Goal: Complete application form: Complete application form

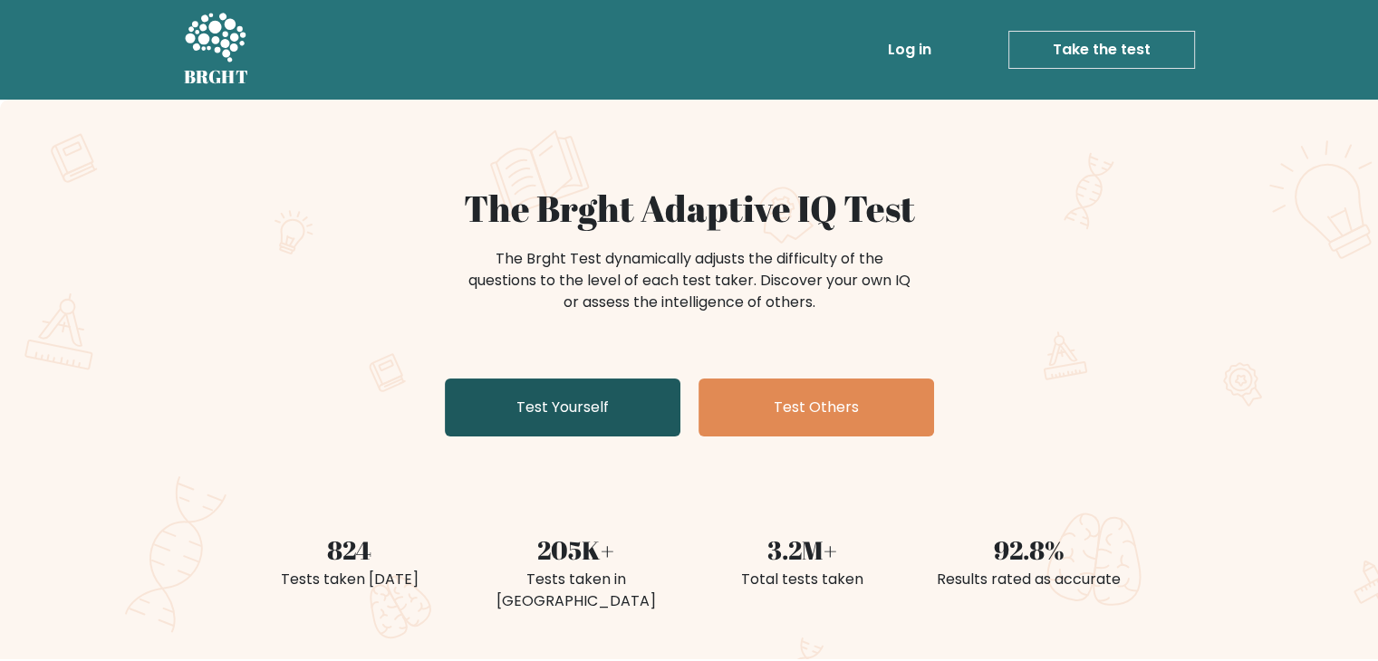
click at [627, 399] on link "Test Yourself" at bounding box center [563, 408] width 236 height 58
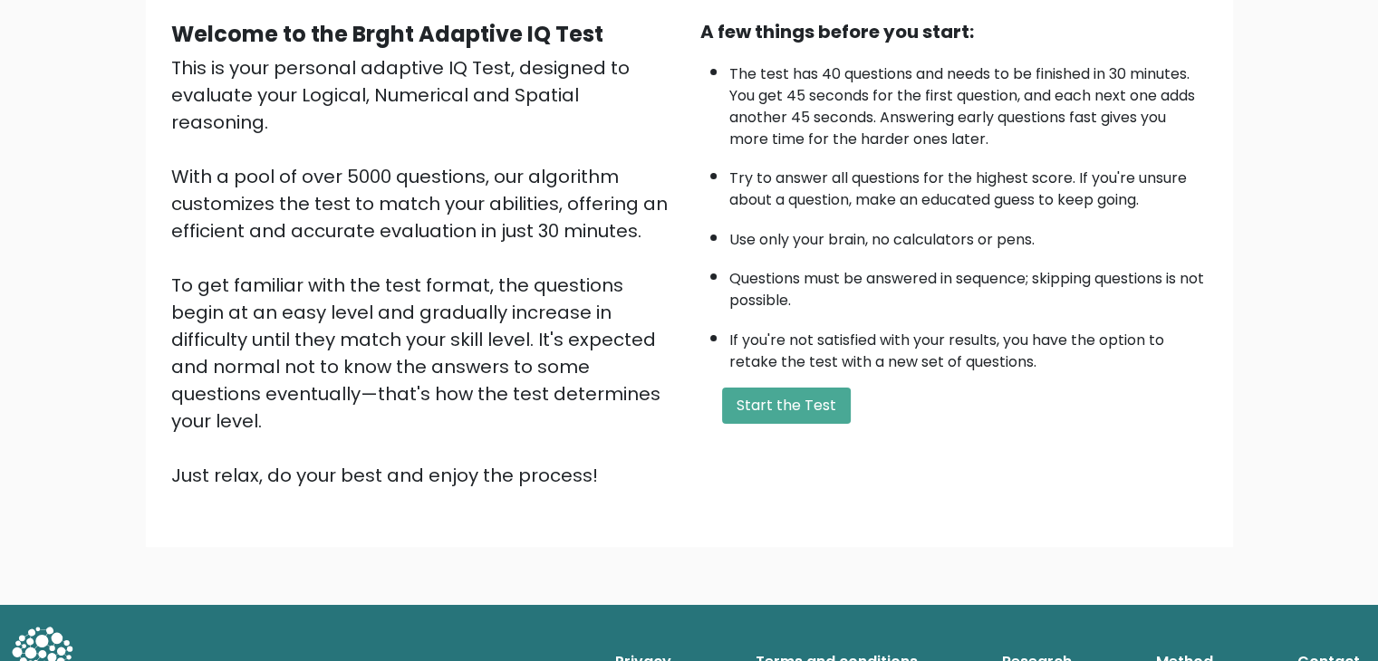
scroll to position [168, 0]
click at [783, 399] on button "Start the Test" at bounding box center [786, 407] width 129 height 36
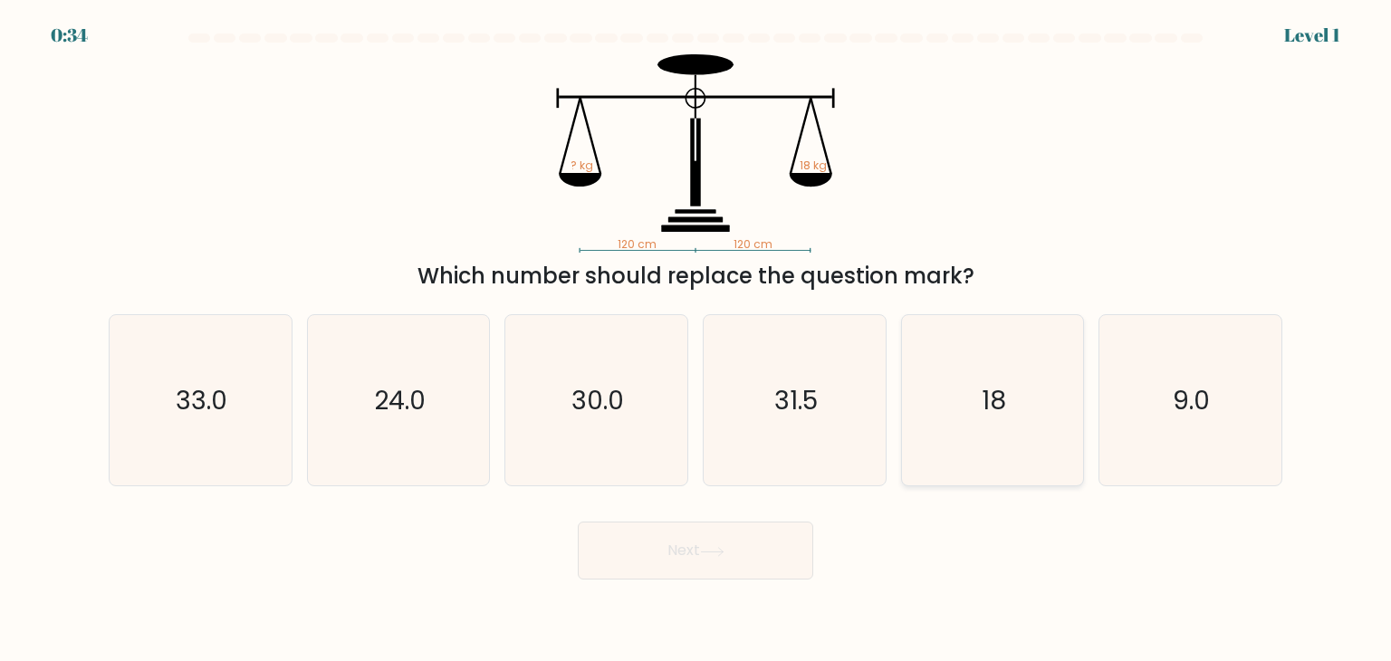
click at [993, 370] on icon "18" at bounding box center [993, 400] width 170 height 170
click at [697, 340] on input "e. 18" at bounding box center [696, 335] width 1 height 9
radio input "true"
click at [746, 552] on button "Next" at bounding box center [696, 551] width 236 height 58
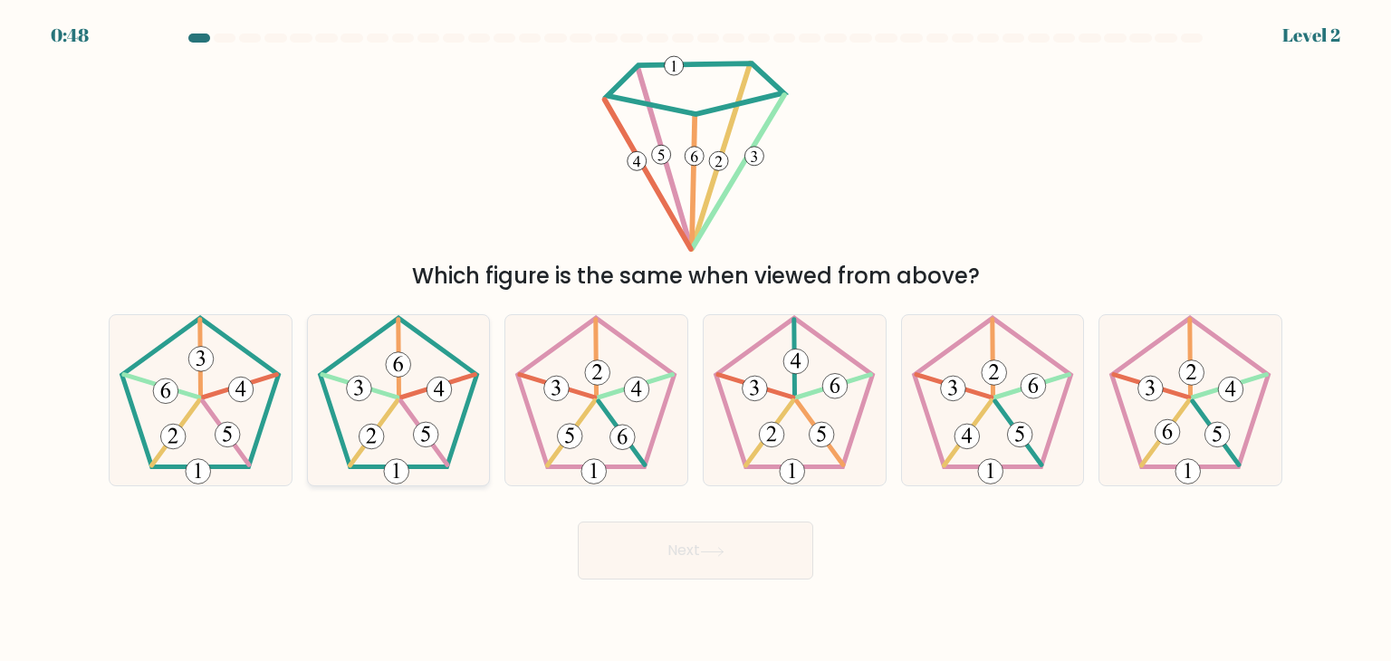
click at [435, 380] on 166 at bounding box center [439, 389] width 25 height 25
click at [696, 340] on input "b." at bounding box center [696, 335] width 1 height 9
radio input "true"
click at [671, 531] on button "Next" at bounding box center [696, 551] width 236 height 58
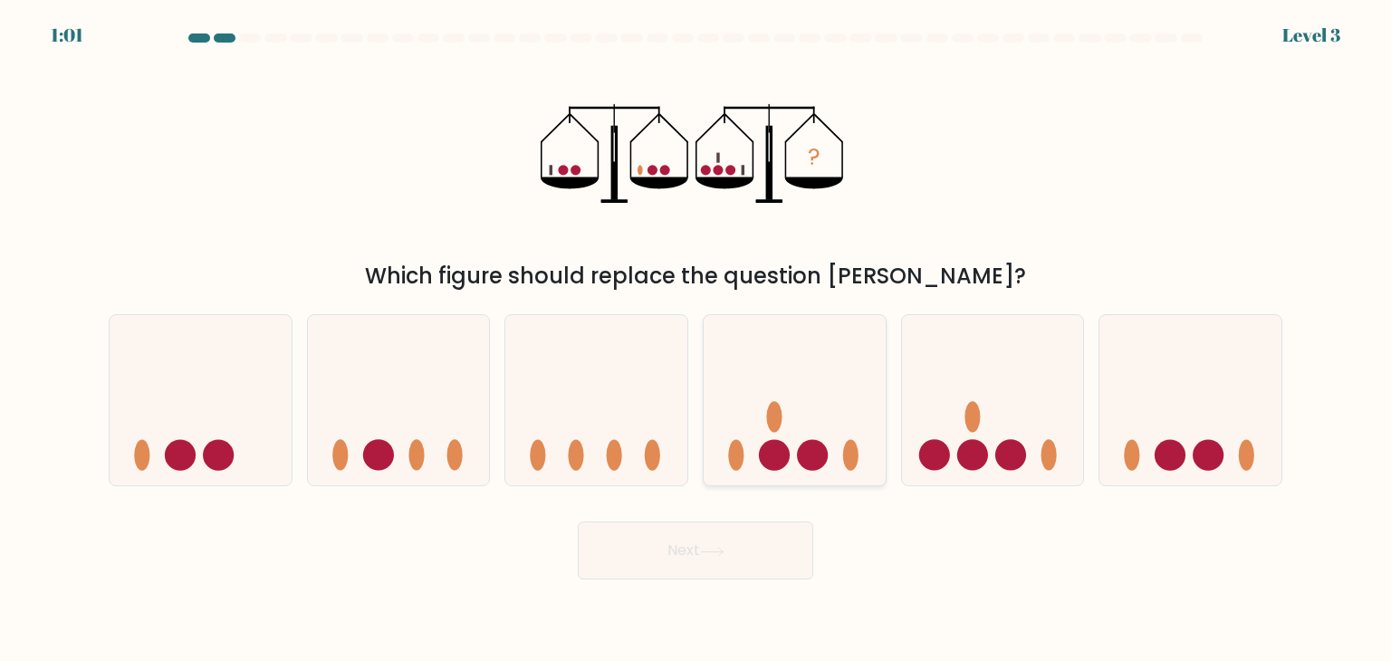
click at [837, 402] on icon at bounding box center [795, 400] width 182 height 150
click at [697, 340] on input "d." at bounding box center [696, 335] width 1 height 9
radio input "true"
click at [631, 537] on button "Next" at bounding box center [696, 551] width 236 height 58
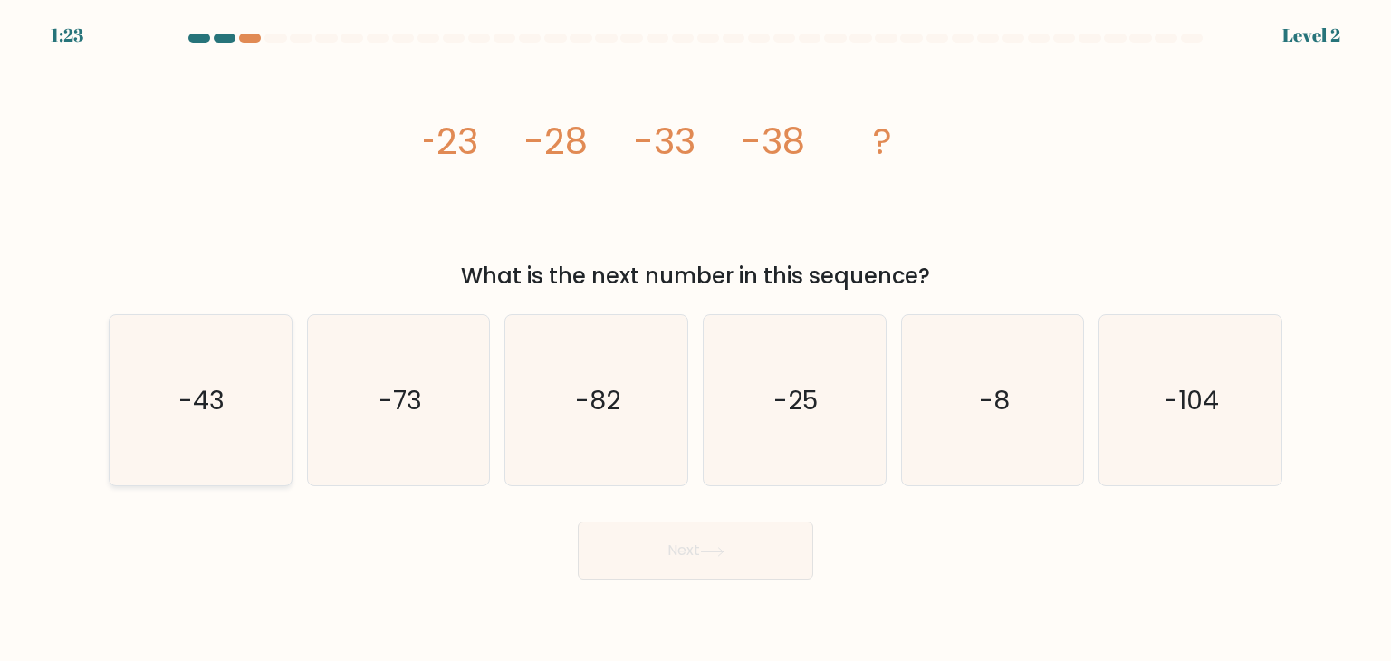
click at [198, 435] on icon "-43" at bounding box center [200, 400] width 170 height 170
click at [696, 340] on input "a. -43" at bounding box center [696, 335] width 1 height 9
radio input "true"
click at [627, 553] on button "Next" at bounding box center [696, 551] width 236 height 58
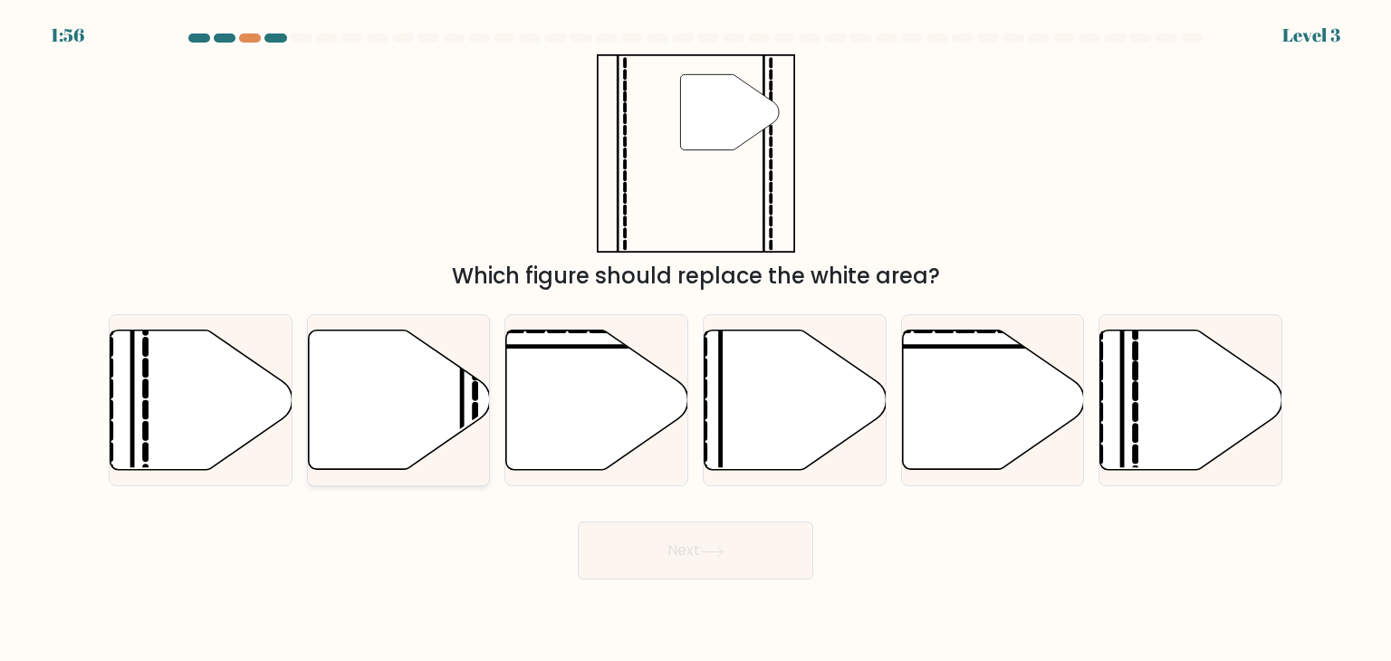
click at [361, 374] on icon at bounding box center [399, 400] width 182 height 139
click at [696, 340] on input "b." at bounding box center [696, 335] width 1 height 9
radio input "true"
click at [616, 560] on button "Next" at bounding box center [696, 551] width 236 height 58
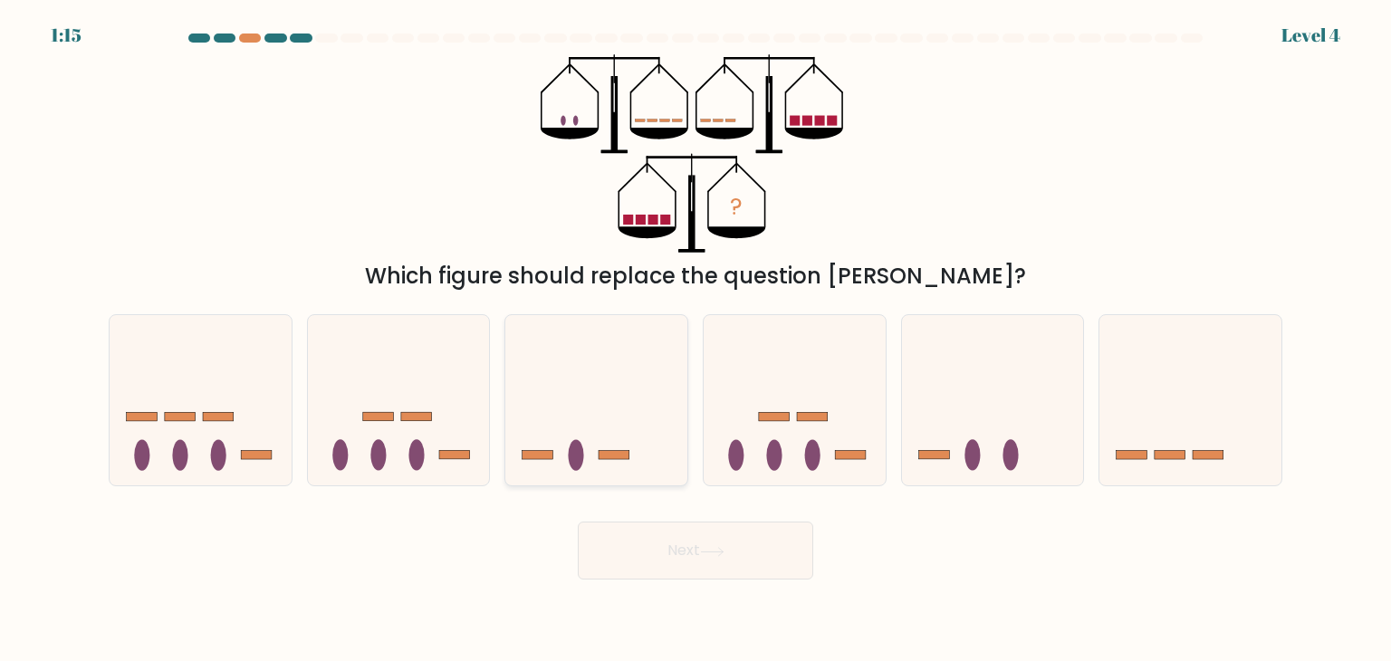
click at [602, 400] on icon at bounding box center [596, 400] width 182 height 150
click at [696, 340] on input "c." at bounding box center [696, 335] width 1 height 9
radio input "true"
click at [1186, 415] on icon at bounding box center [1191, 400] width 182 height 150
click at [697, 340] on input "f." at bounding box center [696, 335] width 1 height 9
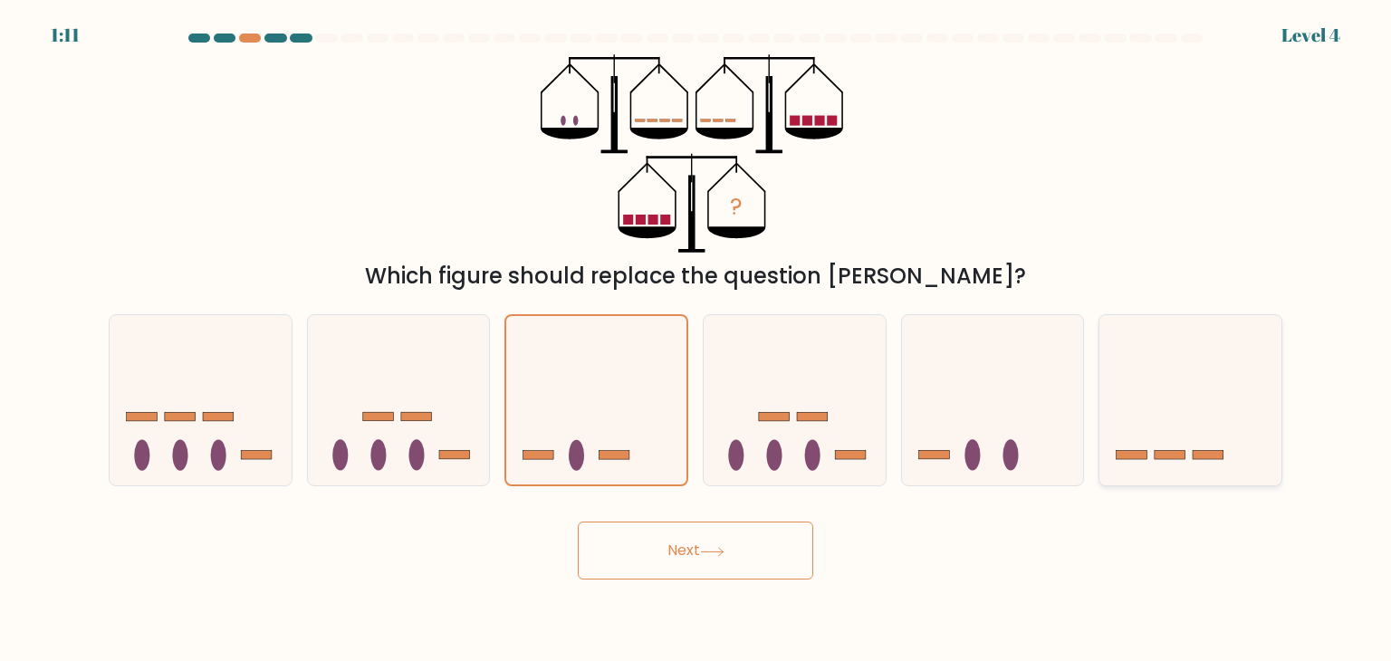
radio input "true"
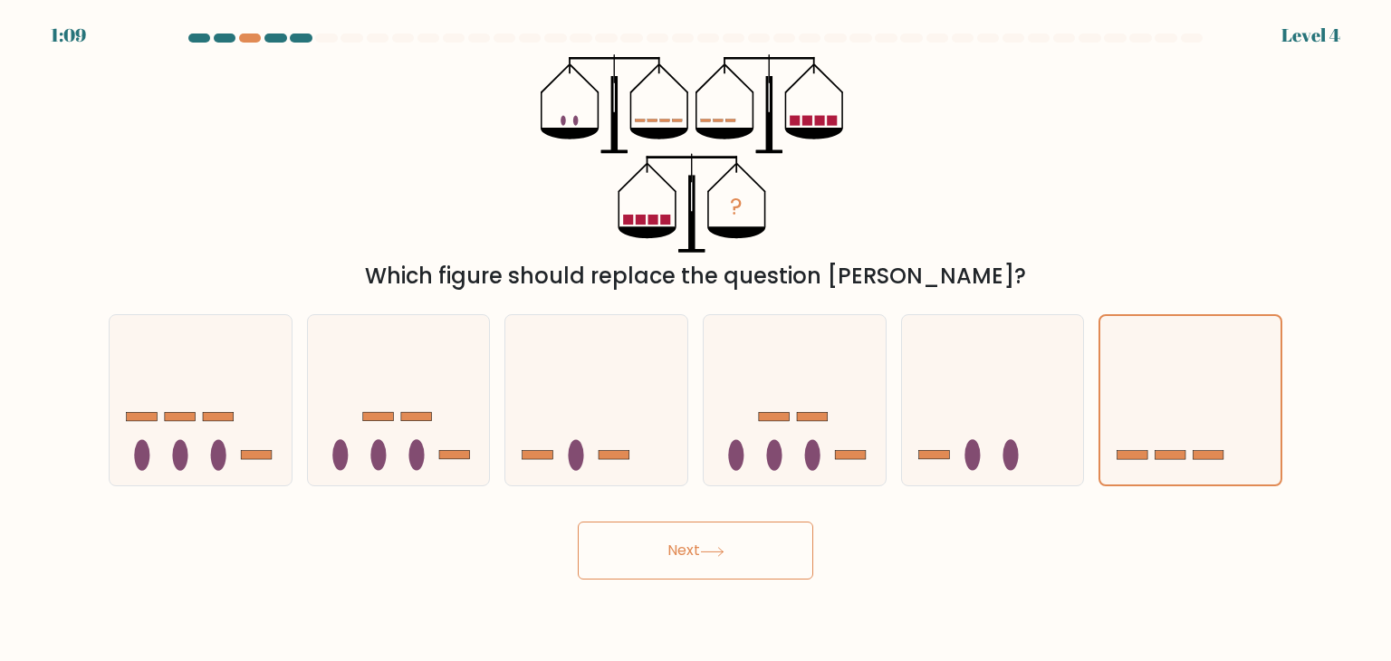
click at [763, 560] on button "Next" at bounding box center [696, 551] width 236 height 58
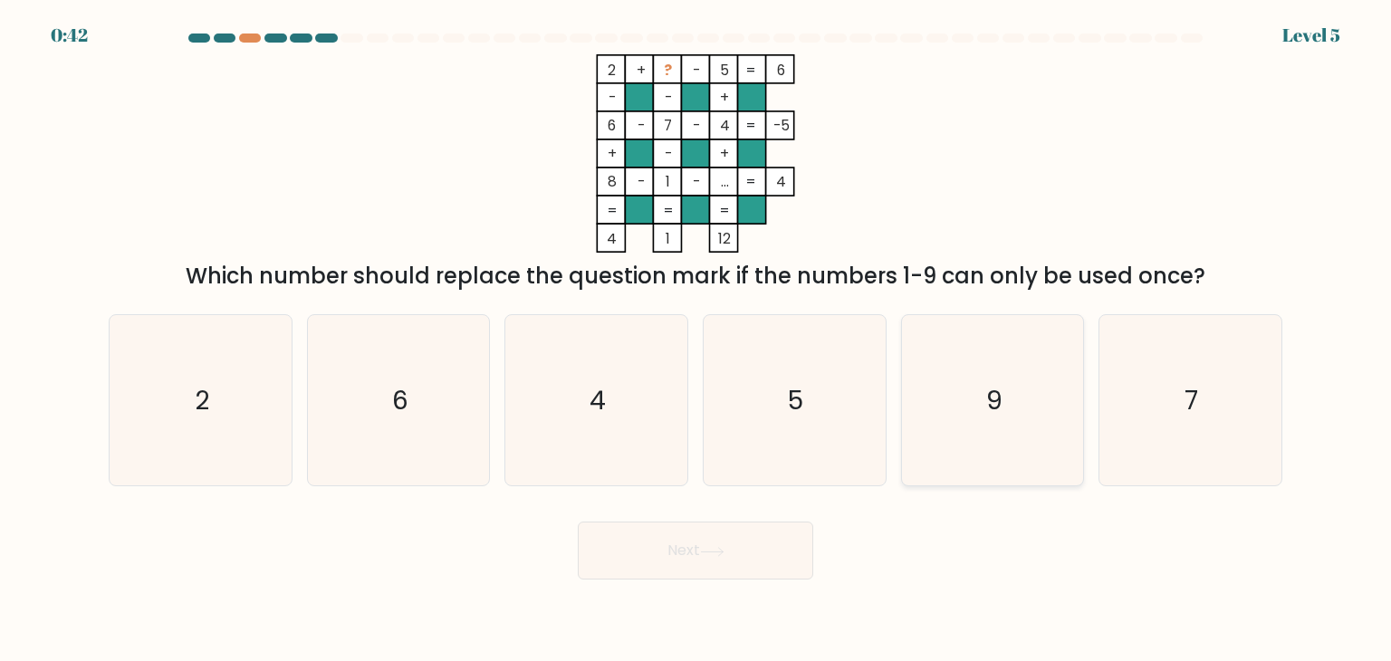
click at [1005, 370] on icon "9" at bounding box center [993, 400] width 170 height 170
click at [697, 340] on input "e. 9" at bounding box center [696, 335] width 1 height 9
radio input "true"
click at [688, 540] on button "Next" at bounding box center [696, 551] width 236 height 58
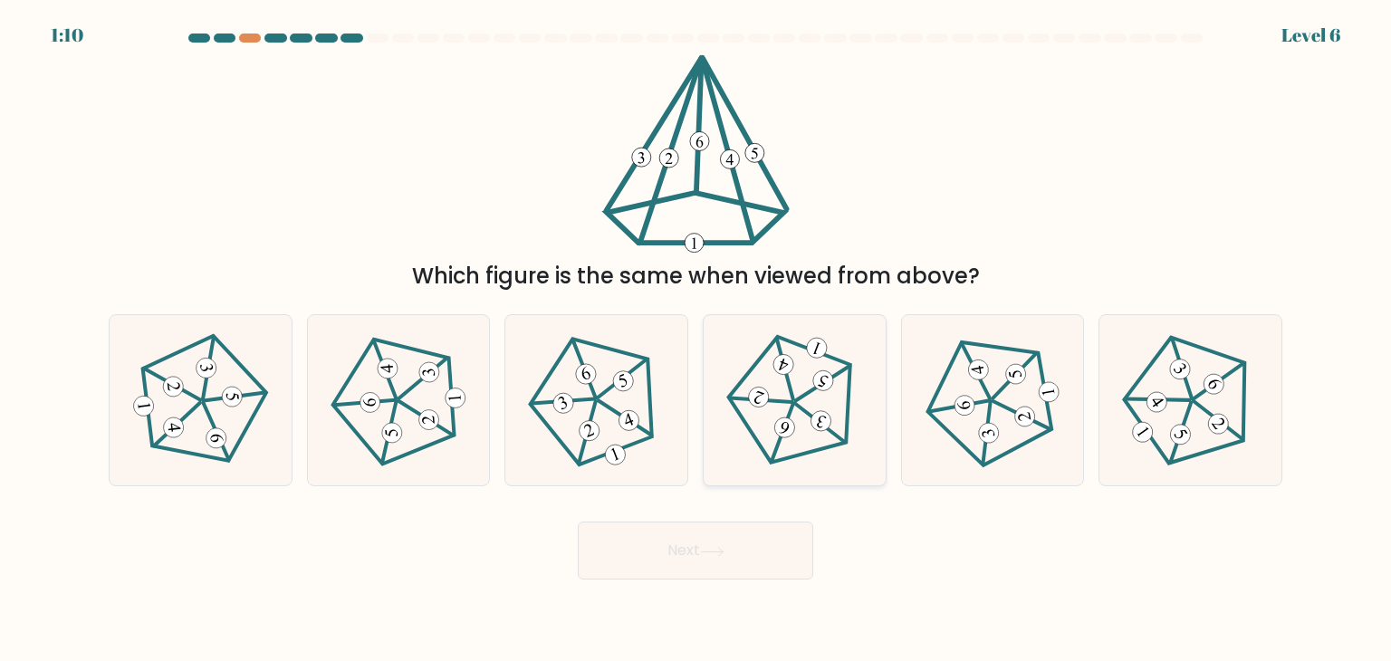
click at [799, 409] on icon at bounding box center [794, 400] width 137 height 137
click at [697, 340] on input "d." at bounding box center [696, 335] width 1 height 9
radio input "true"
click at [640, 392] on icon at bounding box center [596, 400] width 137 height 137
click at [696, 340] on input "c." at bounding box center [696, 335] width 1 height 9
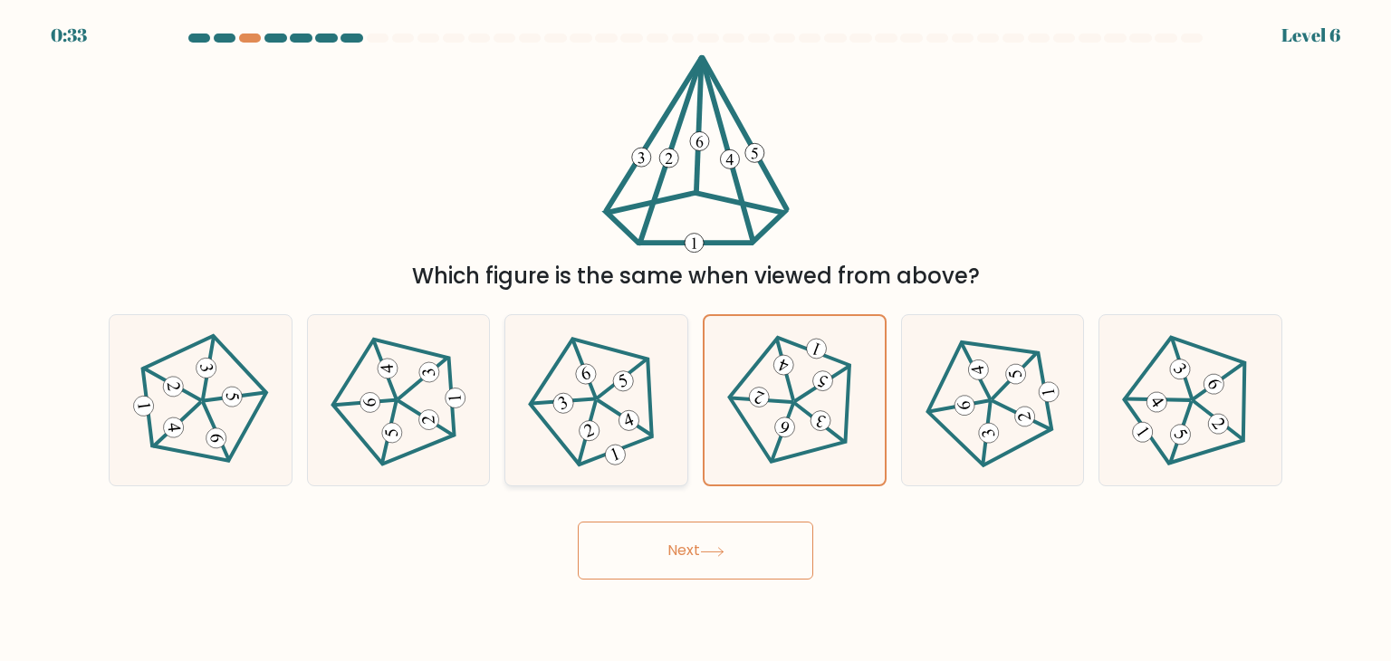
radio input "true"
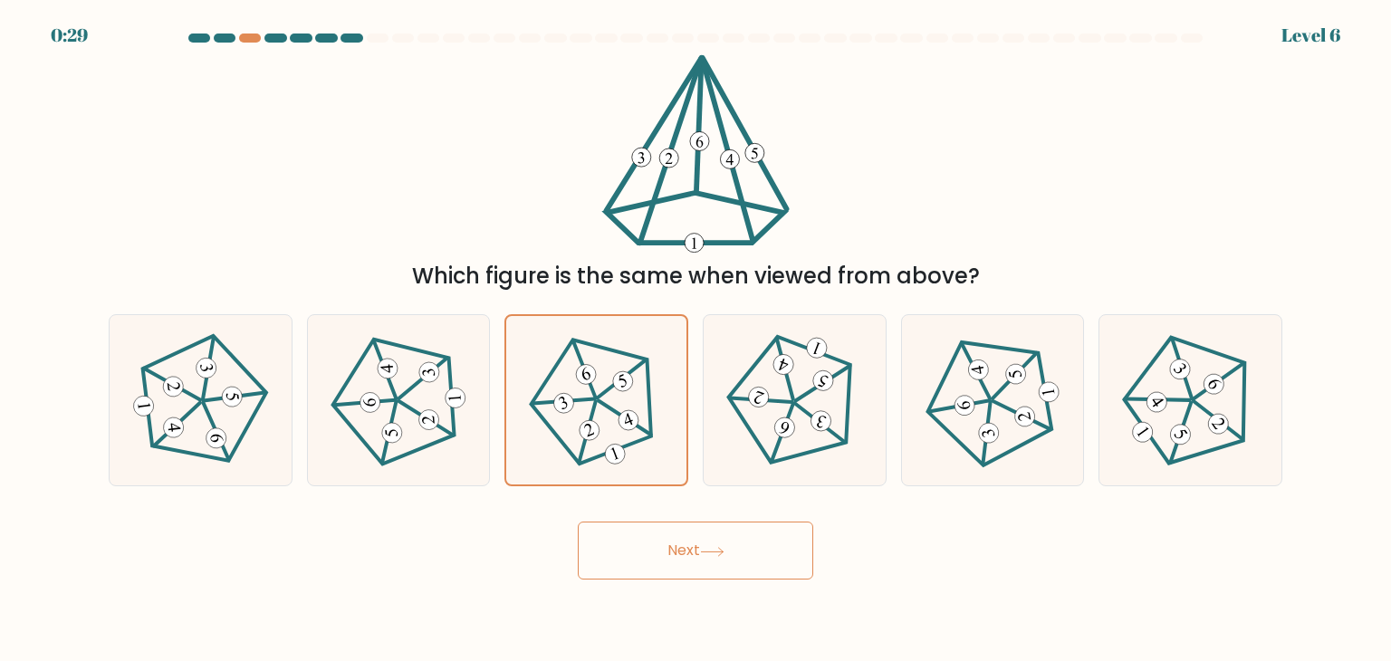
click at [648, 537] on button "Next" at bounding box center [696, 551] width 236 height 58
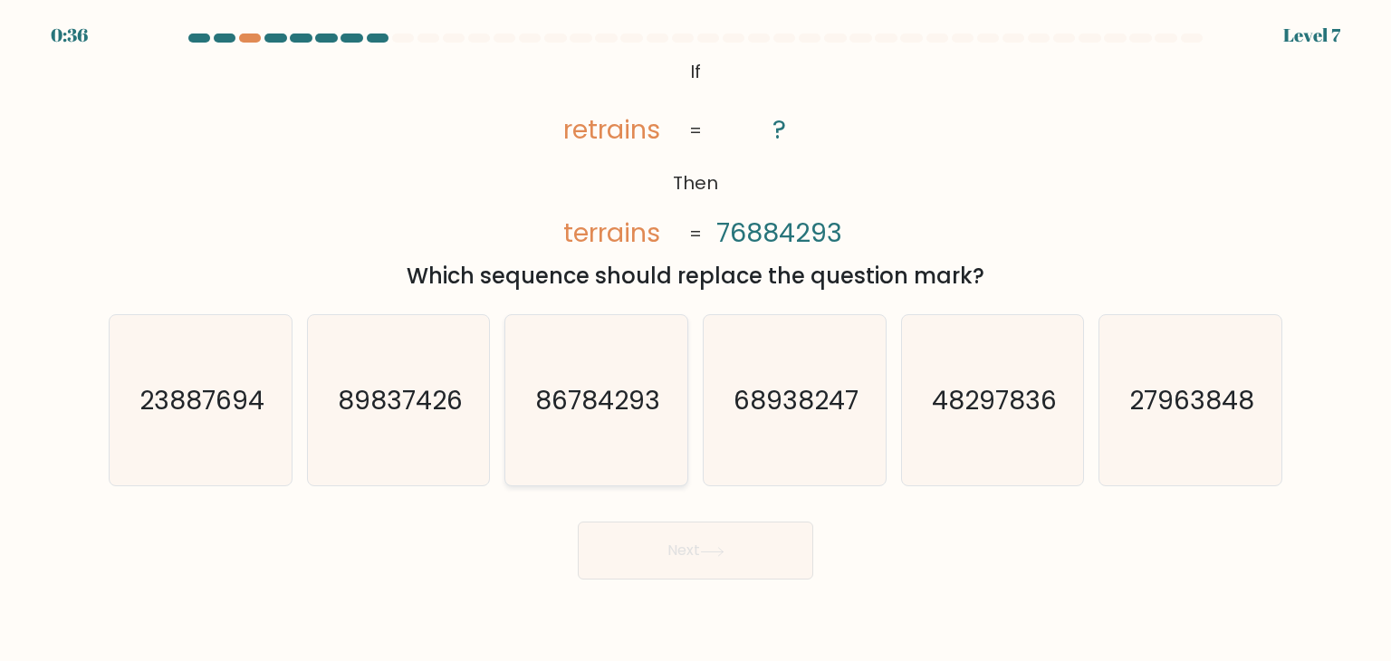
click at [571, 407] on text "86784293" at bounding box center [598, 400] width 125 height 36
click at [696, 340] on input "c. 86784293" at bounding box center [696, 335] width 1 height 9
radio input "true"
click at [644, 546] on button "Next" at bounding box center [696, 551] width 236 height 58
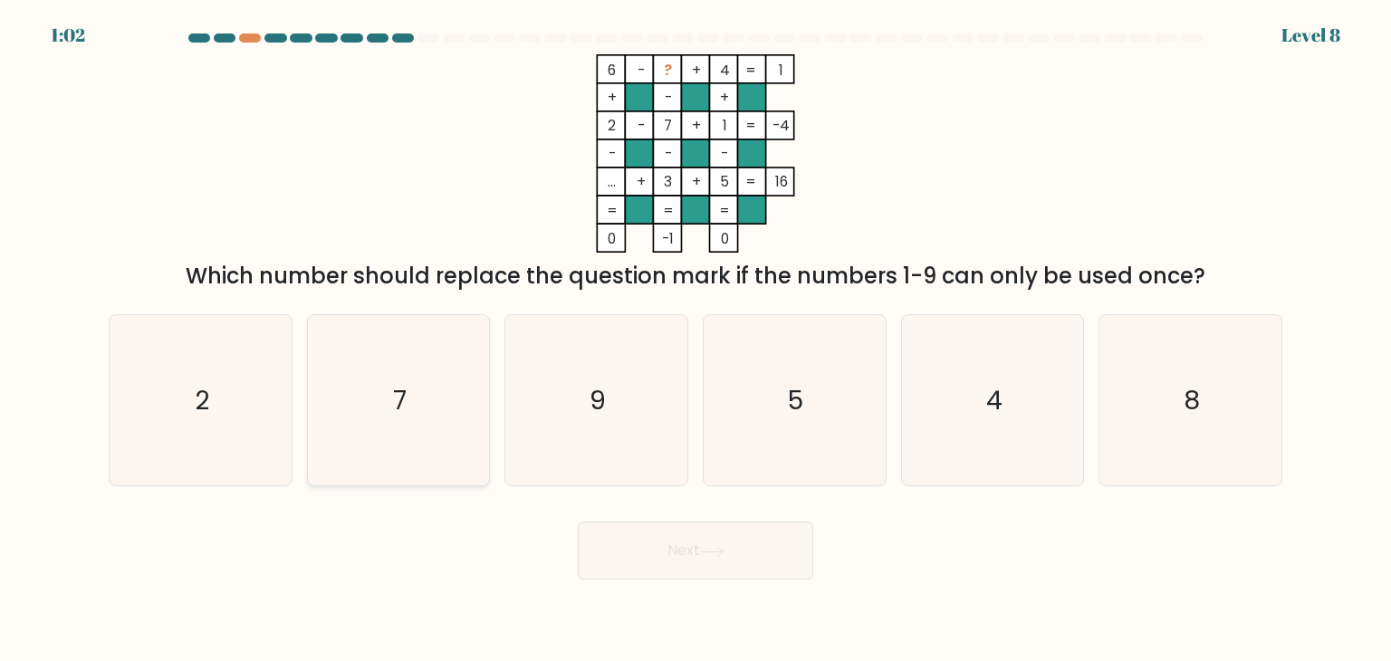
click at [380, 374] on icon "7" at bounding box center [398, 400] width 170 height 170
click at [696, 340] on input "b. 7" at bounding box center [696, 335] width 1 height 9
radio input "true"
click at [1151, 365] on icon "8" at bounding box center [1190, 400] width 170 height 170
click at [697, 340] on input "f. 8" at bounding box center [696, 335] width 1 height 9
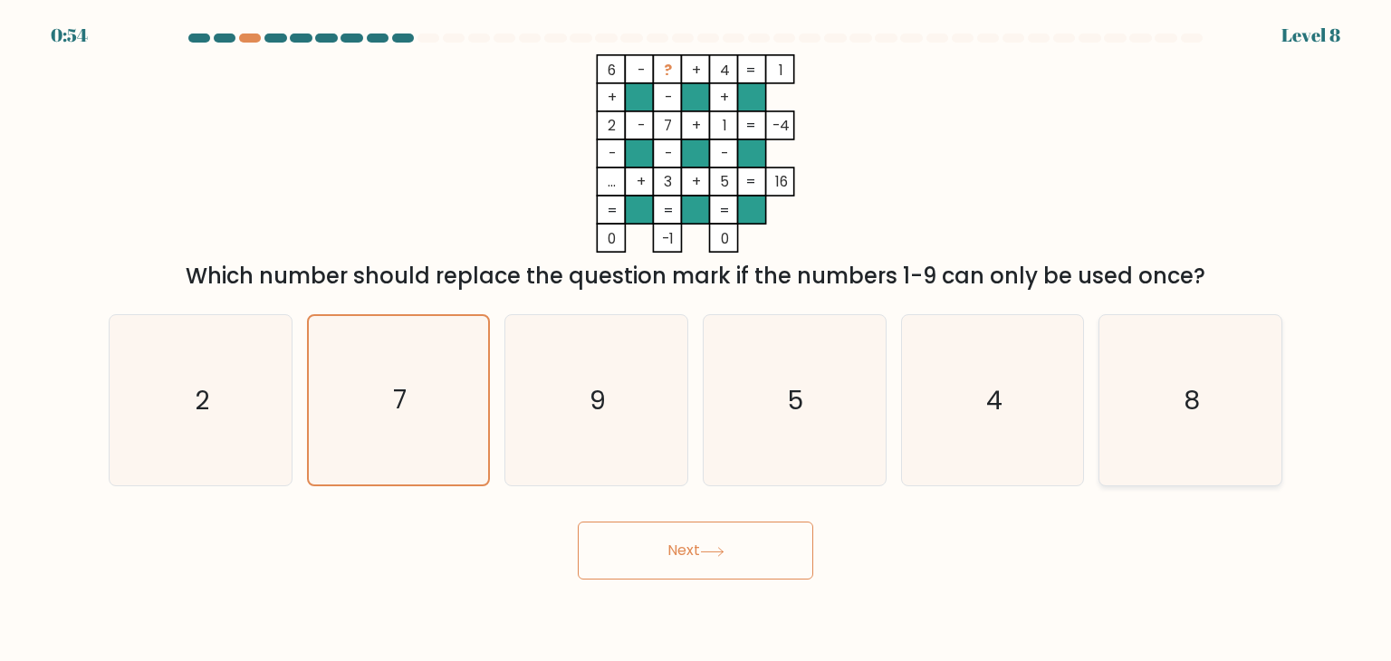
radio input "true"
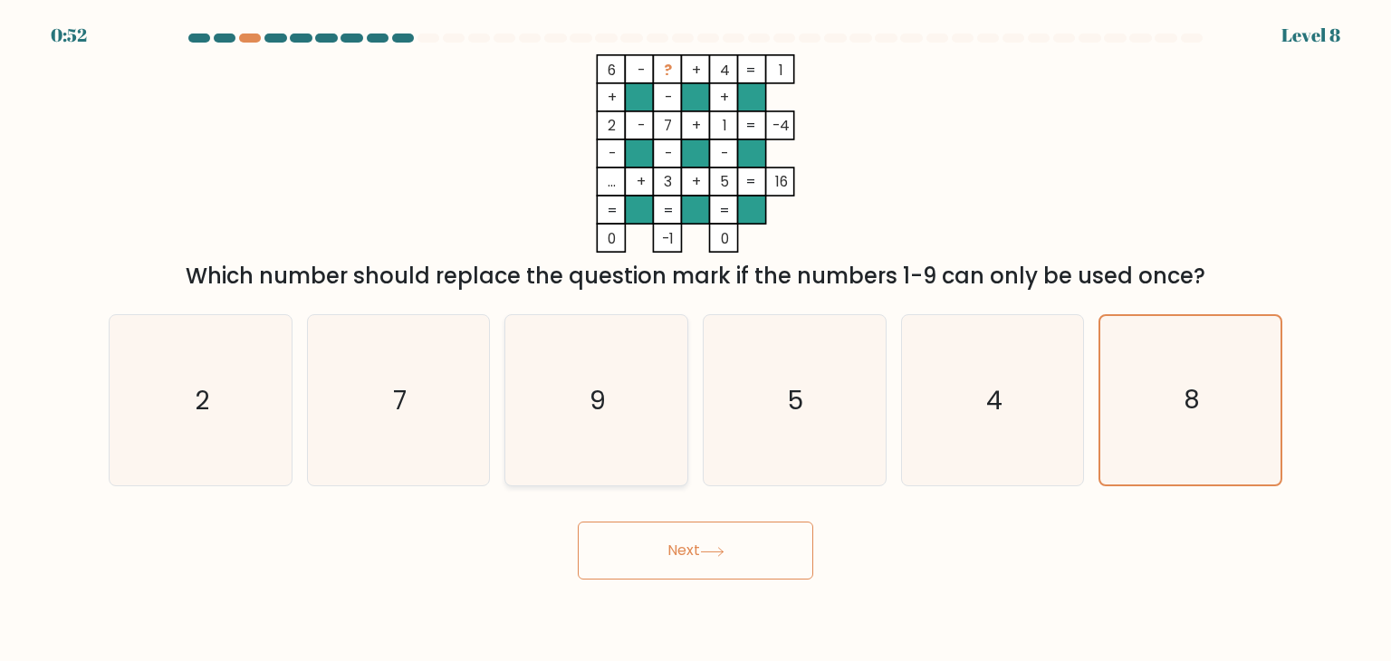
click at [611, 411] on icon "9" at bounding box center [596, 400] width 170 height 170
click at [696, 340] on input "c. 9" at bounding box center [696, 335] width 1 height 9
radio input "true"
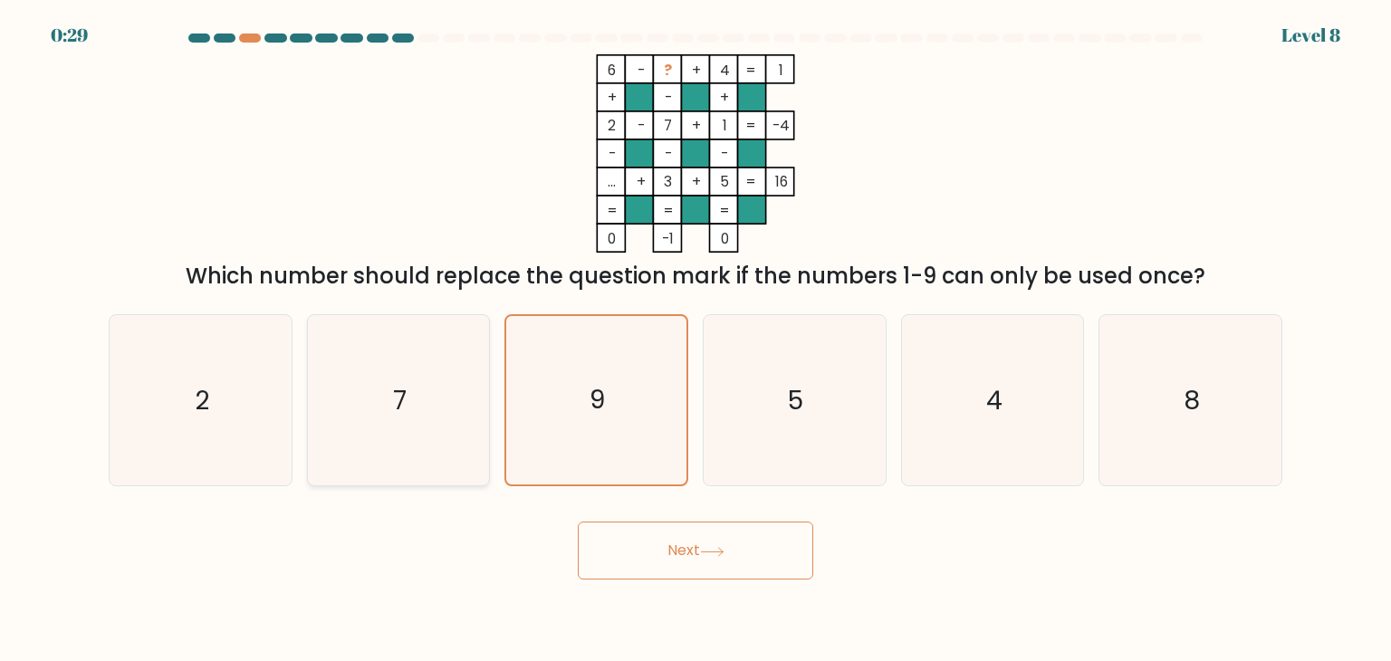
click at [438, 386] on icon "7" at bounding box center [398, 400] width 170 height 170
click at [696, 340] on input "b. 7" at bounding box center [696, 335] width 1 height 9
radio input "true"
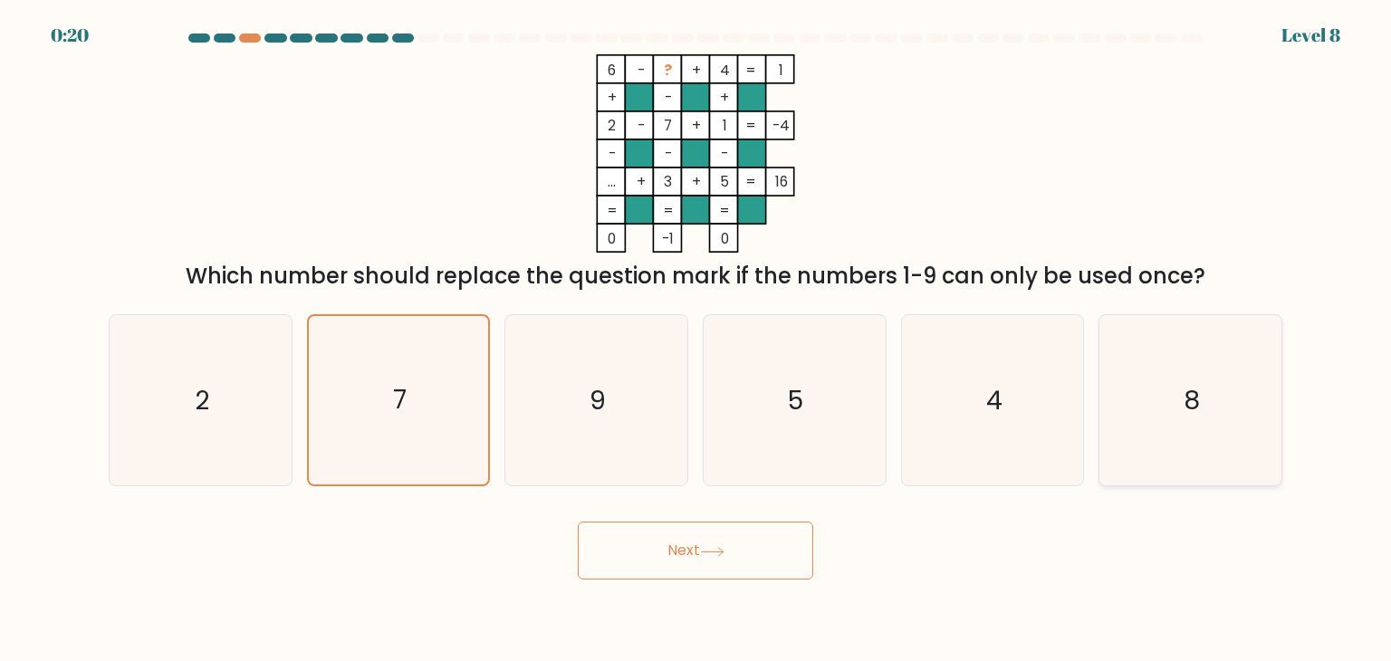
click at [1210, 385] on icon "8" at bounding box center [1190, 400] width 170 height 170
click at [697, 340] on input "f. 8" at bounding box center [696, 335] width 1 height 9
radio input "true"
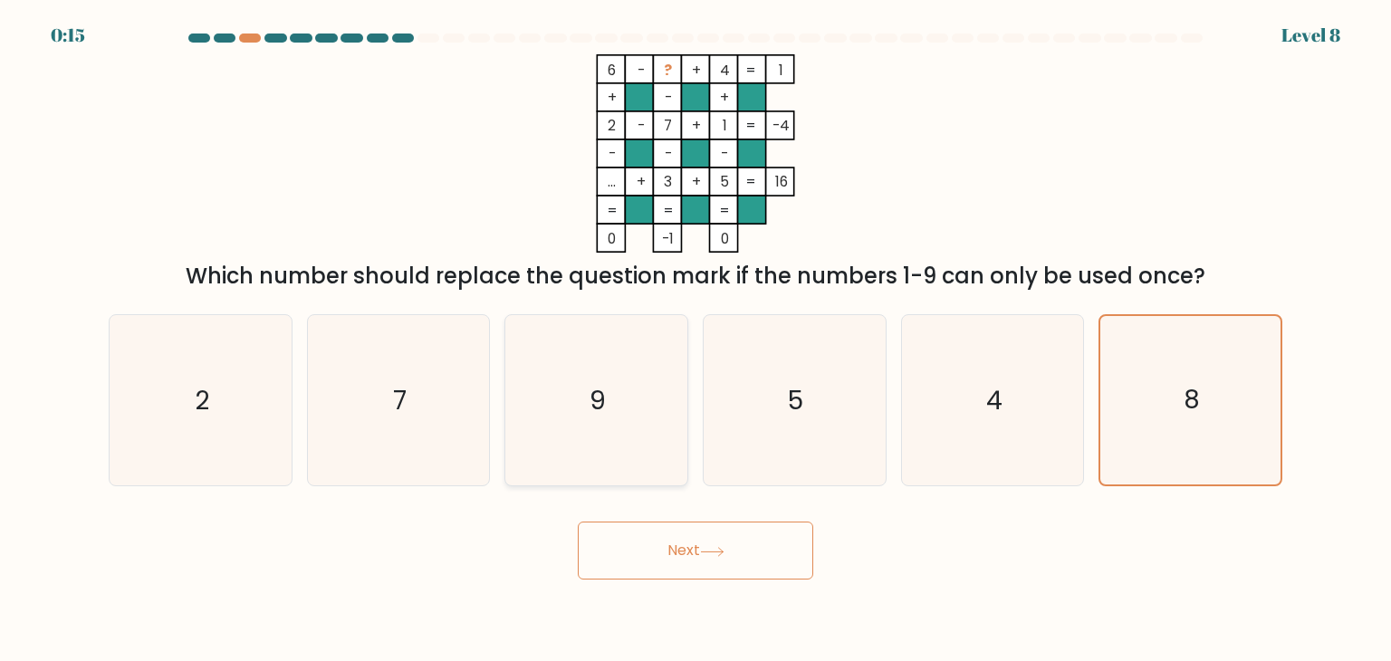
click at [638, 379] on icon "9" at bounding box center [596, 400] width 170 height 170
click at [696, 340] on input "c. 9" at bounding box center [696, 335] width 1 height 9
radio input "true"
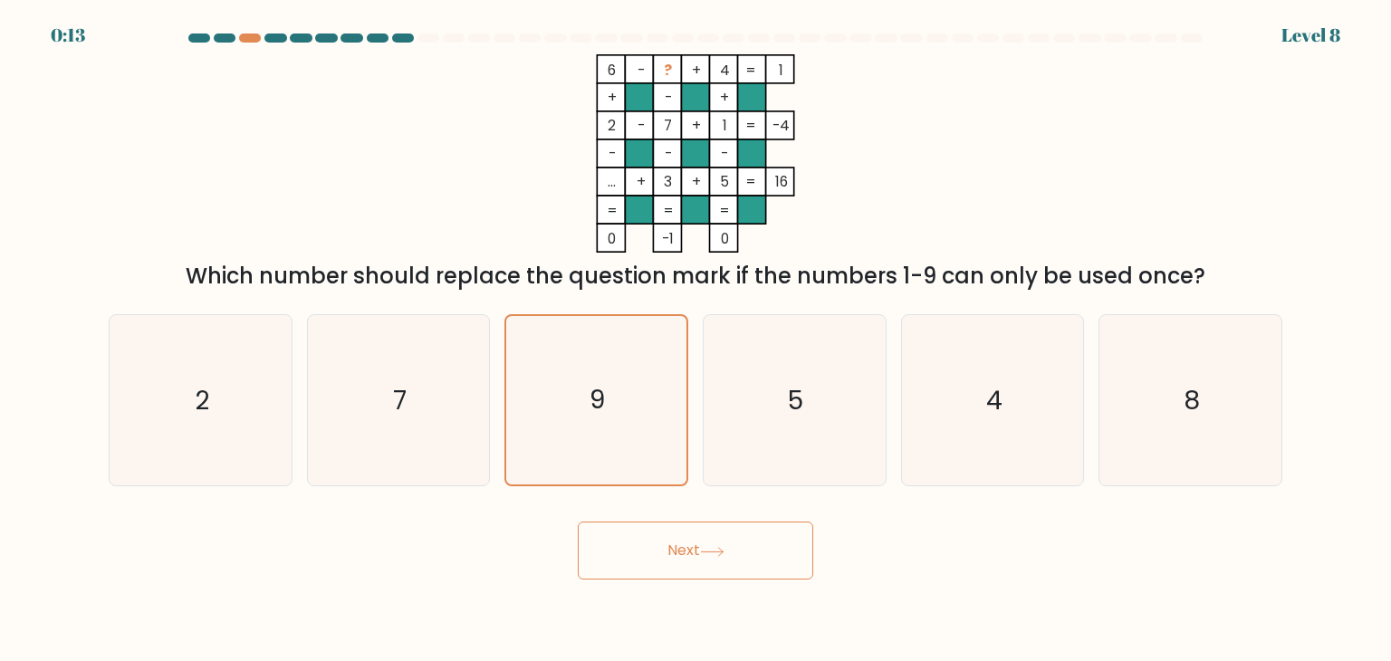
click at [637, 583] on body "0:13 Level 8" at bounding box center [695, 330] width 1391 height 661
click at [648, 568] on button "Next" at bounding box center [696, 551] width 236 height 58
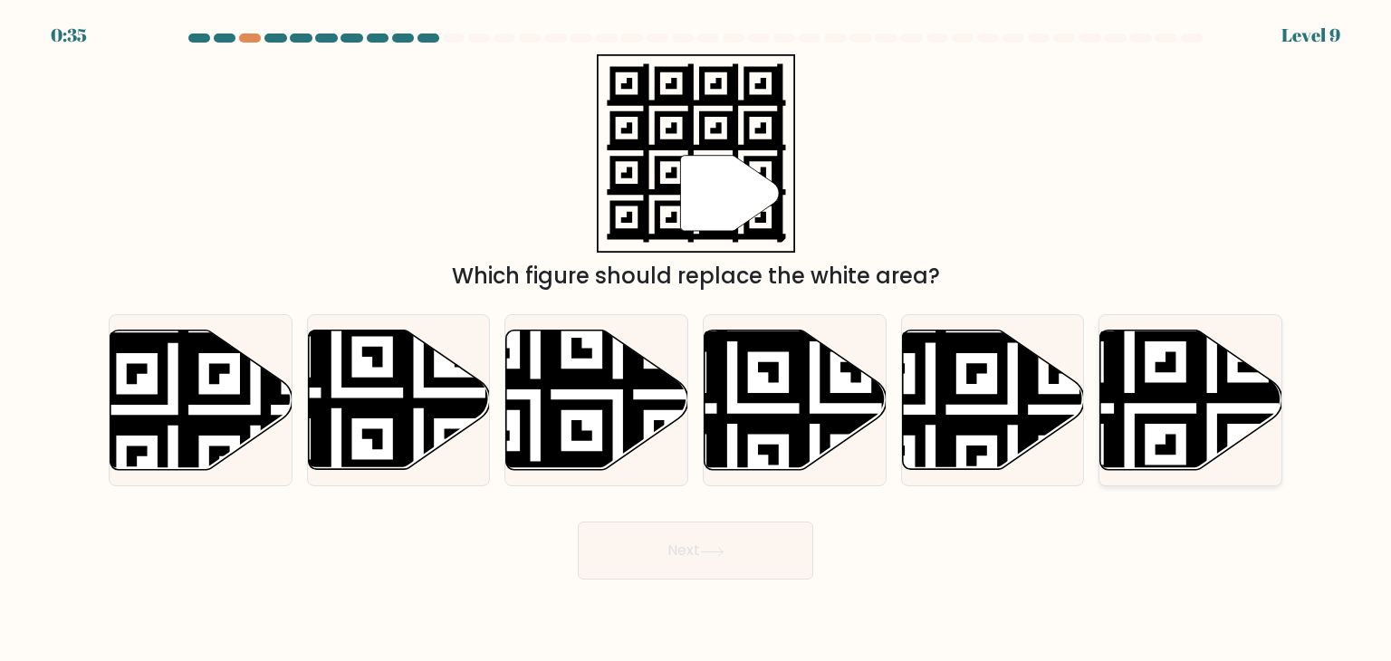
click at [1173, 394] on icon at bounding box center [1130, 326] width 330 height 330
click at [697, 340] on input "f." at bounding box center [696, 335] width 1 height 9
radio input "true"
click at [696, 551] on button "Next" at bounding box center [696, 551] width 236 height 58
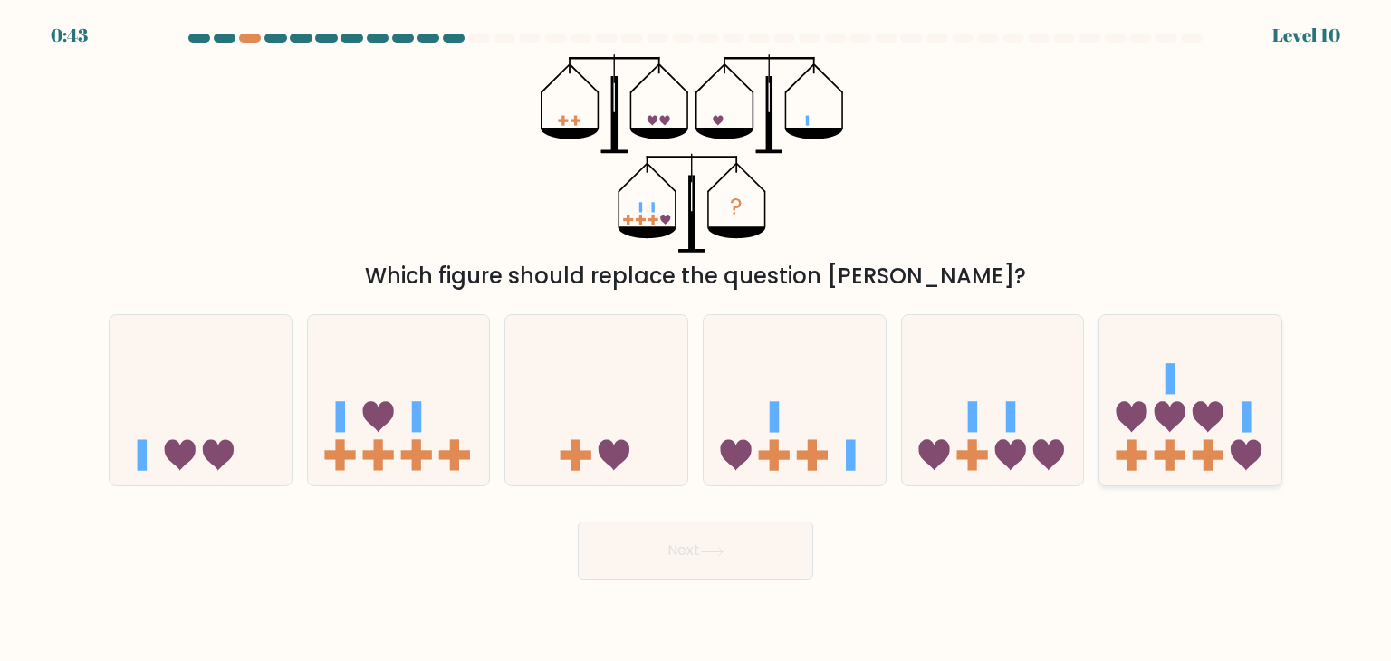
click at [1187, 449] on icon at bounding box center [1191, 400] width 182 height 150
click at [697, 340] on input "f." at bounding box center [696, 335] width 1 height 9
radio input "true"
click at [1026, 456] on icon at bounding box center [993, 400] width 182 height 150
click at [697, 340] on input "e." at bounding box center [696, 335] width 1 height 9
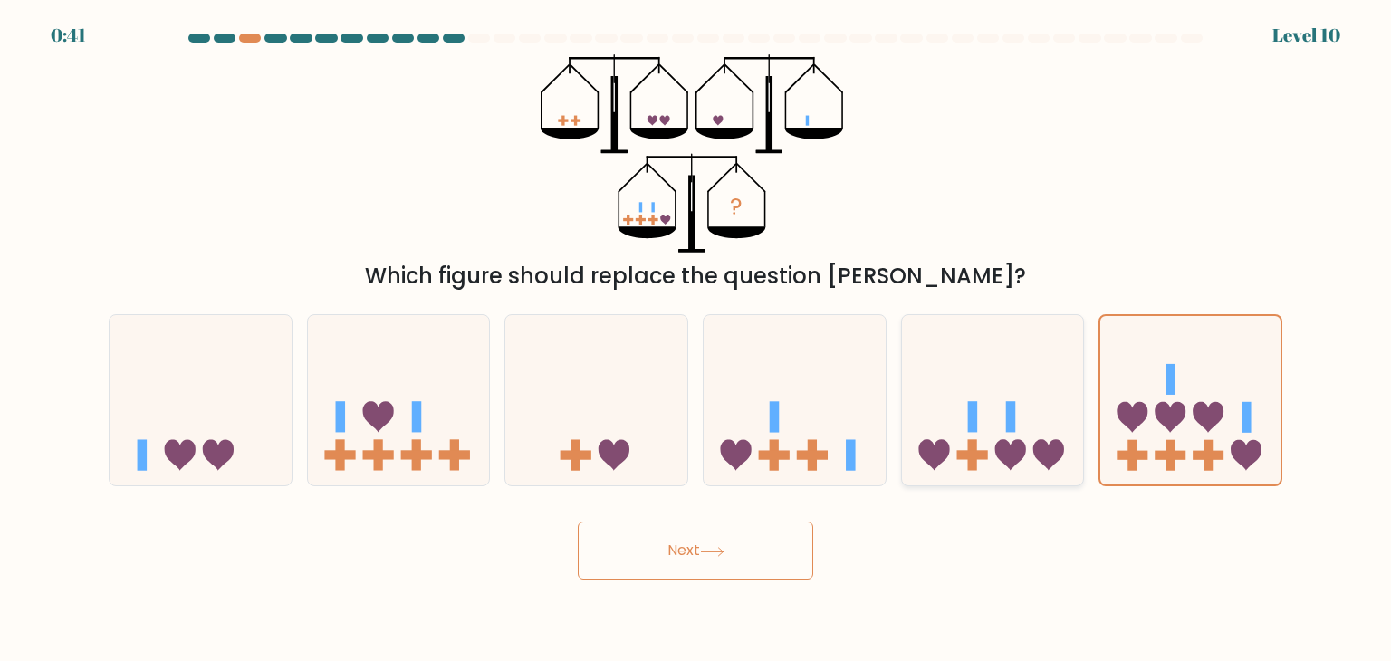
radio input "true"
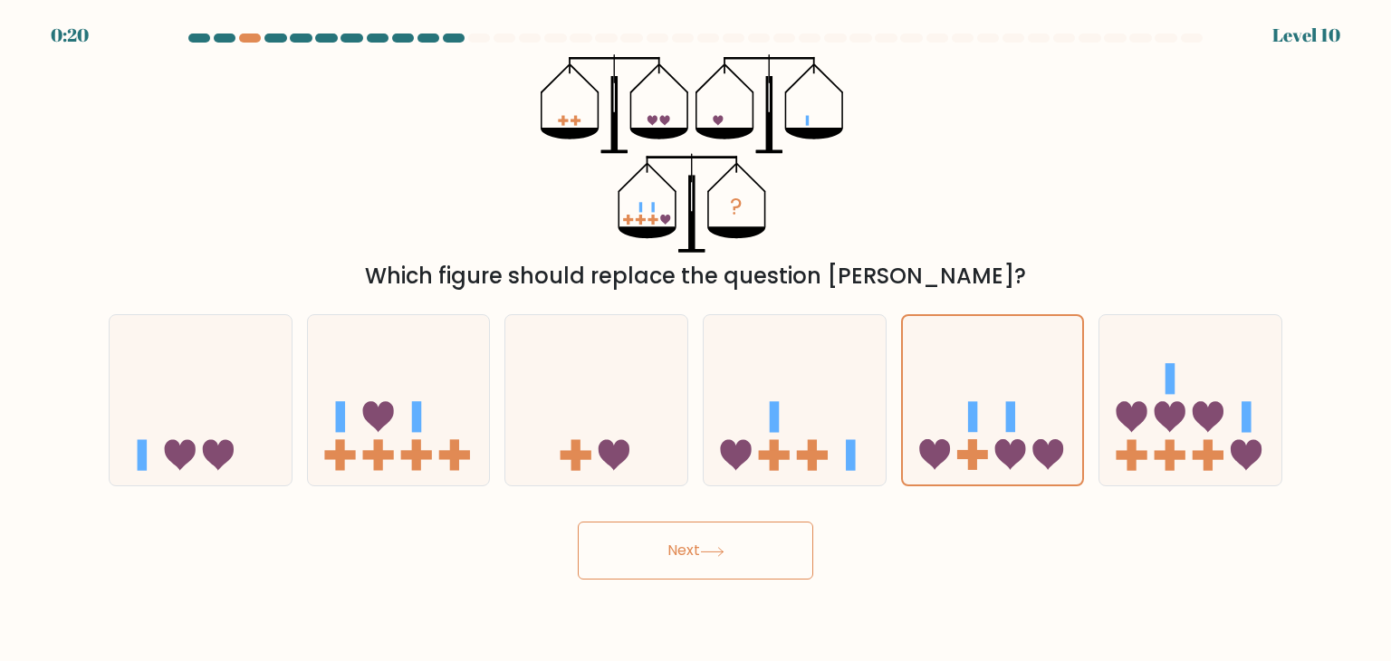
click at [687, 545] on button "Next" at bounding box center [696, 551] width 236 height 58
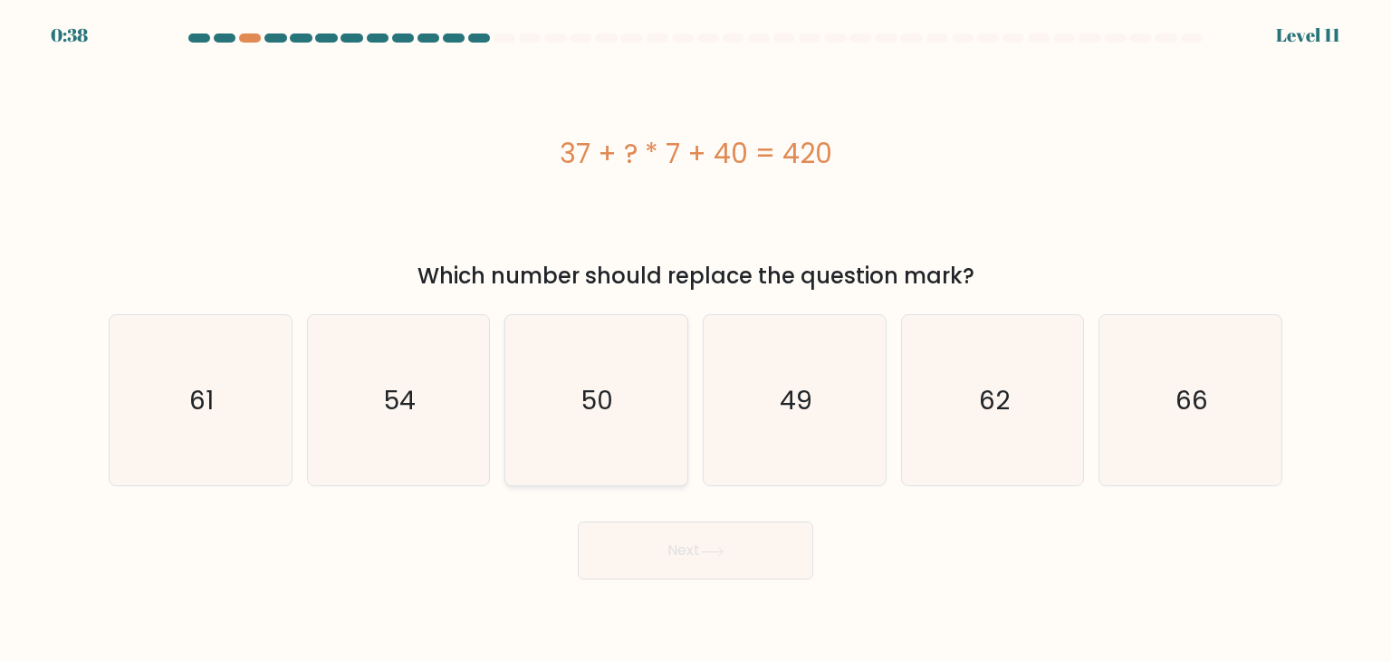
click at [543, 390] on icon "50" at bounding box center [596, 400] width 170 height 170
click at [696, 340] on input "c. 50" at bounding box center [696, 335] width 1 height 9
radio input "true"
click at [652, 569] on button "Next" at bounding box center [696, 551] width 236 height 58
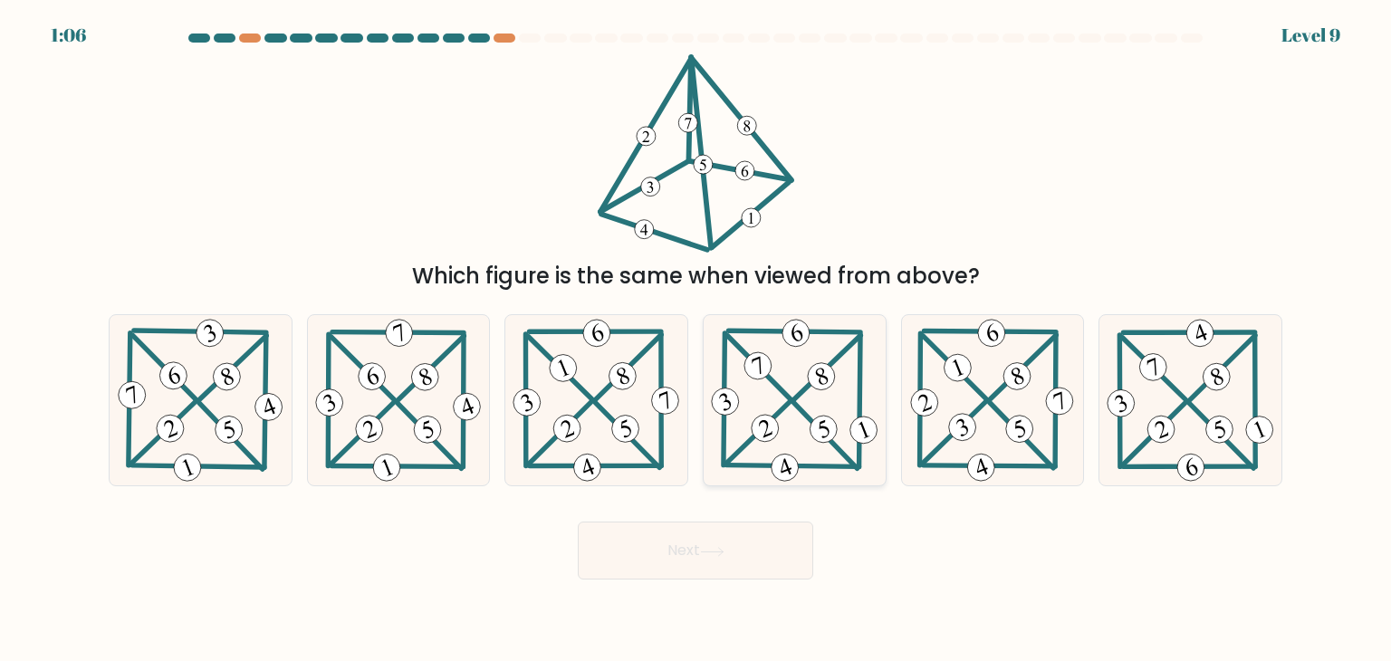
click at [786, 428] on icon at bounding box center [794, 400] width 175 height 170
click at [697, 340] on input "d." at bounding box center [696, 335] width 1 height 9
radio input "true"
click at [685, 534] on button "Next" at bounding box center [696, 551] width 236 height 58
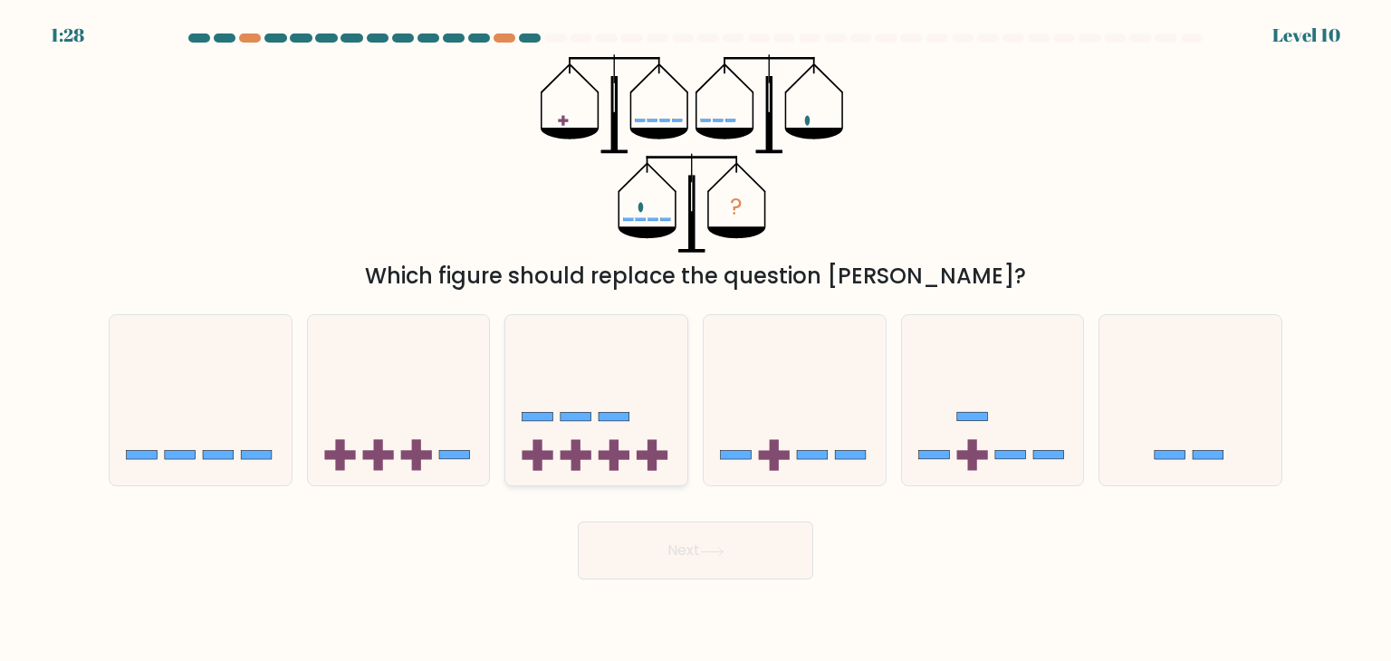
click at [611, 331] on icon at bounding box center [596, 400] width 182 height 150
click at [696, 331] on input "c." at bounding box center [696, 335] width 1 height 9
radio input "true"
click at [661, 559] on button "Next" at bounding box center [696, 551] width 236 height 58
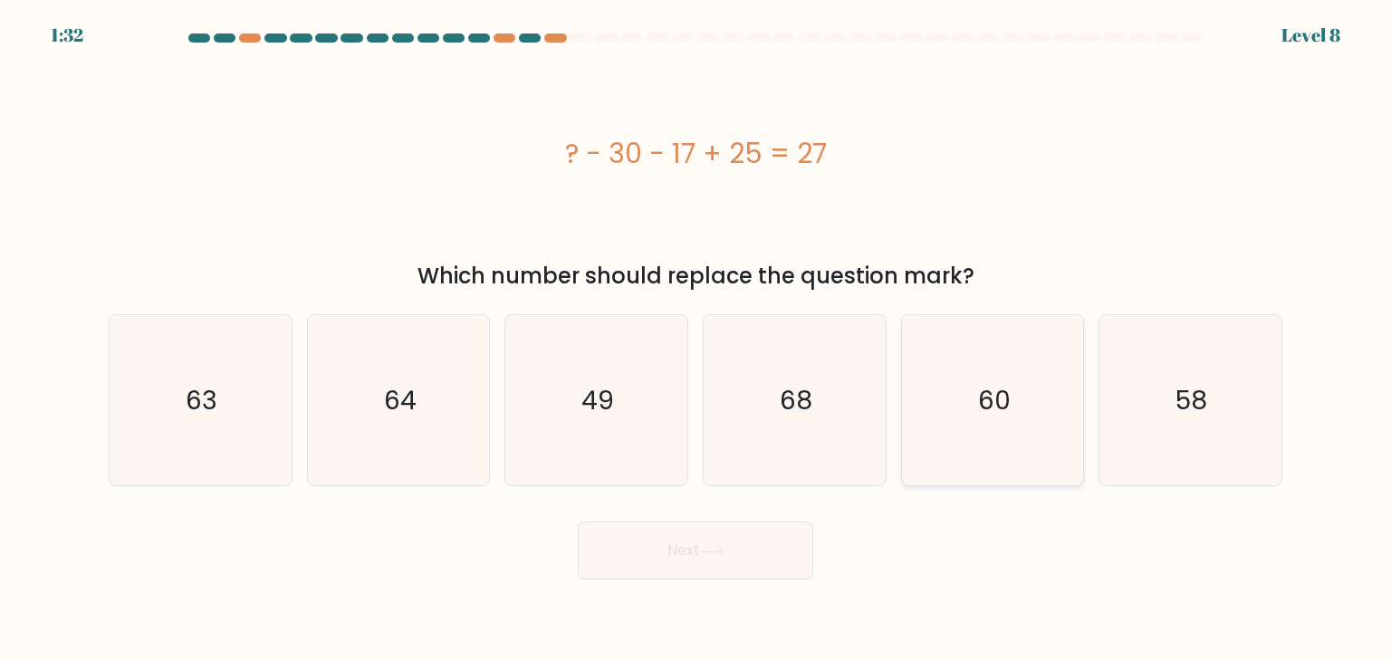
click at [960, 391] on icon "60" at bounding box center [993, 400] width 170 height 170
click at [697, 340] on input "e. 60" at bounding box center [696, 335] width 1 height 9
radio input "true"
click at [716, 547] on icon at bounding box center [712, 552] width 24 height 10
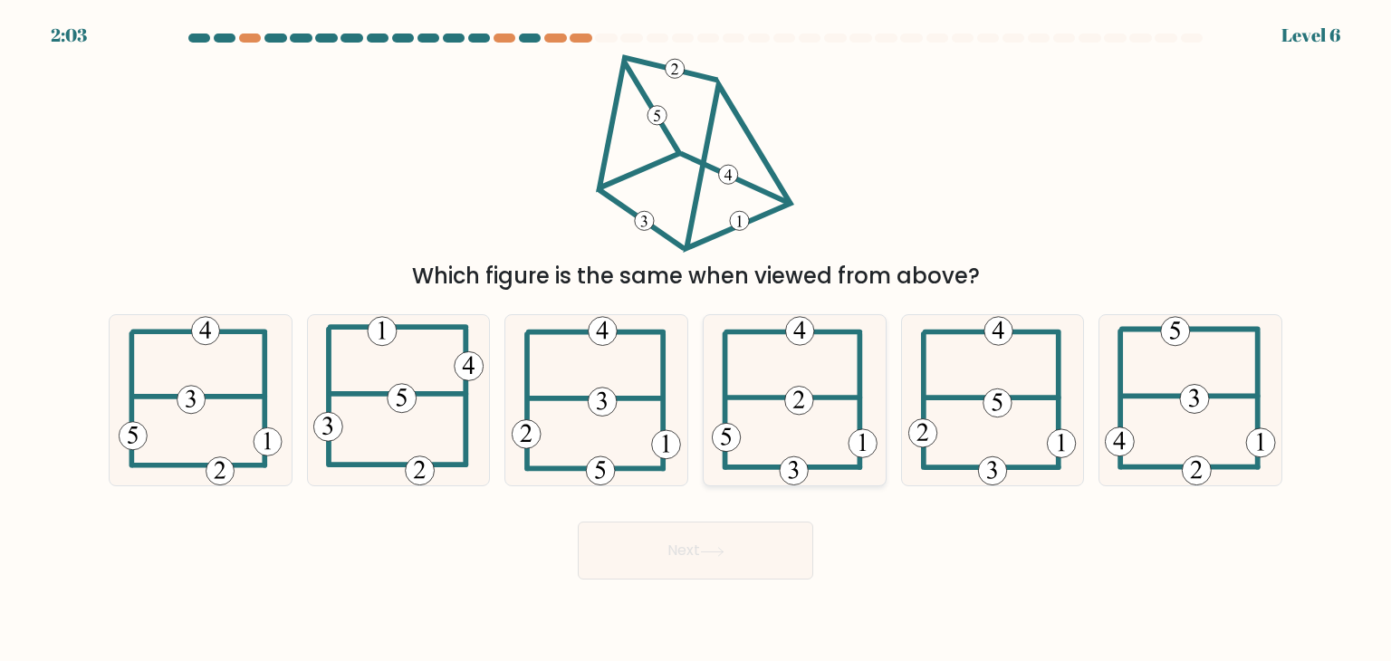
click at [784, 362] on icon at bounding box center [795, 400] width 166 height 170
click at [697, 340] on input "d." at bounding box center [696, 335] width 1 height 9
radio input "true"
click at [669, 549] on button "Next" at bounding box center [696, 551] width 236 height 58
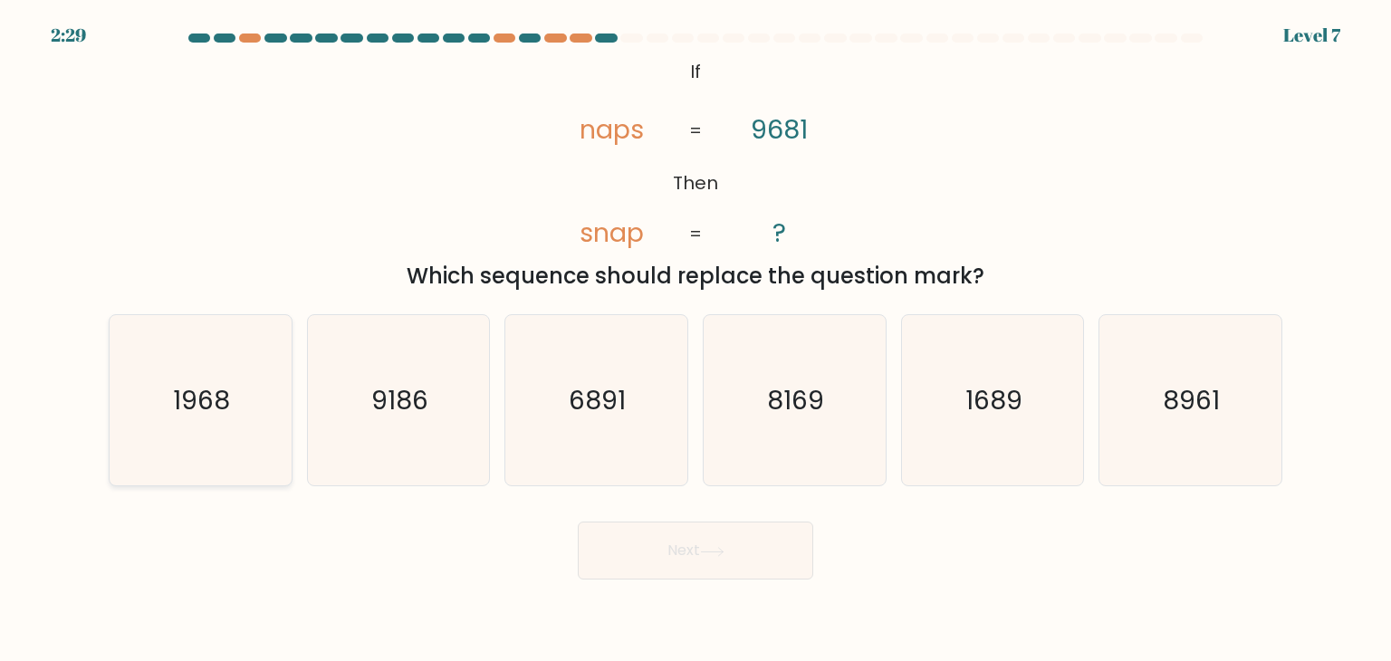
click at [232, 398] on icon "1968" at bounding box center [200, 400] width 170 height 170
click at [696, 340] on input "a. 1968" at bounding box center [696, 335] width 1 height 9
radio input "true"
click at [641, 553] on button "Next" at bounding box center [696, 551] width 236 height 58
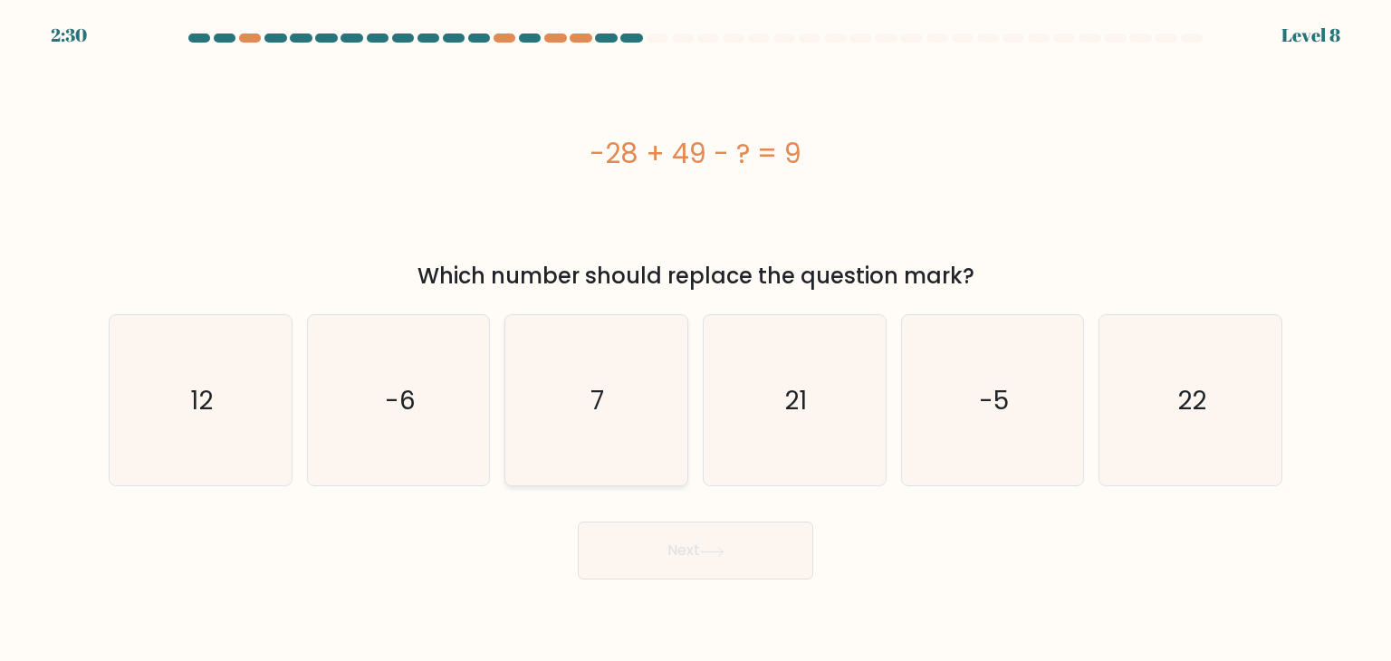
click at [624, 391] on icon "7" at bounding box center [596, 400] width 170 height 170
click at [696, 340] on input "c. 7" at bounding box center [696, 335] width 1 height 9
radio input "true"
click at [640, 534] on button "Next" at bounding box center [696, 551] width 236 height 58
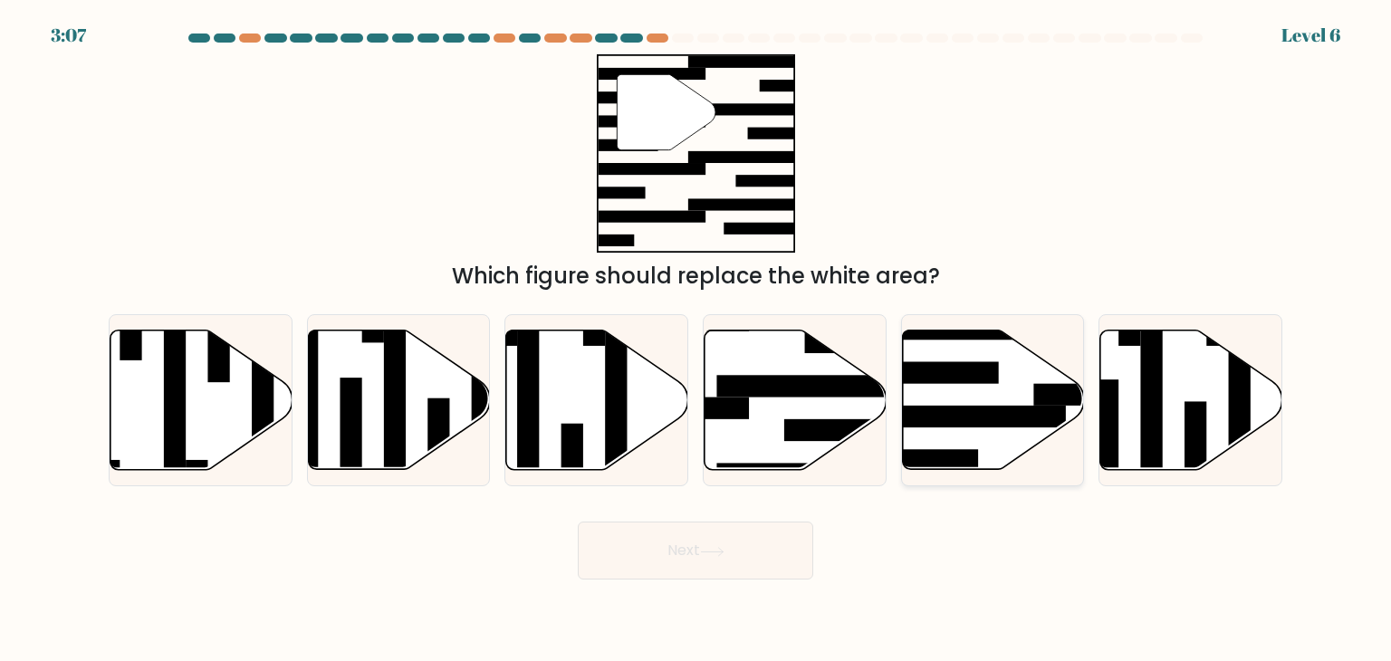
click at [988, 413] on rect at bounding box center [967, 417] width 197 height 22
click at [697, 340] on input "e." at bounding box center [696, 335] width 1 height 9
radio input "true"
click at [760, 534] on button "Next" at bounding box center [696, 551] width 236 height 58
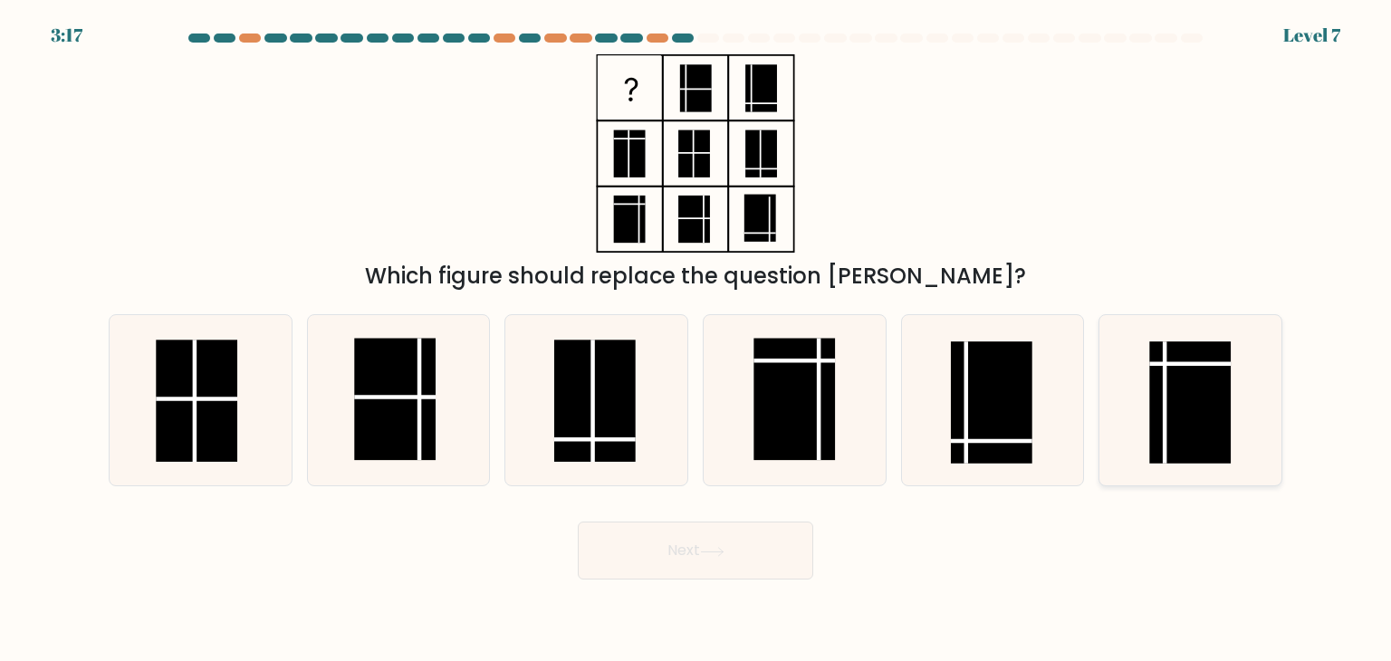
click at [1188, 402] on rect at bounding box center [1191, 402] width 82 height 122
click at [697, 340] on input "f." at bounding box center [696, 335] width 1 height 9
radio input "true"
click at [772, 563] on button "Next" at bounding box center [696, 551] width 236 height 58
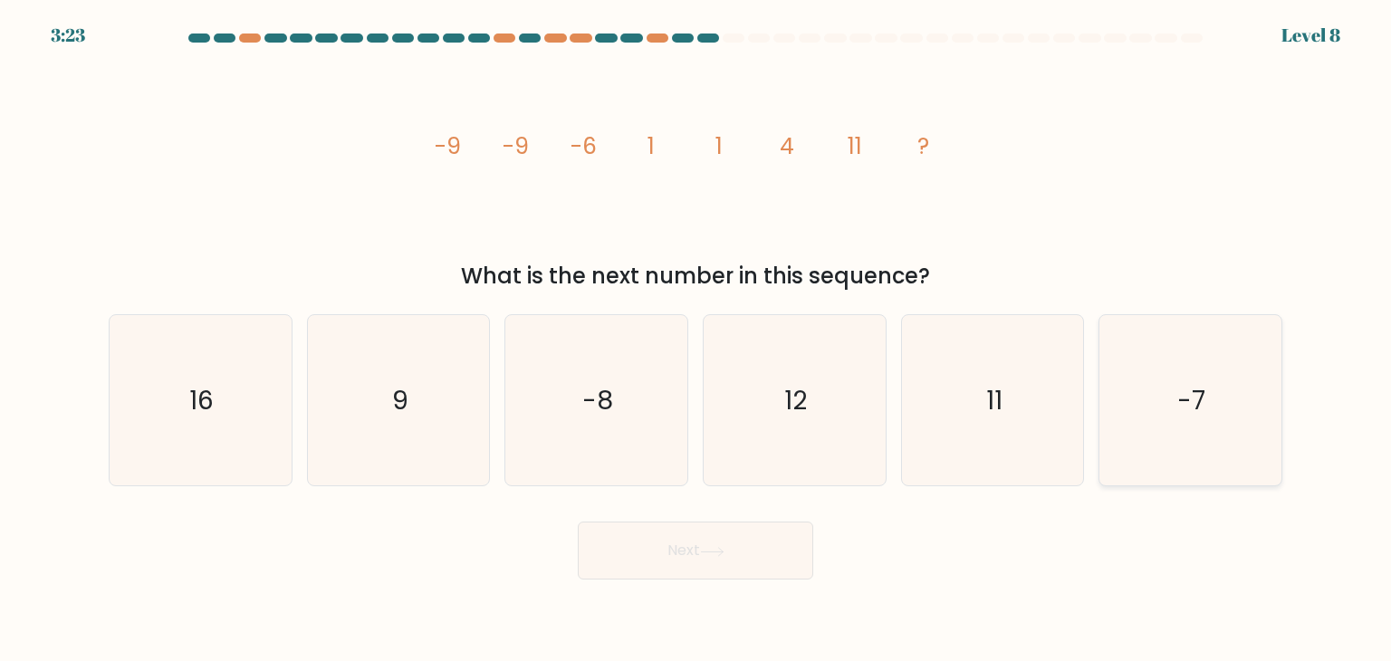
click at [1132, 346] on icon "-7" at bounding box center [1190, 400] width 170 height 170
click at [697, 340] on input "f. -7" at bounding box center [696, 335] width 1 height 9
radio input "true"
click at [701, 561] on button "Next" at bounding box center [696, 551] width 236 height 58
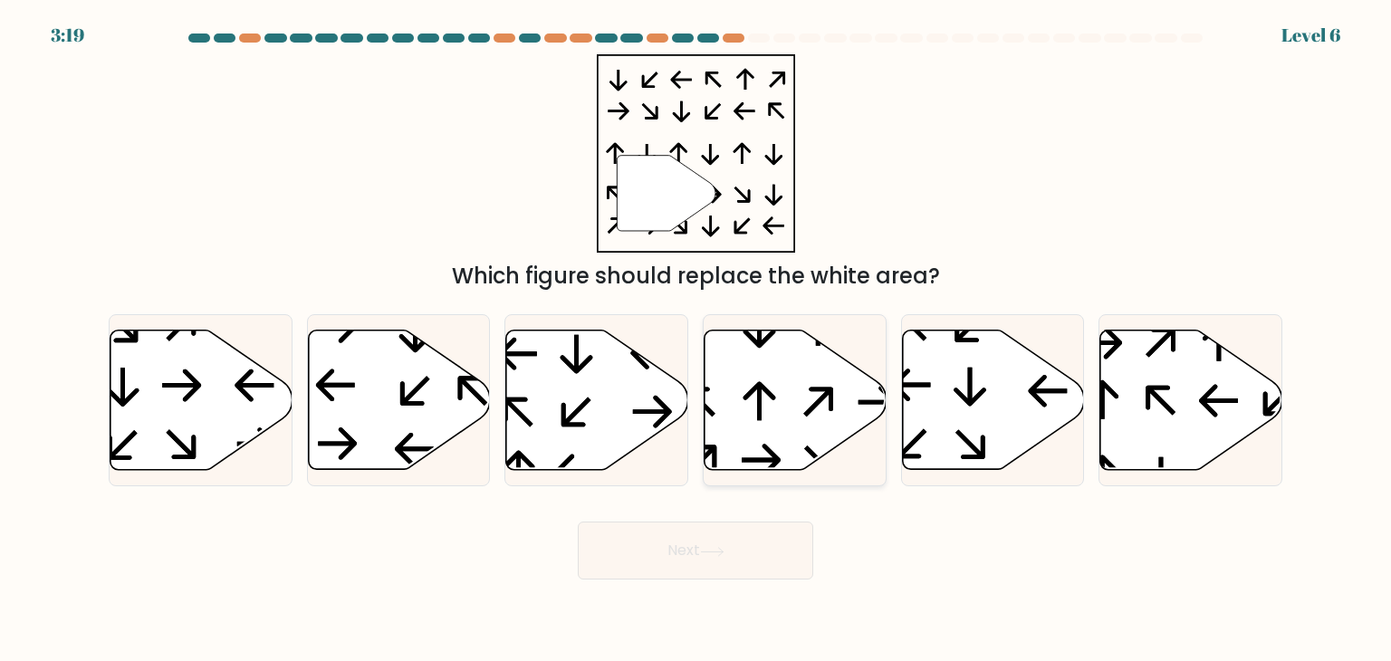
click at [819, 410] on icon at bounding box center [796, 400] width 182 height 139
click at [697, 340] on input "d." at bounding box center [696, 335] width 1 height 9
radio input "true"
click at [669, 542] on button "Next" at bounding box center [696, 551] width 236 height 58
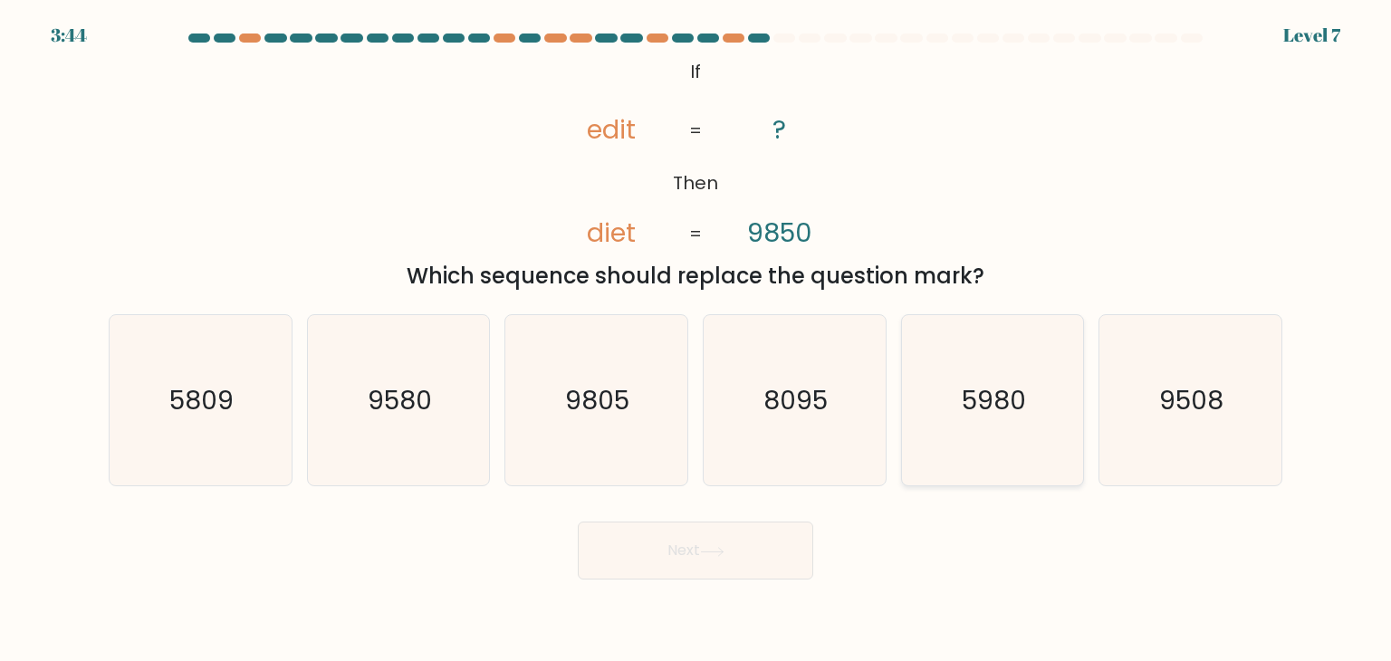
click at [983, 418] on icon "5980" at bounding box center [993, 400] width 170 height 170
click at [697, 340] on input "e. 5980" at bounding box center [696, 335] width 1 height 9
radio input "true"
click at [760, 535] on button "Next" at bounding box center [696, 551] width 236 height 58
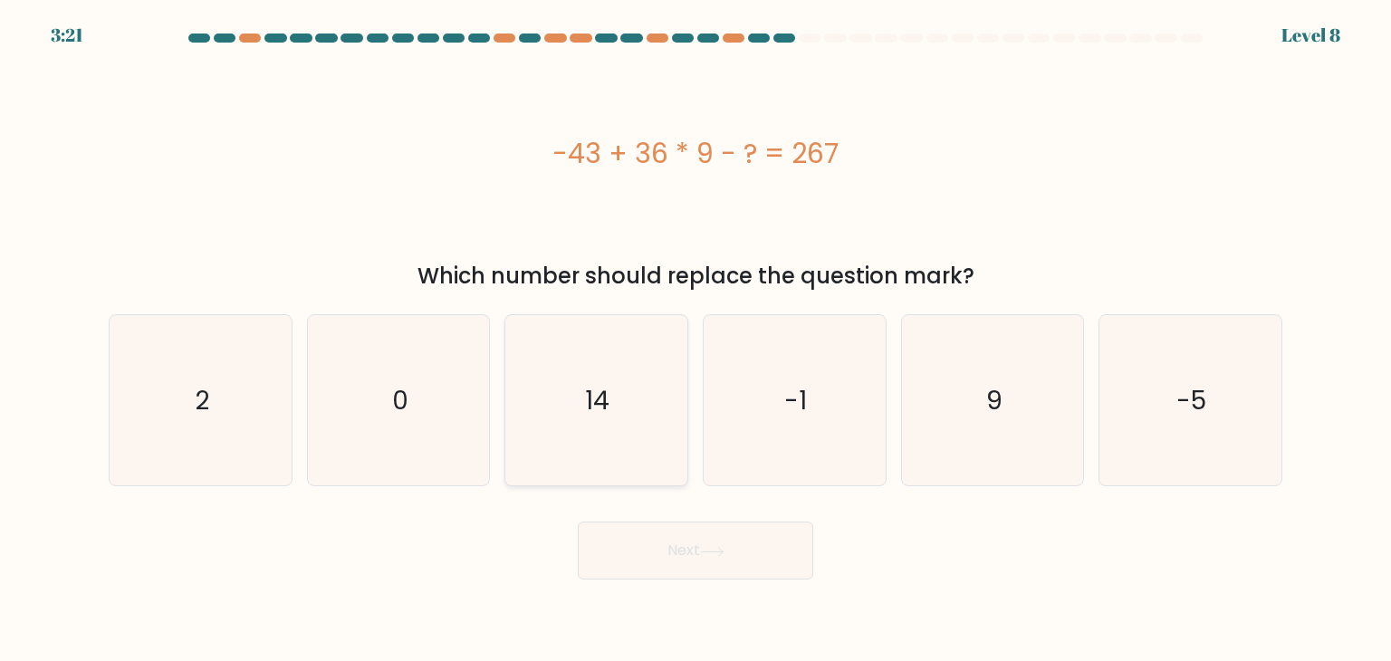
click at [621, 389] on icon "14" at bounding box center [596, 400] width 170 height 170
click at [696, 340] on input "c. 14" at bounding box center [696, 335] width 1 height 9
radio input "true"
click at [620, 549] on button "Next" at bounding box center [696, 551] width 236 height 58
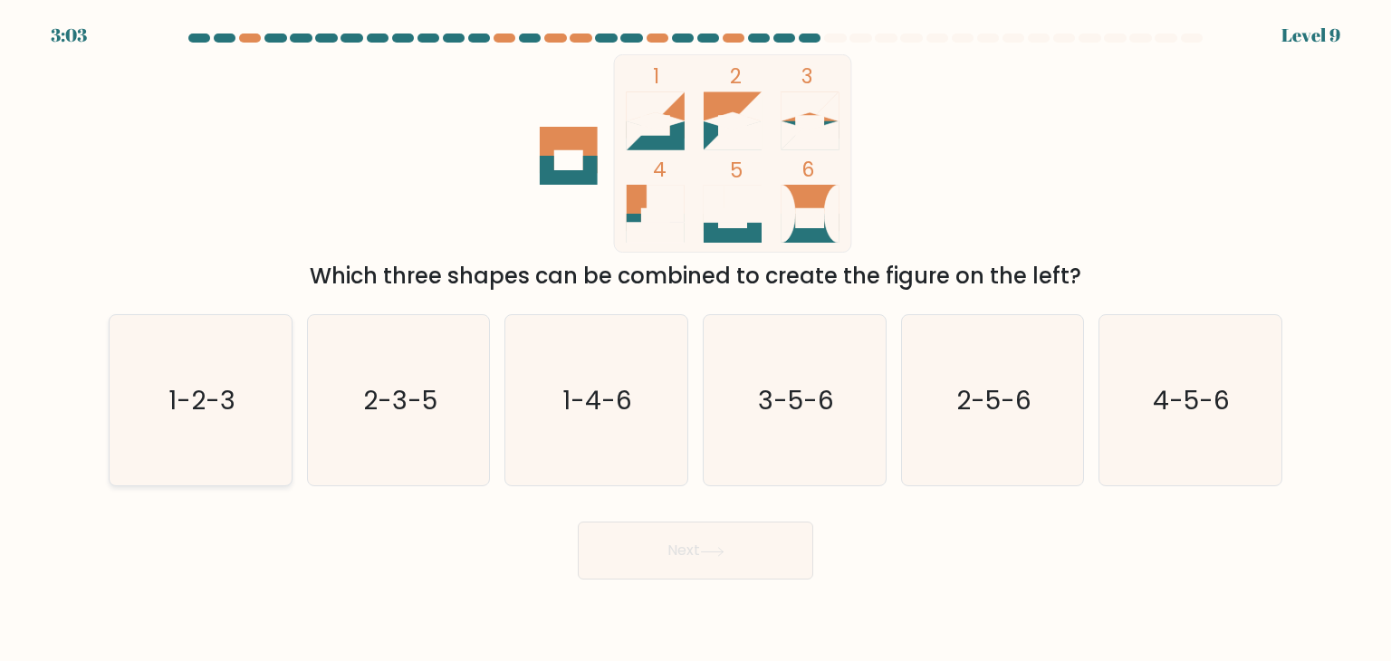
click at [199, 450] on icon "1-2-3" at bounding box center [200, 400] width 170 height 170
click at [696, 340] on input "a. 1-2-3" at bounding box center [696, 335] width 1 height 9
radio input "true"
click at [705, 568] on button "Next" at bounding box center [696, 551] width 236 height 58
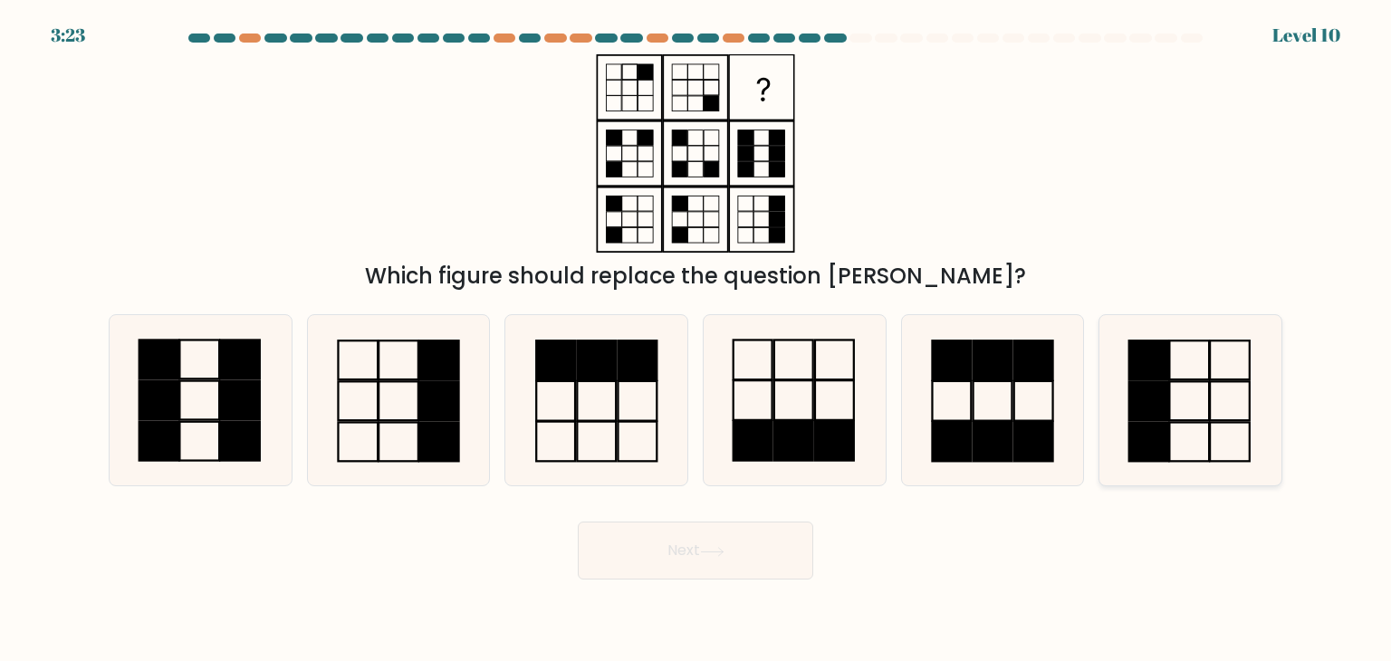
click at [1172, 382] on icon at bounding box center [1190, 400] width 170 height 170
click at [697, 340] on input "f." at bounding box center [696, 335] width 1 height 9
radio input "true"
click at [1195, 397] on icon at bounding box center [1190, 400] width 168 height 168
click at [697, 340] on input "f." at bounding box center [696, 335] width 1 height 9
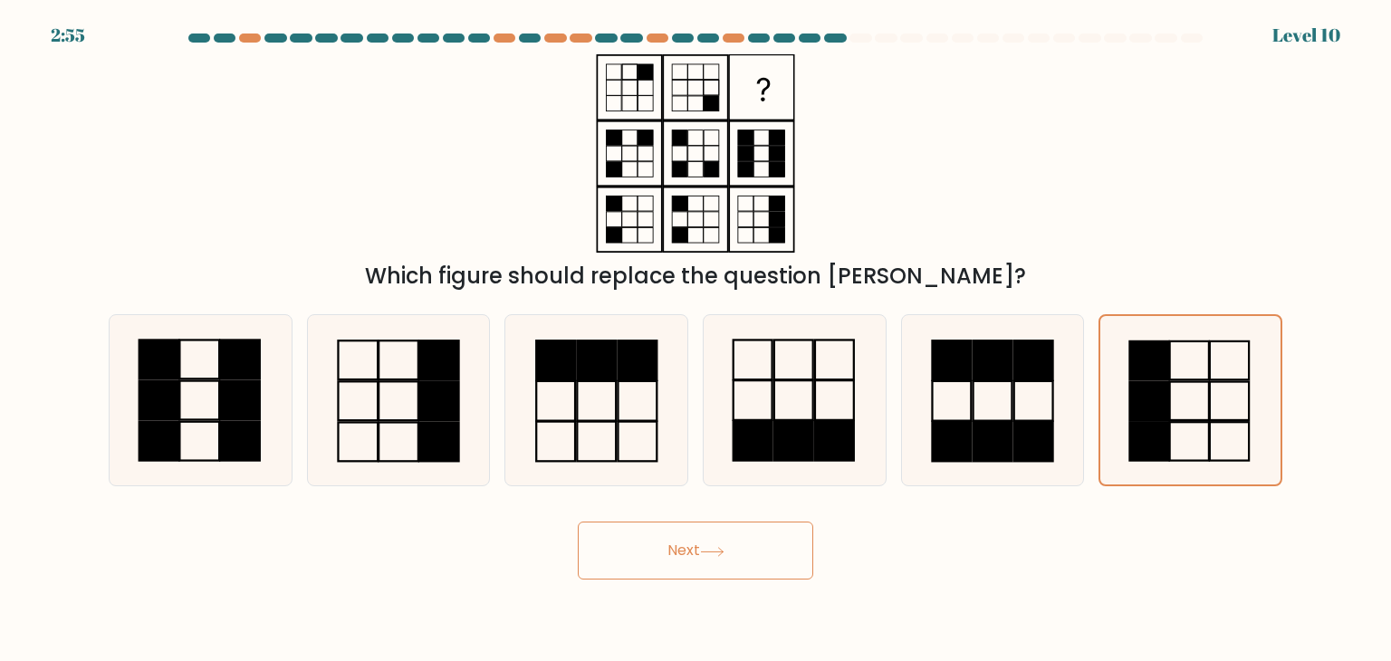
click at [798, 557] on button "Next" at bounding box center [696, 551] width 236 height 58
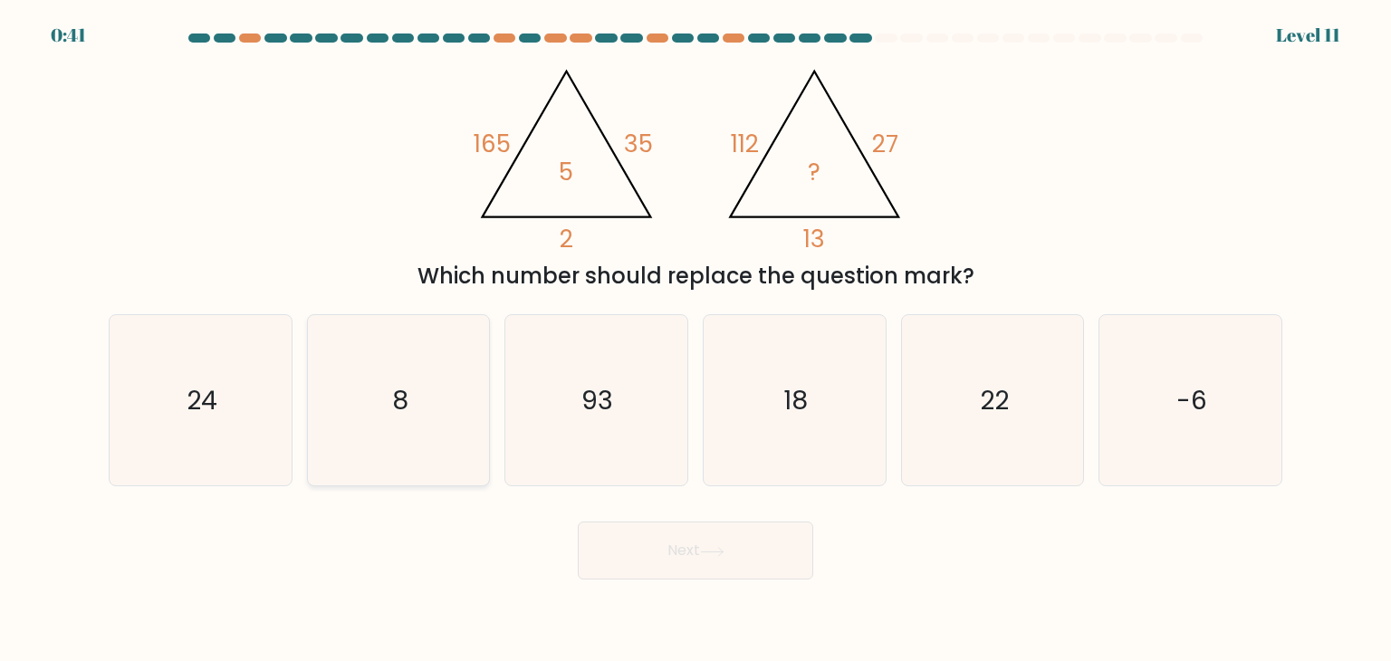
click at [427, 439] on icon "8" at bounding box center [398, 400] width 170 height 170
click at [696, 340] on input "b. 8" at bounding box center [696, 335] width 1 height 9
radio input "true"
click at [765, 555] on button "Next" at bounding box center [696, 551] width 236 height 58
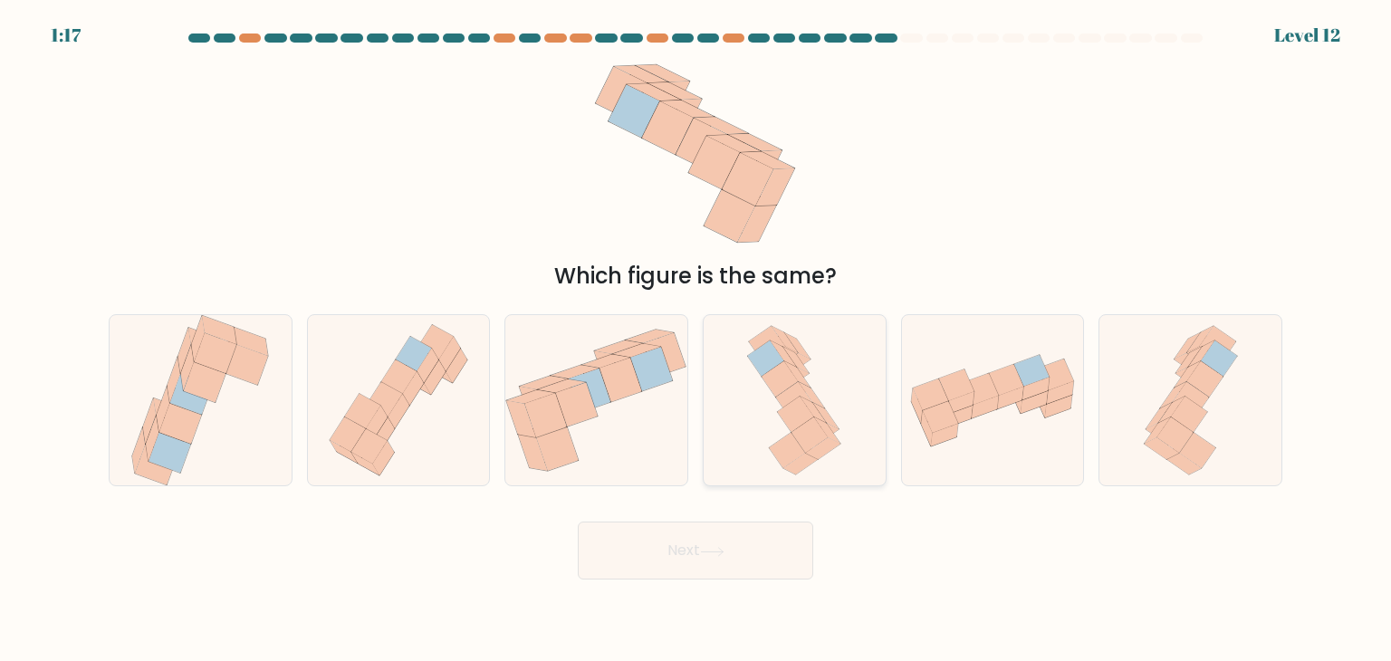
click at [765, 359] on icon at bounding box center [766, 358] width 36 height 35
click at [697, 340] on input "d." at bounding box center [696, 335] width 1 height 9
radio input "true"
click at [712, 542] on button "Next" at bounding box center [696, 551] width 236 height 58
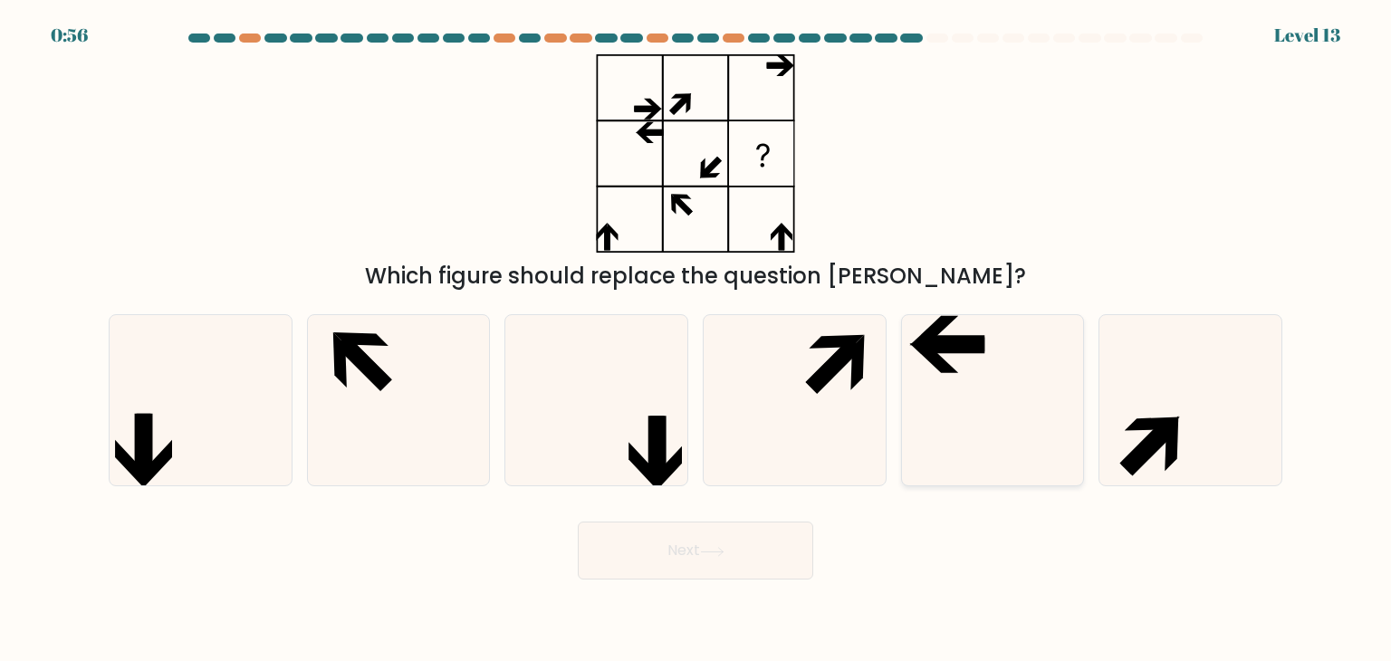
click at [960, 356] on icon at bounding box center [993, 400] width 170 height 170
click at [697, 340] on input "e." at bounding box center [696, 335] width 1 height 9
radio input "true"
click at [733, 553] on button "Next" at bounding box center [696, 551] width 236 height 58
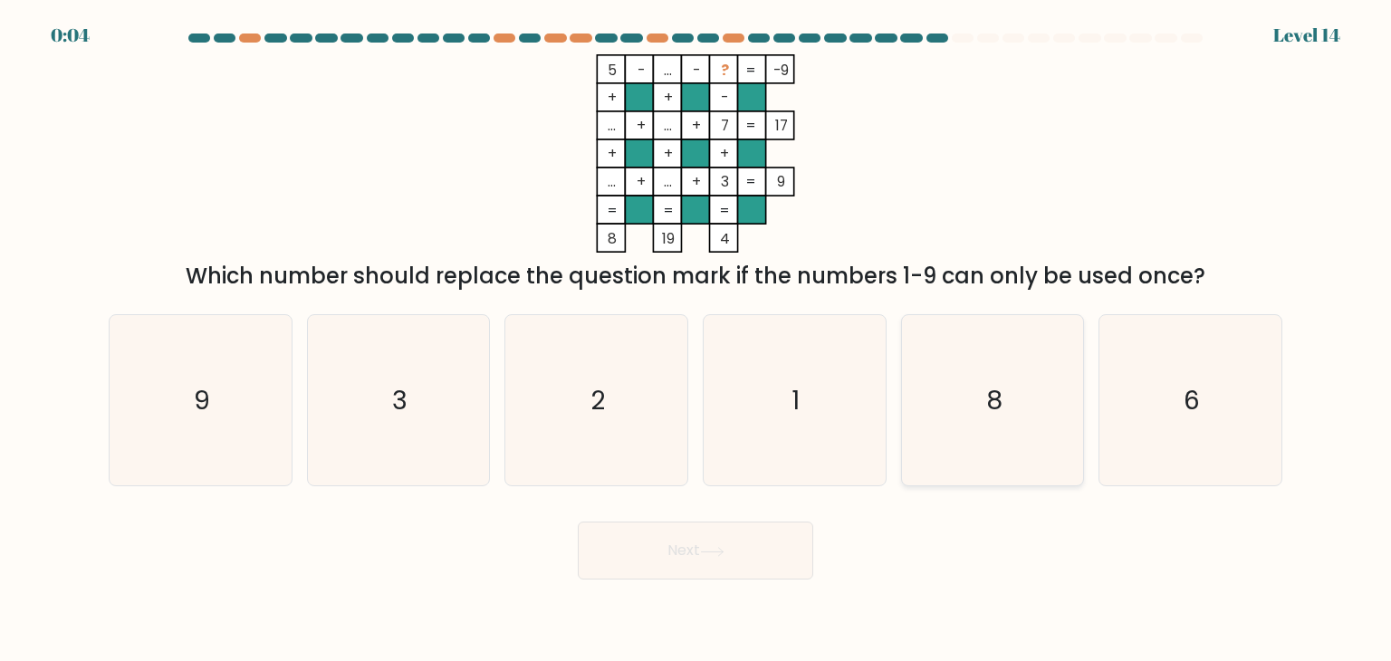
click at [980, 411] on icon "8" at bounding box center [993, 400] width 170 height 170
click at [697, 340] on input "e. 8" at bounding box center [696, 335] width 1 height 9
radio input "true"
click at [757, 552] on button "Next" at bounding box center [696, 551] width 236 height 58
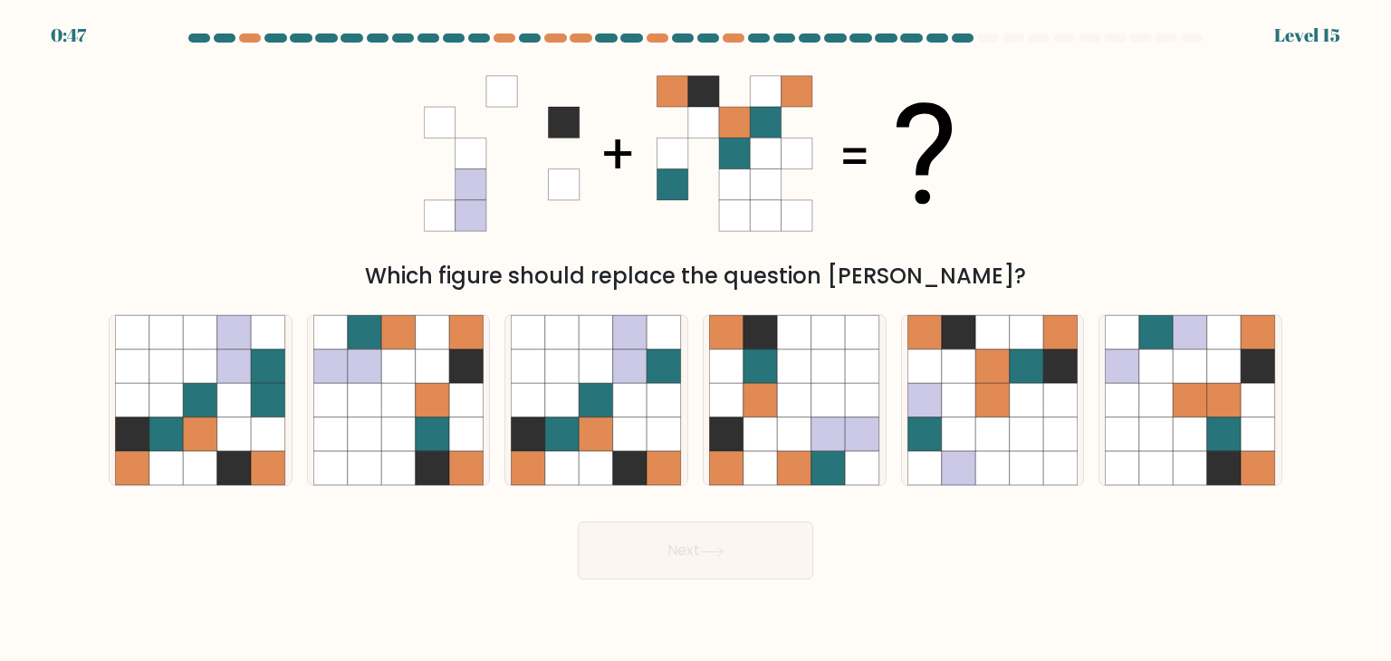
click at [757, 552] on button "Next" at bounding box center [696, 551] width 236 height 58
click at [1044, 577] on div "Next" at bounding box center [696, 544] width 1196 height 72
click at [634, 438] on icon at bounding box center [630, 435] width 34 height 34
click at [696, 340] on input "c." at bounding box center [696, 335] width 1 height 9
radio input "true"
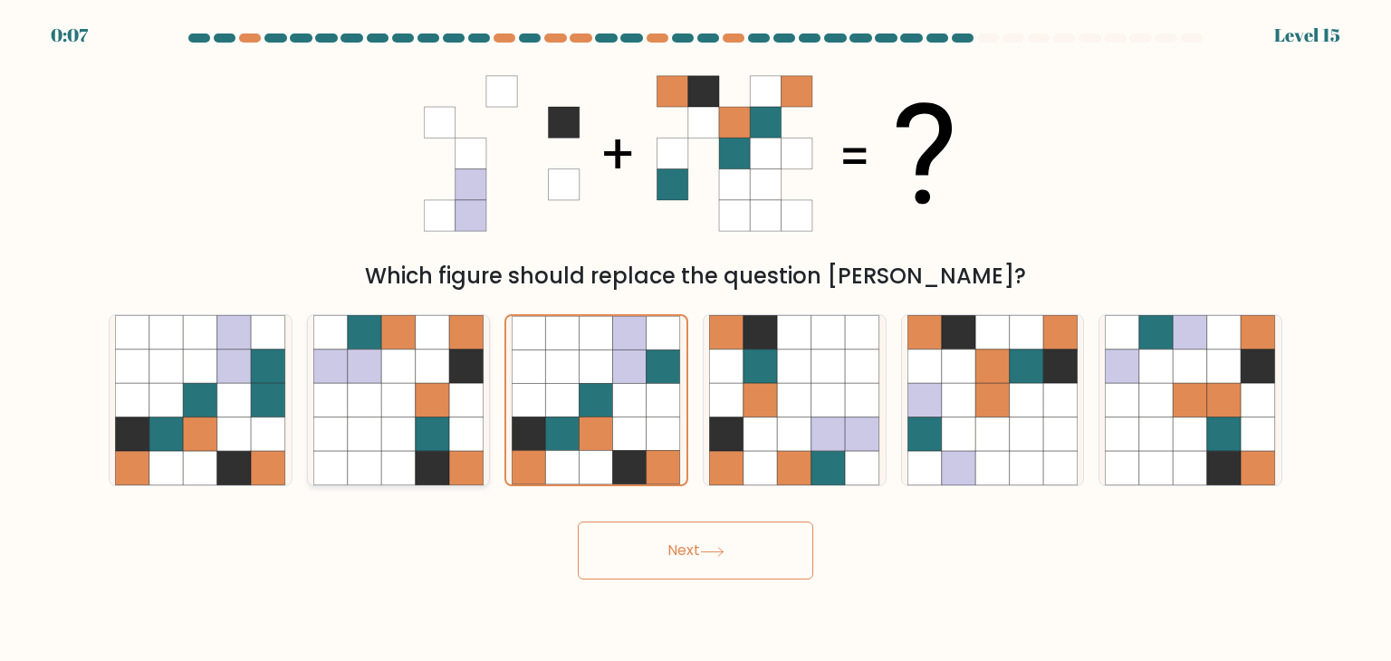
click at [410, 422] on icon at bounding box center [398, 435] width 34 height 34
click at [696, 340] on input "b." at bounding box center [696, 335] width 1 height 9
radio input "true"
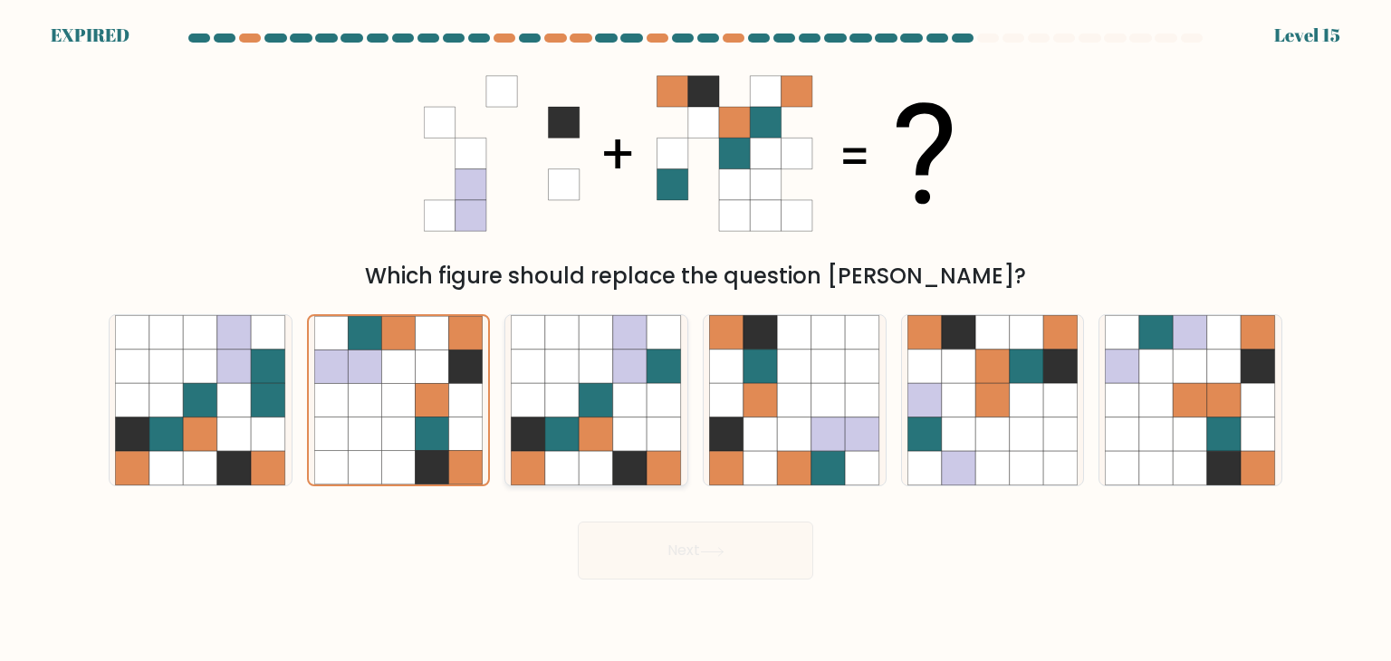
click at [598, 434] on icon at bounding box center [597, 435] width 34 height 34
click at [696, 340] on input "c." at bounding box center [696, 335] width 1 height 9
radio input "true"
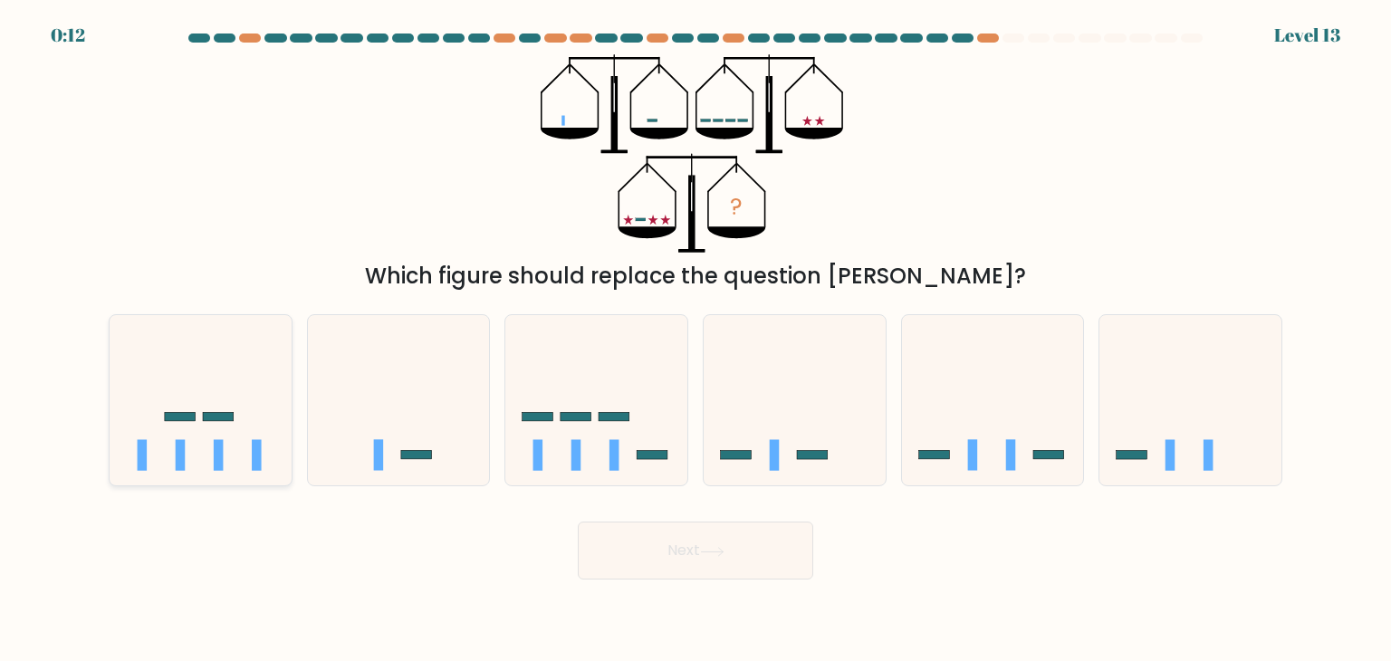
click at [242, 414] on icon at bounding box center [201, 400] width 182 height 150
click at [696, 340] on input "a." at bounding box center [696, 335] width 1 height 9
radio input "true"
click at [630, 559] on button "Next" at bounding box center [696, 551] width 236 height 58
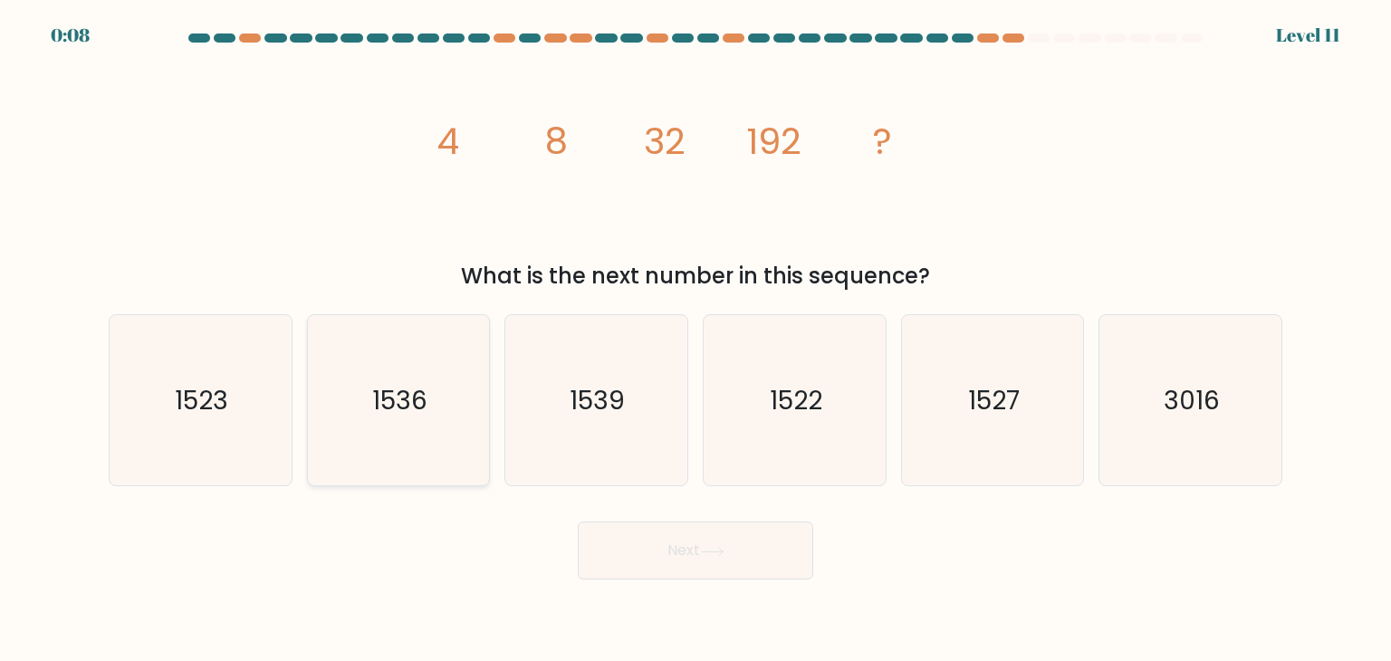
click at [432, 404] on icon "1536" at bounding box center [398, 400] width 170 height 170
click at [696, 340] on input "b. 1536" at bounding box center [696, 335] width 1 height 9
radio input "true"
click at [725, 553] on icon at bounding box center [712, 552] width 24 height 10
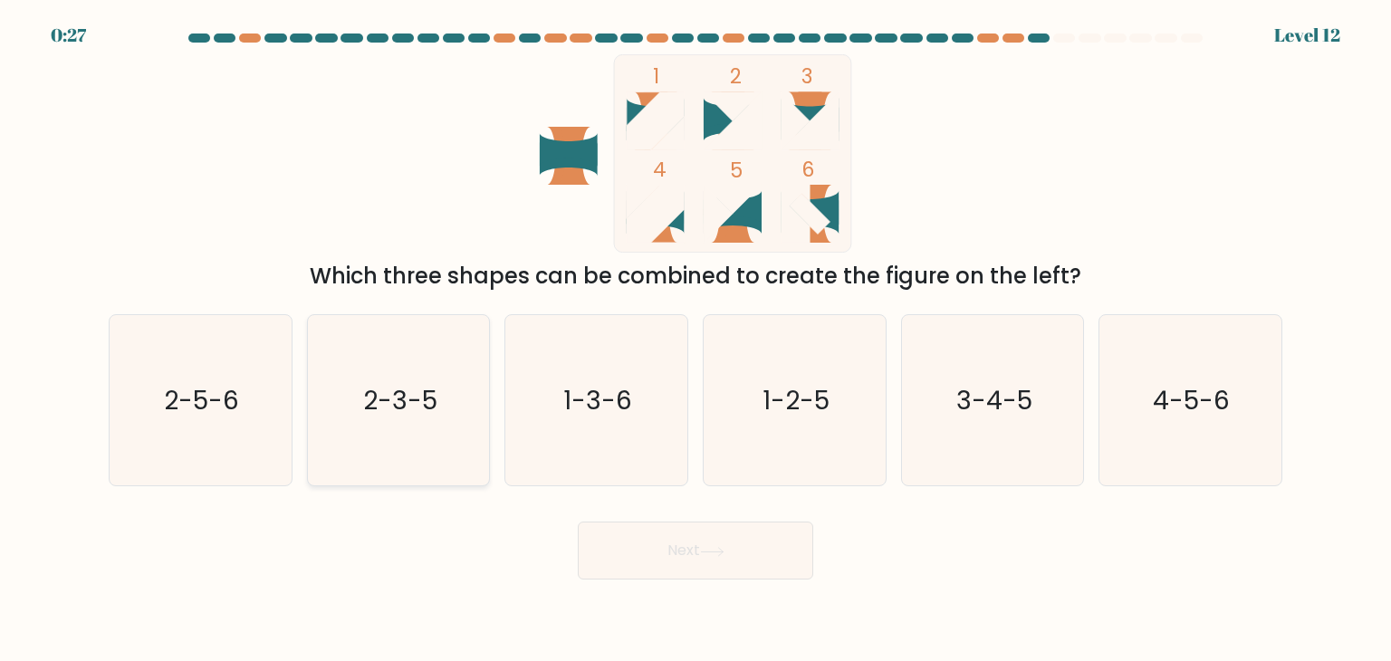
click at [446, 367] on icon "2-3-5" at bounding box center [398, 400] width 170 height 170
click at [696, 340] on input "b. 2-3-5" at bounding box center [696, 335] width 1 height 9
radio input "true"
click at [660, 543] on button "Next" at bounding box center [696, 551] width 236 height 58
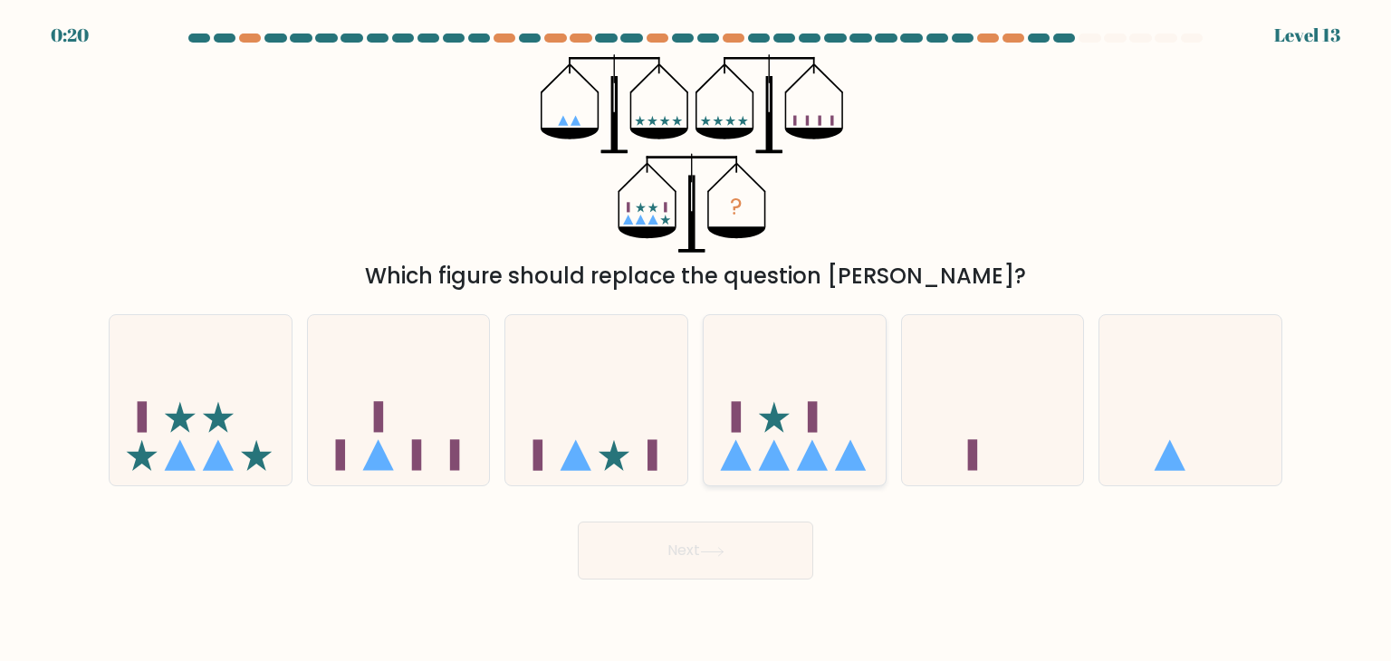
click at [798, 391] on icon at bounding box center [795, 400] width 182 height 150
click at [697, 340] on input "d." at bounding box center [696, 335] width 1 height 9
radio input "true"
click at [653, 527] on button "Next" at bounding box center [696, 551] width 236 height 58
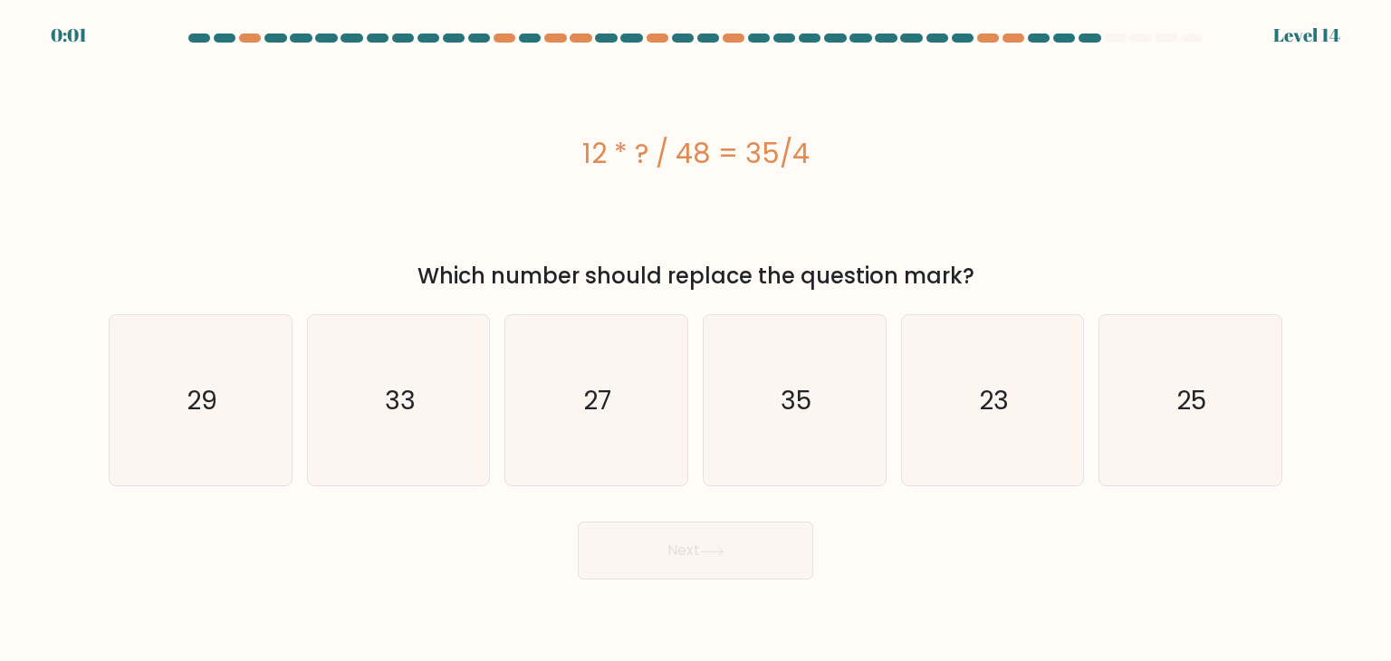
click at [653, 527] on button "Next" at bounding box center [696, 551] width 236 height 58
click at [962, 542] on div "Next" at bounding box center [696, 544] width 1196 height 72
drag, startPoint x: 408, startPoint y: 427, endPoint x: 700, endPoint y: 560, distance: 321.5
click at [700, 560] on form "a." at bounding box center [695, 307] width 1391 height 546
click at [700, 560] on div "Next" at bounding box center [696, 544] width 1196 height 72
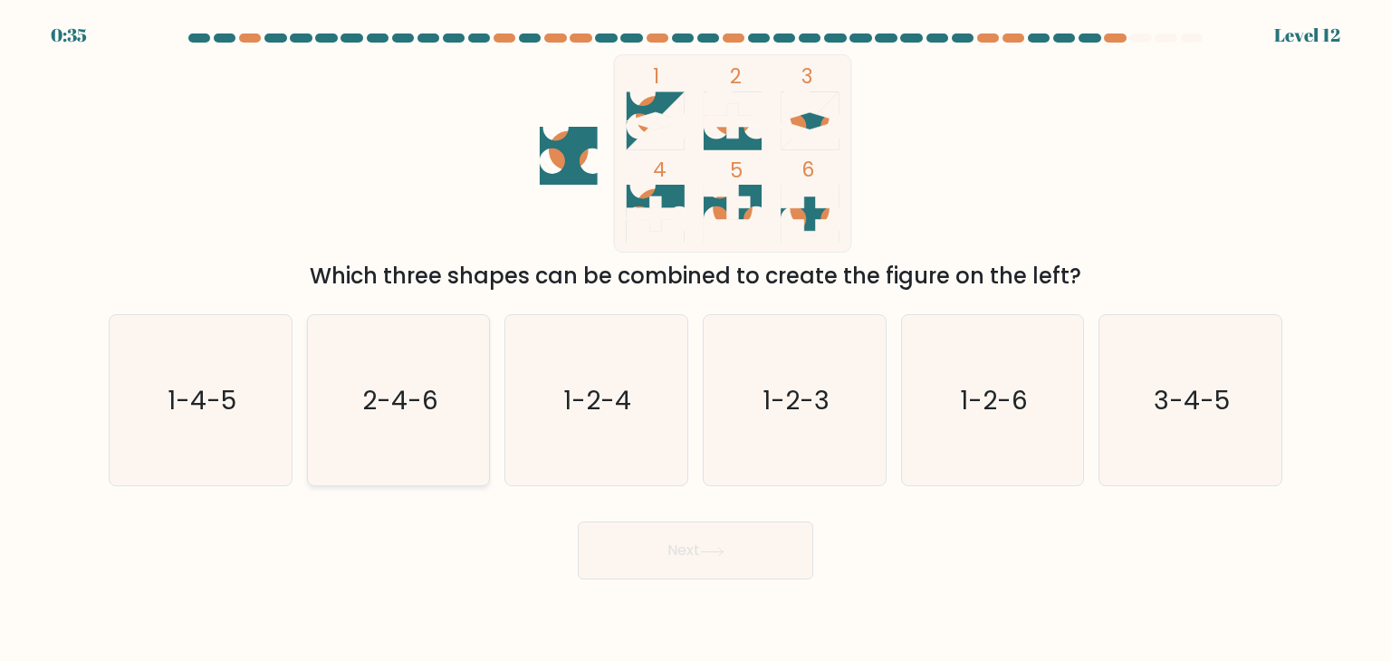
click at [409, 385] on text "2-4-6" at bounding box center [400, 400] width 76 height 36
click at [696, 340] on input "b. 2-4-6" at bounding box center [696, 335] width 1 height 9
radio input "true"
click at [409, 385] on text "2-4-6" at bounding box center [400, 400] width 76 height 35
click at [696, 340] on input "b. 2-4-6" at bounding box center [696, 335] width 1 height 9
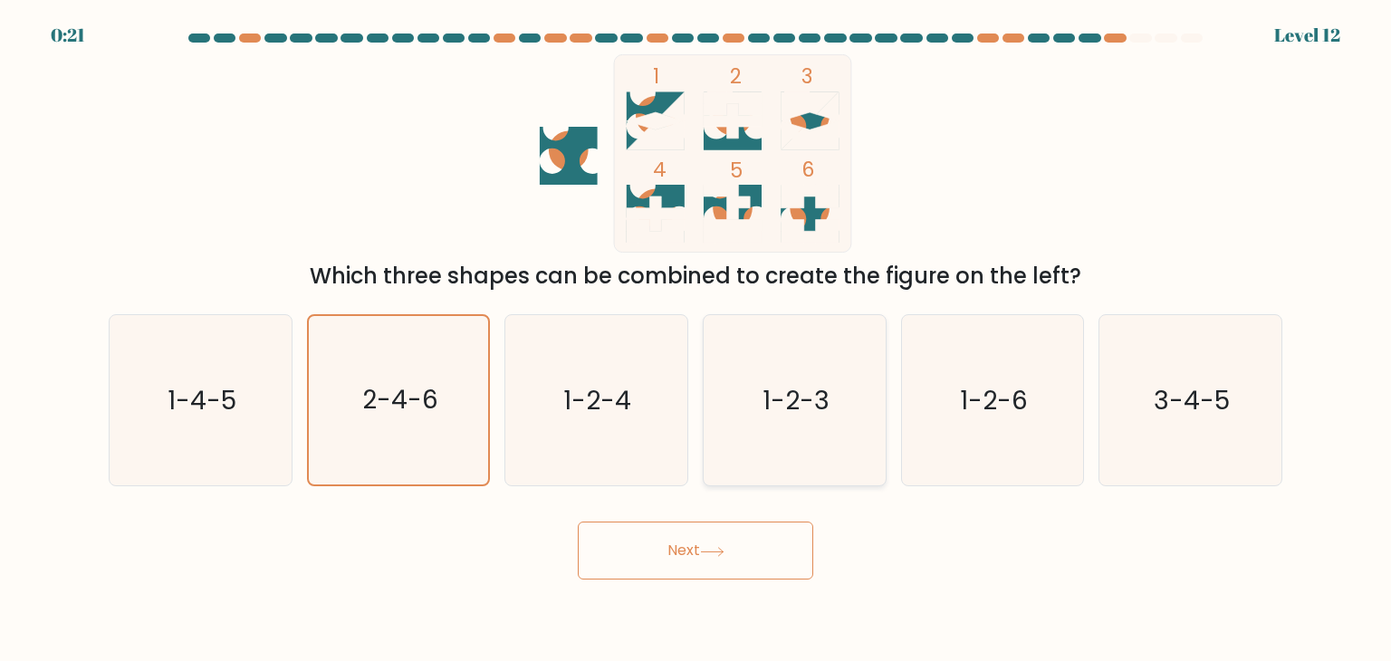
click at [788, 456] on icon "1-2-3" at bounding box center [794, 400] width 170 height 170
click at [697, 340] on input "d. 1-2-3" at bounding box center [696, 335] width 1 height 9
radio input "true"
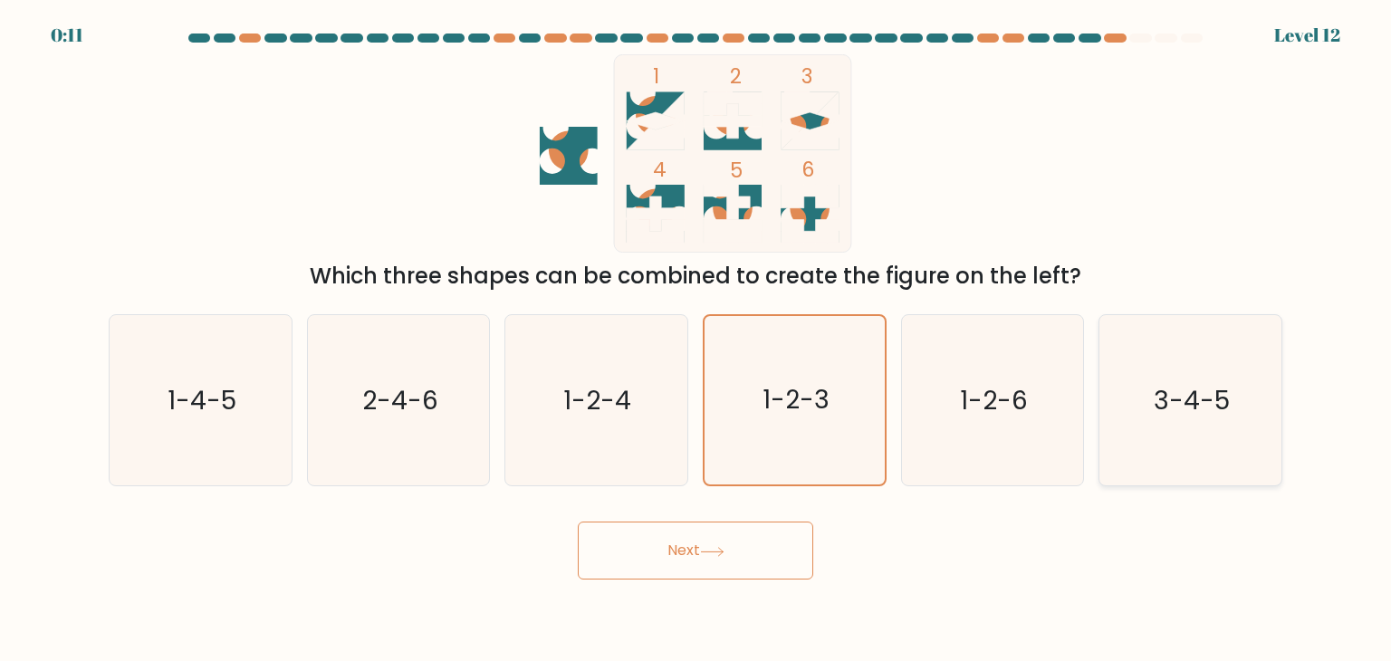
click at [1157, 403] on text "3-4-5" at bounding box center [1192, 400] width 76 height 36
click at [697, 340] on input "f. 3-4-5" at bounding box center [696, 335] width 1 height 9
radio input "true"
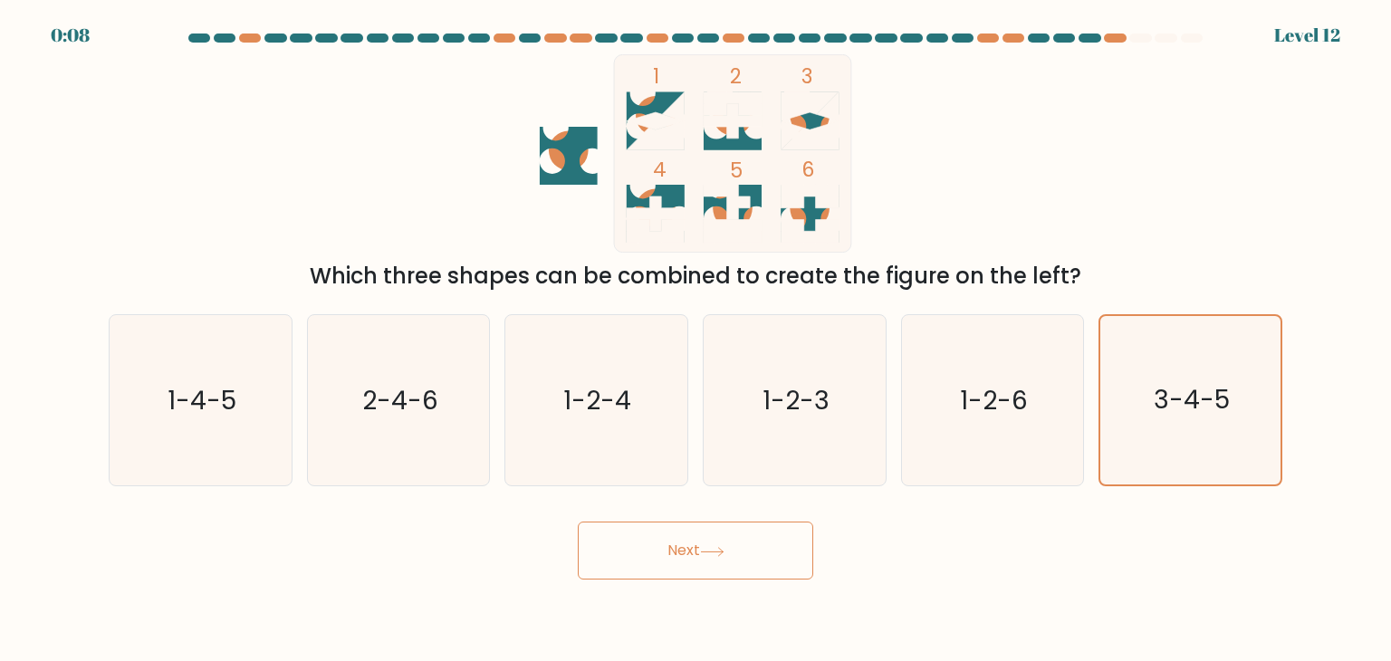
click at [750, 551] on button "Next" at bounding box center [696, 551] width 236 height 58
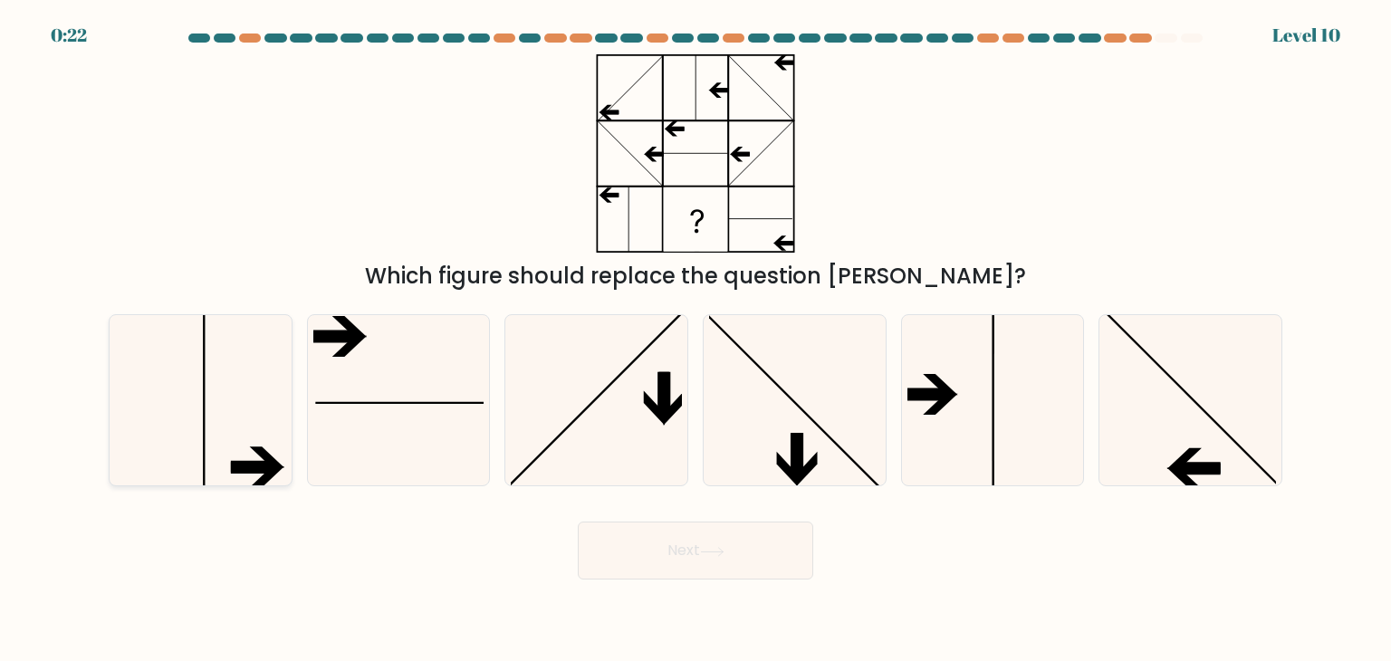
click at [243, 390] on icon at bounding box center [200, 400] width 170 height 170
click at [696, 340] on input "a." at bounding box center [696, 335] width 1 height 9
radio input "true"
click at [438, 433] on icon at bounding box center [398, 400] width 170 height 170
click at [696, 340] on input "b." at bounding box center [696, 335] width 1 height 9
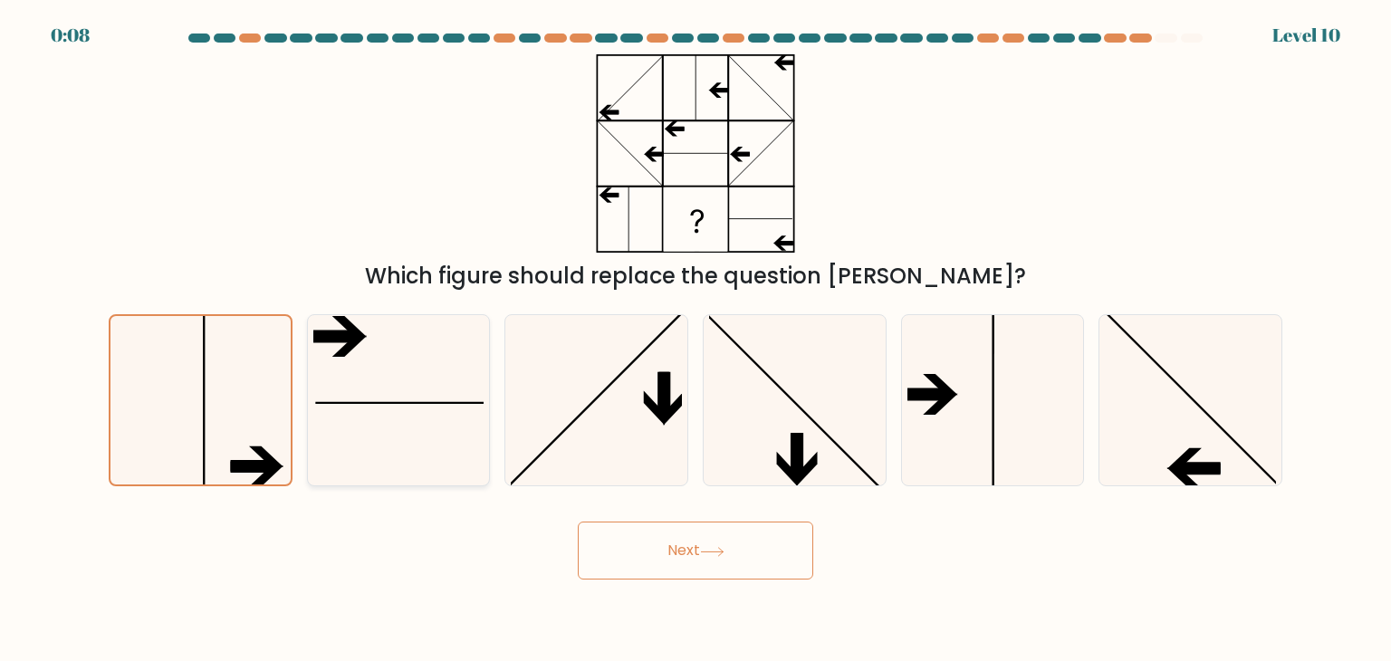
radio input "true"
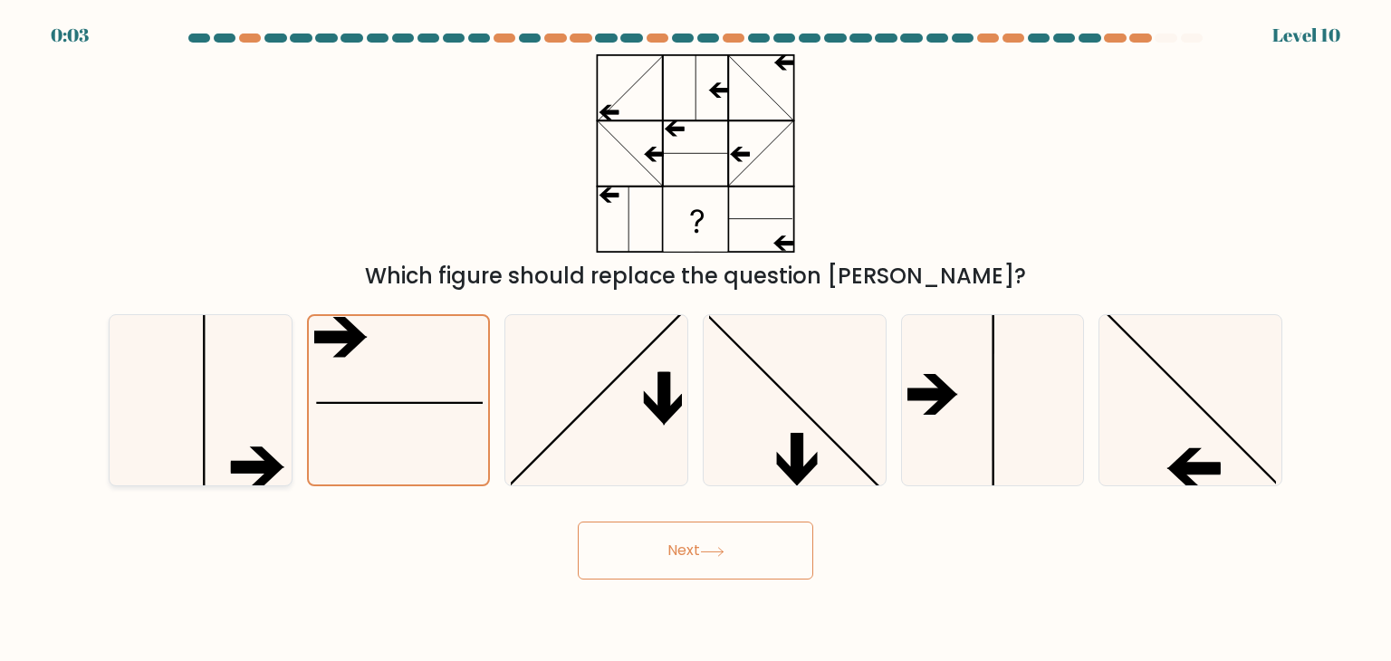
click at [220, 421] on icon at bounding box center [200, 400] width 170 height 170
click at [696, 340] on input "a." at bounding box center [696, 335] width 1 height 9
radio input "true"
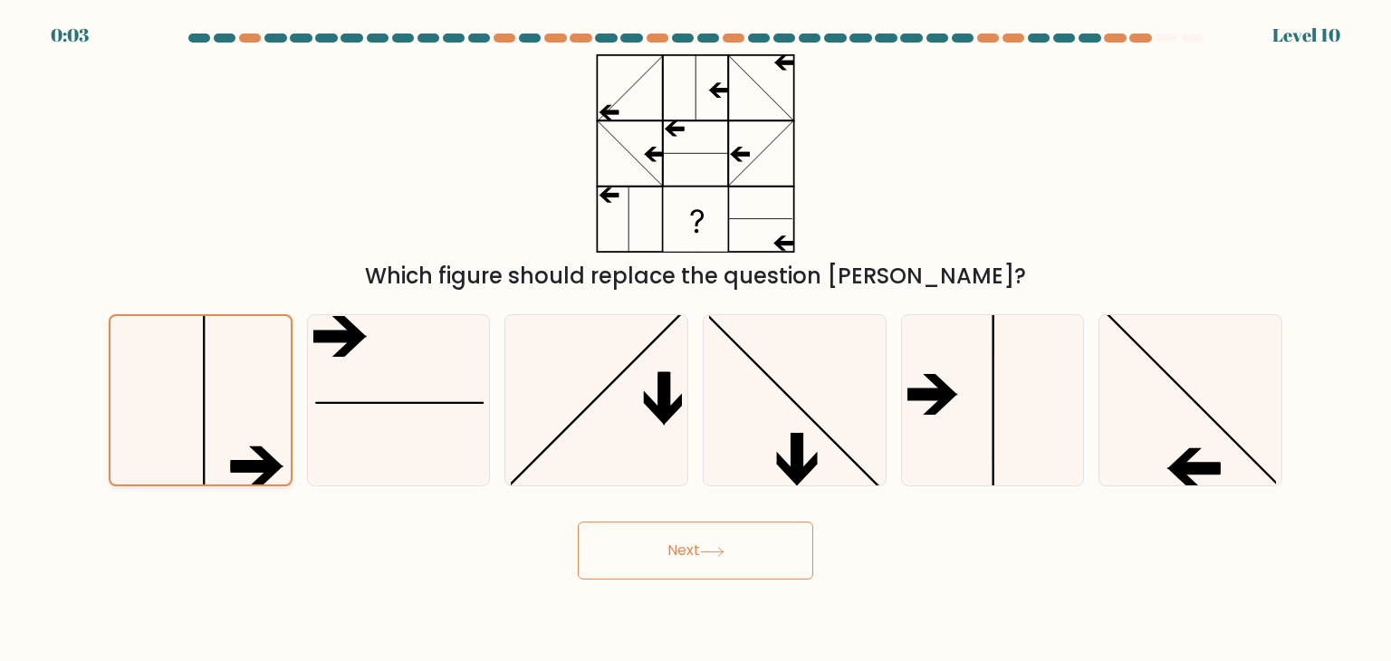
click at [220, 421] on icon at bounding box center [200, 400] width 168 height 168
click at [696, 340] on input "a." at bounding box center [696, 335] width 1 height 9
click at [612, 535] on button "Next" at bounding box center [696, 551] width 236 height 58
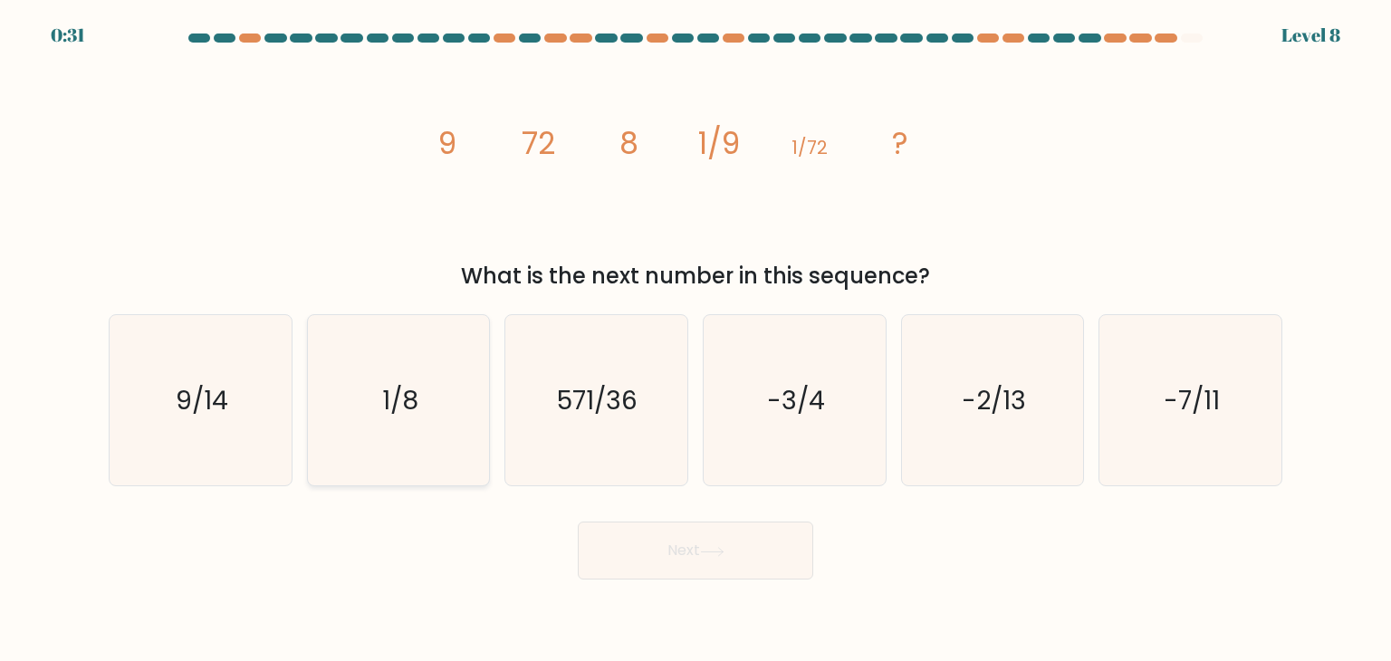
click at [367, 370] on icon "1/8" at bounding box center [398, 400] width 170 height 170
click at [696, 340] on input "b. 1/8" at bounding box center [696, 335] width 1 height 9
radio input "true"
click at [671, 548] on button "Next" at bounding box center [696, 551] width 236 height 58
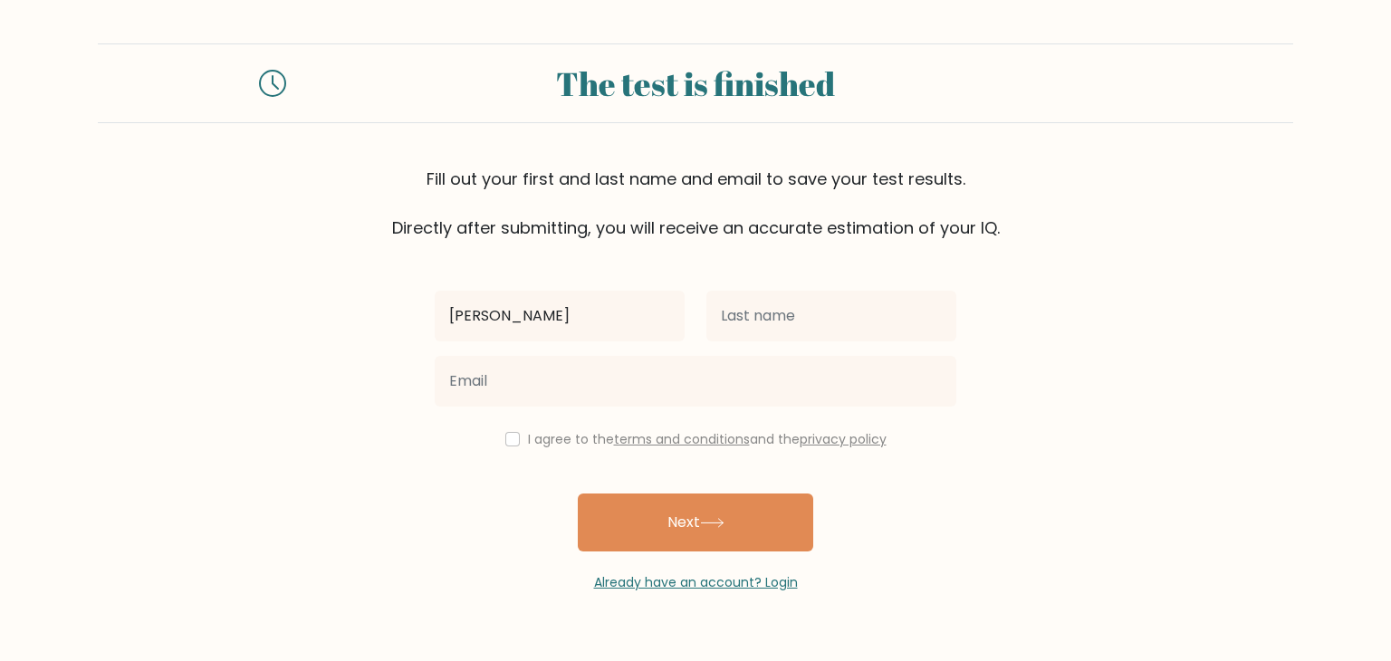
type input "[PERSON_NAME]"
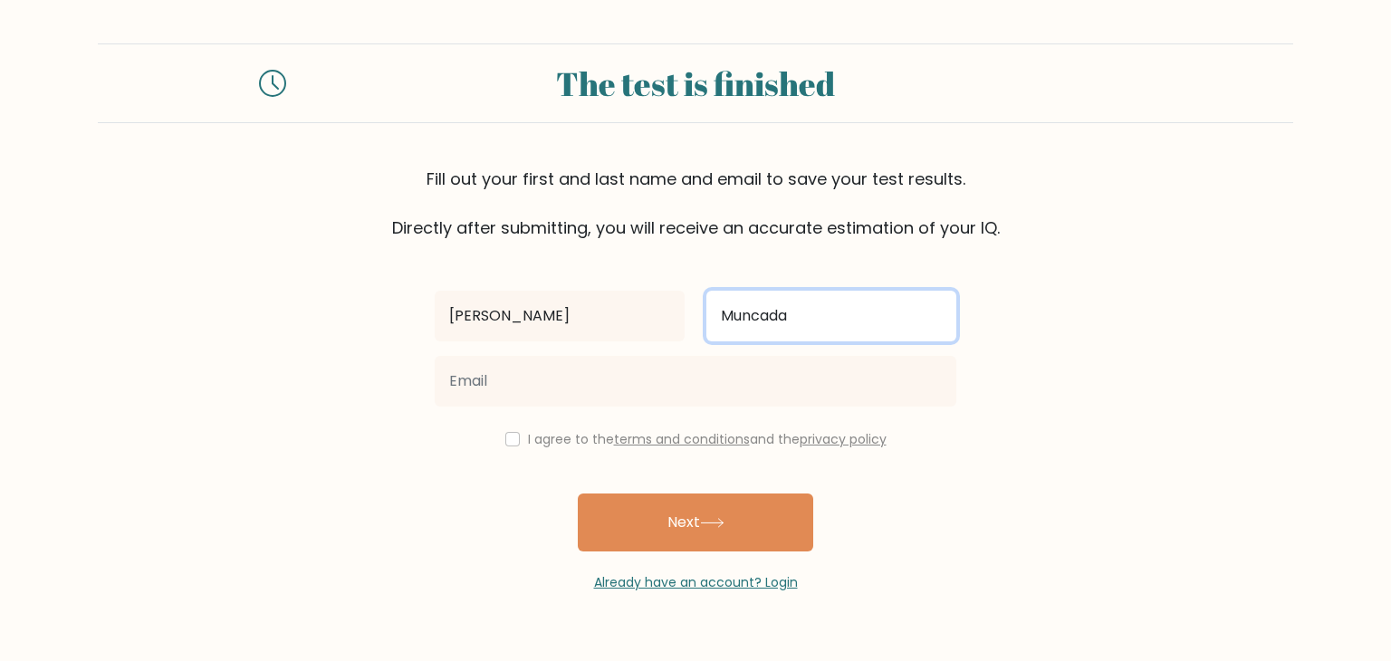
type input "Muncada"
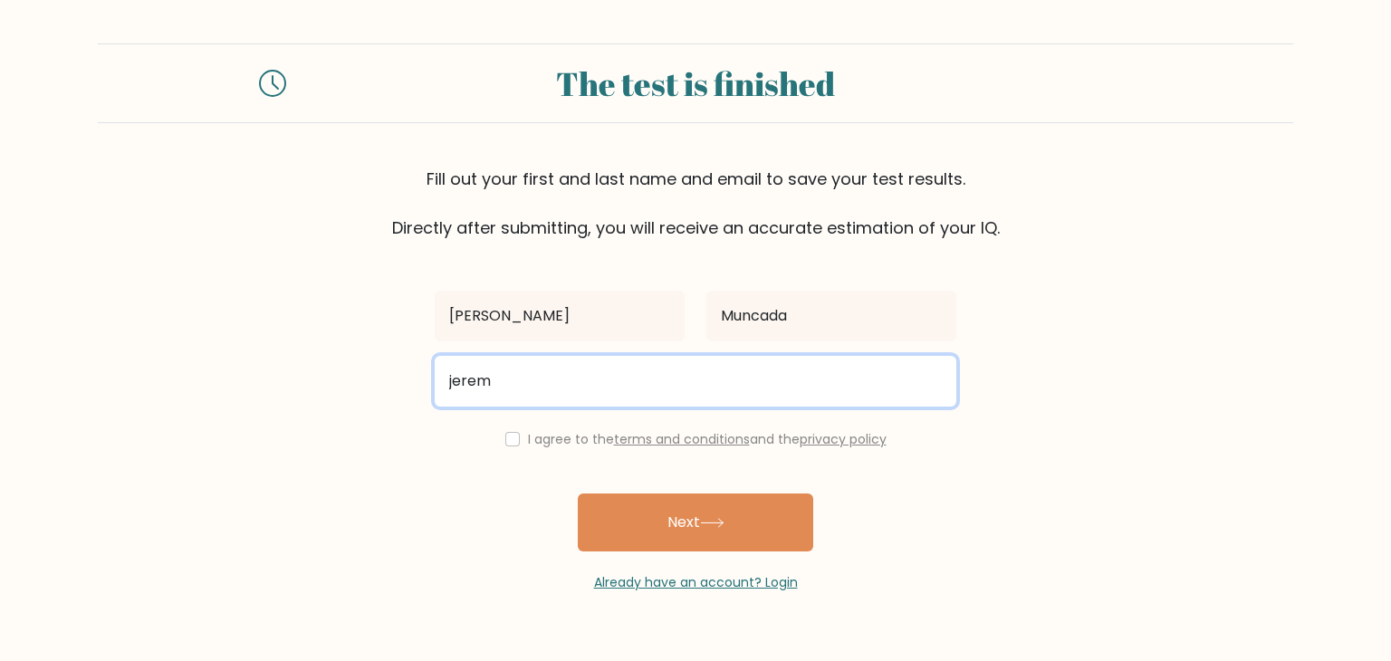
type input "[EMAIL_ADDRESS][DOMAIN_NAME]"
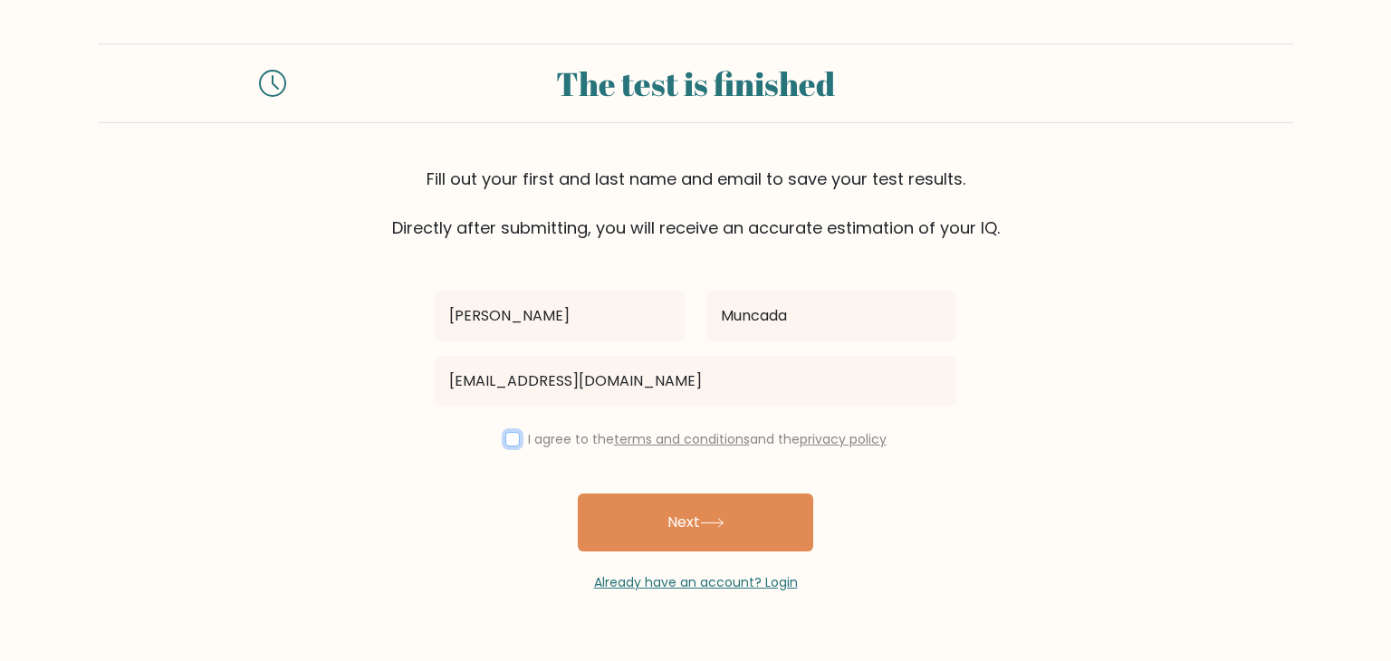
click at [511, 439] on input "checkbox" at bounding box center [512, 439] width 14 height 14
checkbox input "true"
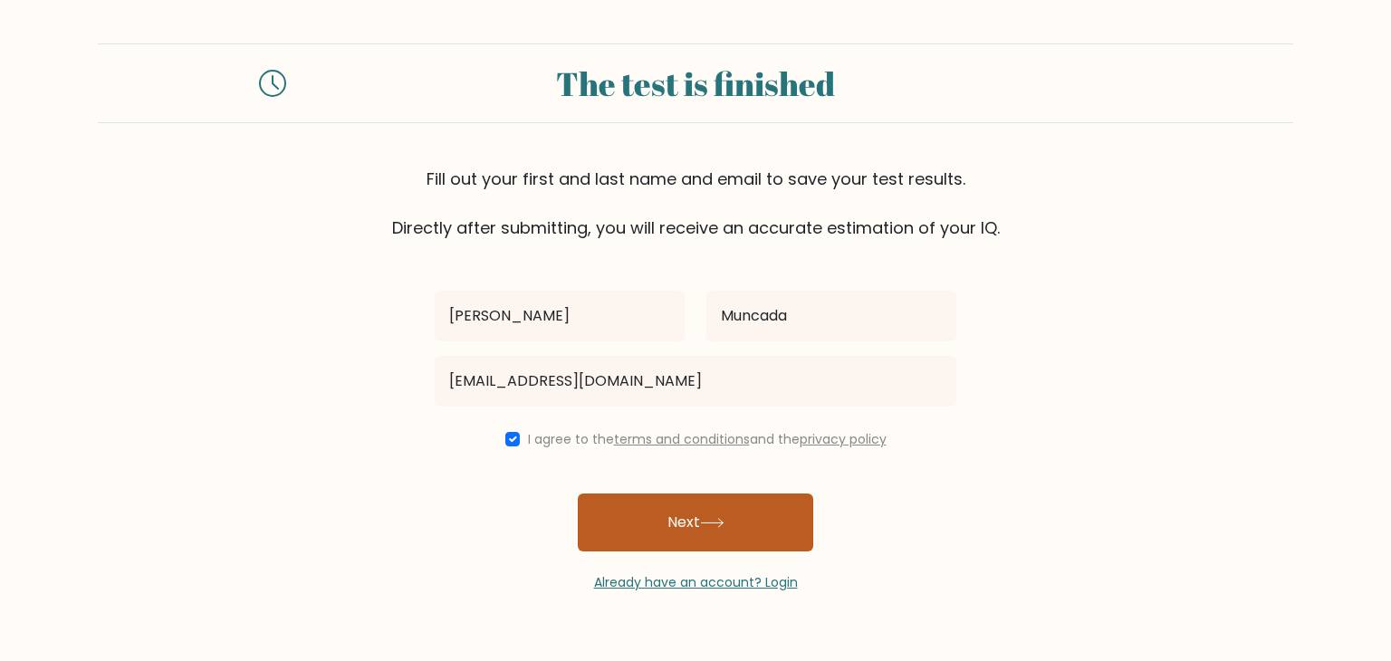
click at [648, 516] on button "Next" at bounding box center [696, 523] width 236 height 58
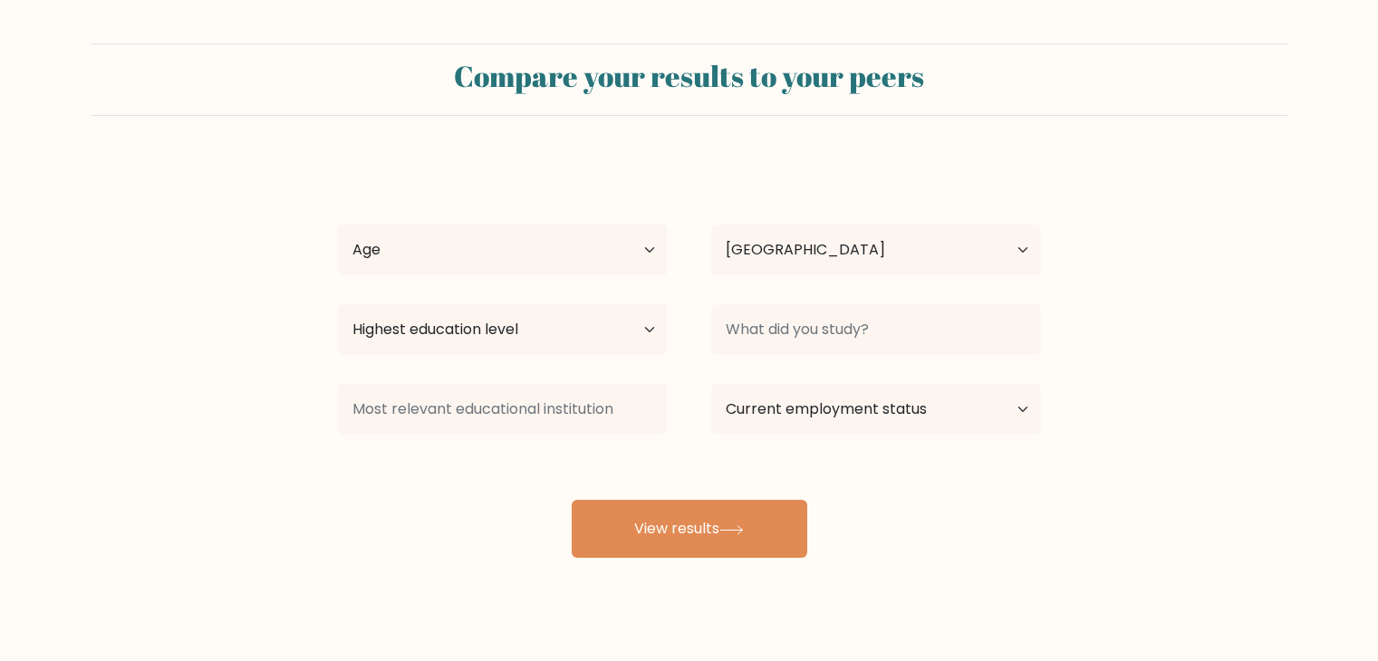
select select "PH"
click at [612, 251] on select "Age Under [DEMOGRAPHIC_DATA] [DEMOGRAPHIC_DATA] [DEMOGRAPHIC_DATA] [DEMOGRAPHIC…" at bounding box center [503, 250] width 330 height 51
select select "18_24"
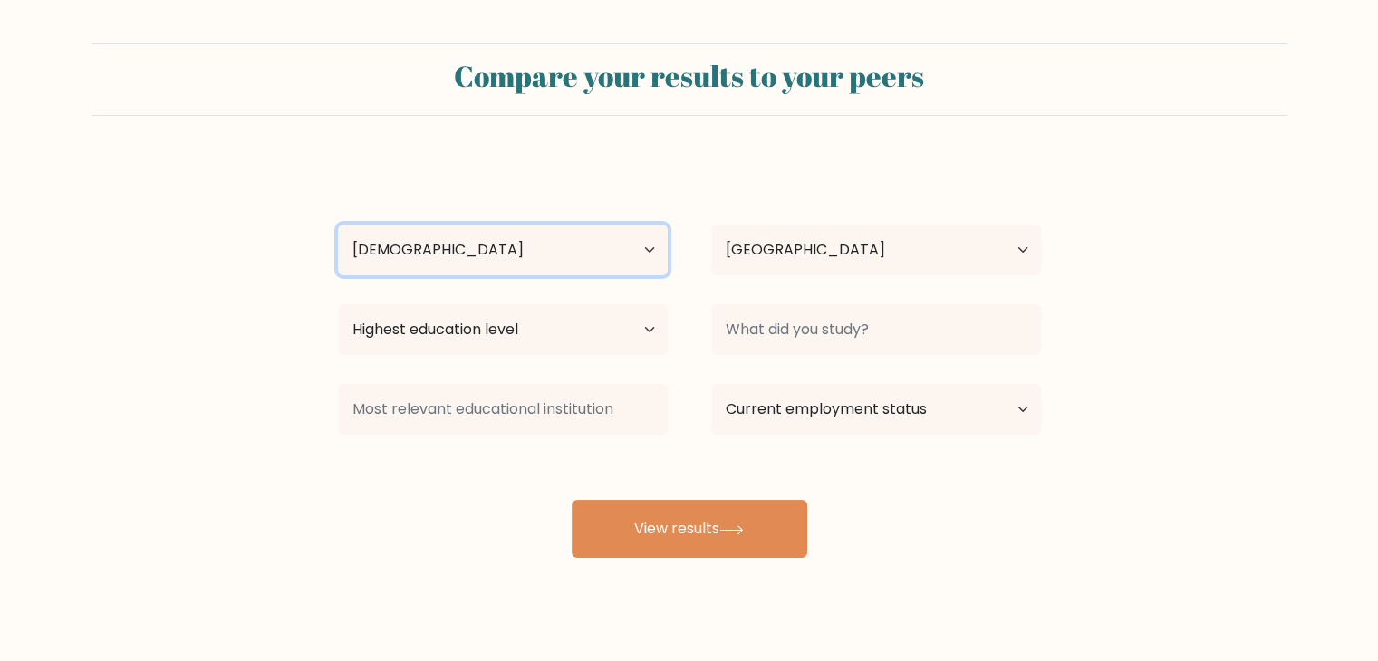
click at [338, 225] on select "Age Under [DEMOGRAPHIC_DATA] [DEMOGRAPHIC_DATA] [DEMOGRAPHIC_DATA] [DEMOGRAPHIC…" at bounding box center [503, 250] width 330 height 51
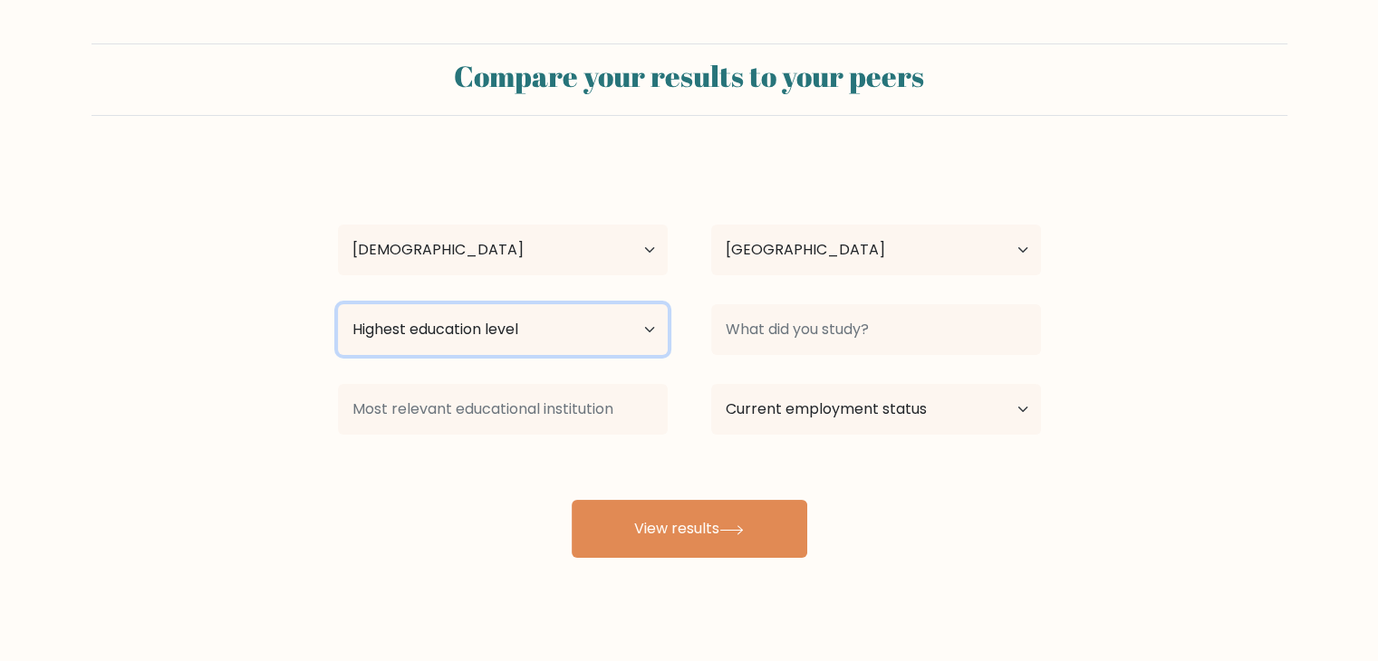
click at [565, 343] on select "Highest education level No schooling Primary Lower Secondary Upper Secondary Oc…" at bounding box center [503, 329] width 330 height 51
select select "bachelors_degree"
click at [338, 304] on select "Highest education level No schooling Primary Lower Secondary Upper Secondary Oc…" at bounding box center [503, 329] width 330 height 51
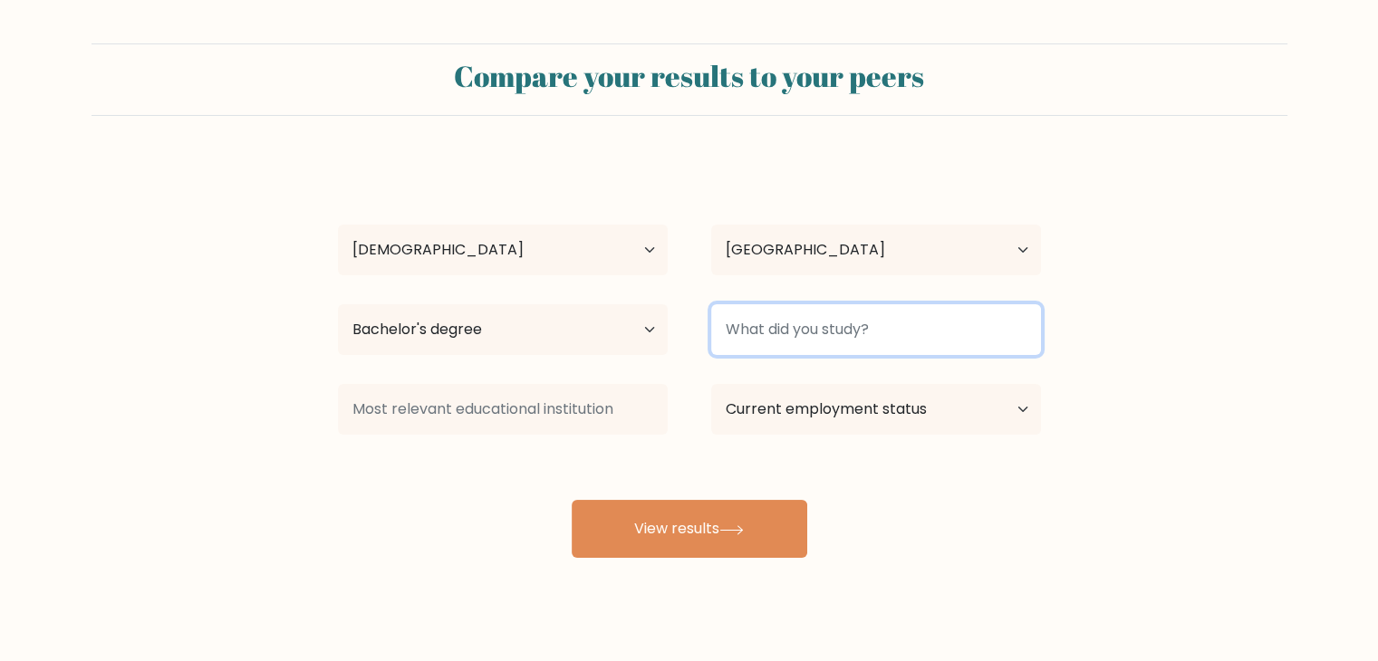
click at [866, 337] on input at bounding box center [876, 329] width 330 height 51
type input "Bs Entrepreneurship"
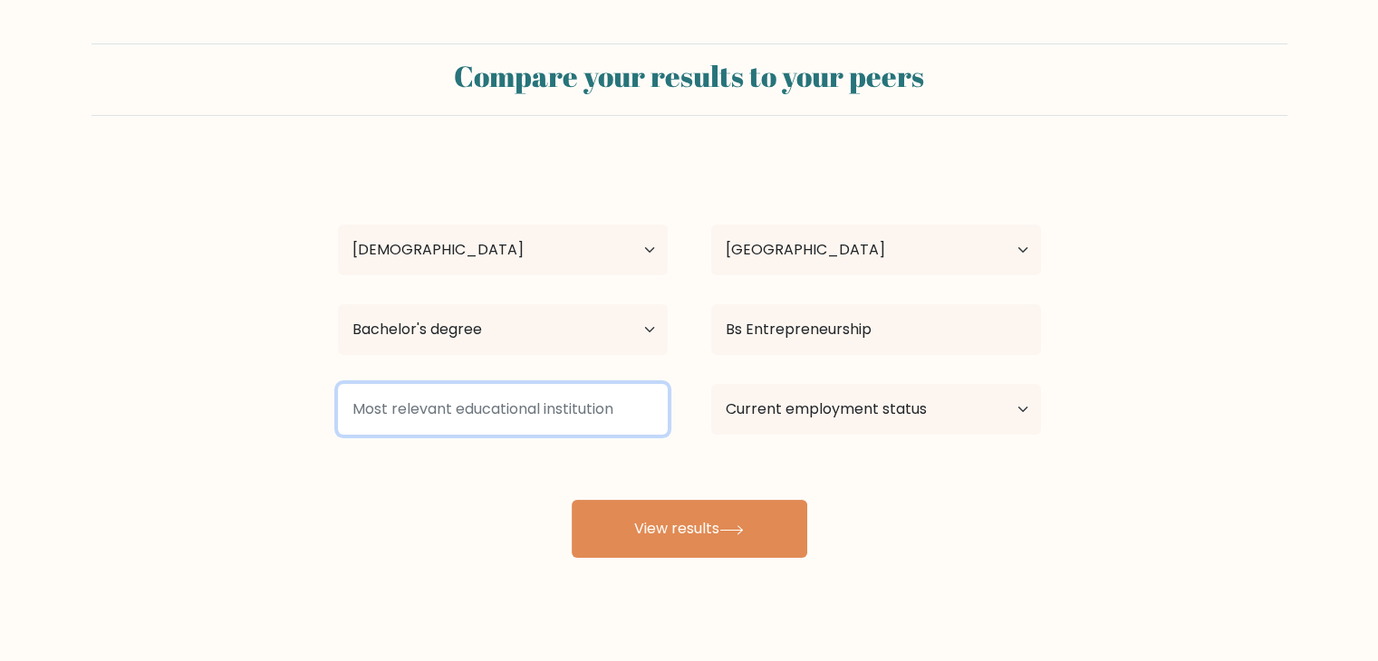
click at [551, 410] on input at bounding box center [503, 409] width 330 height 51
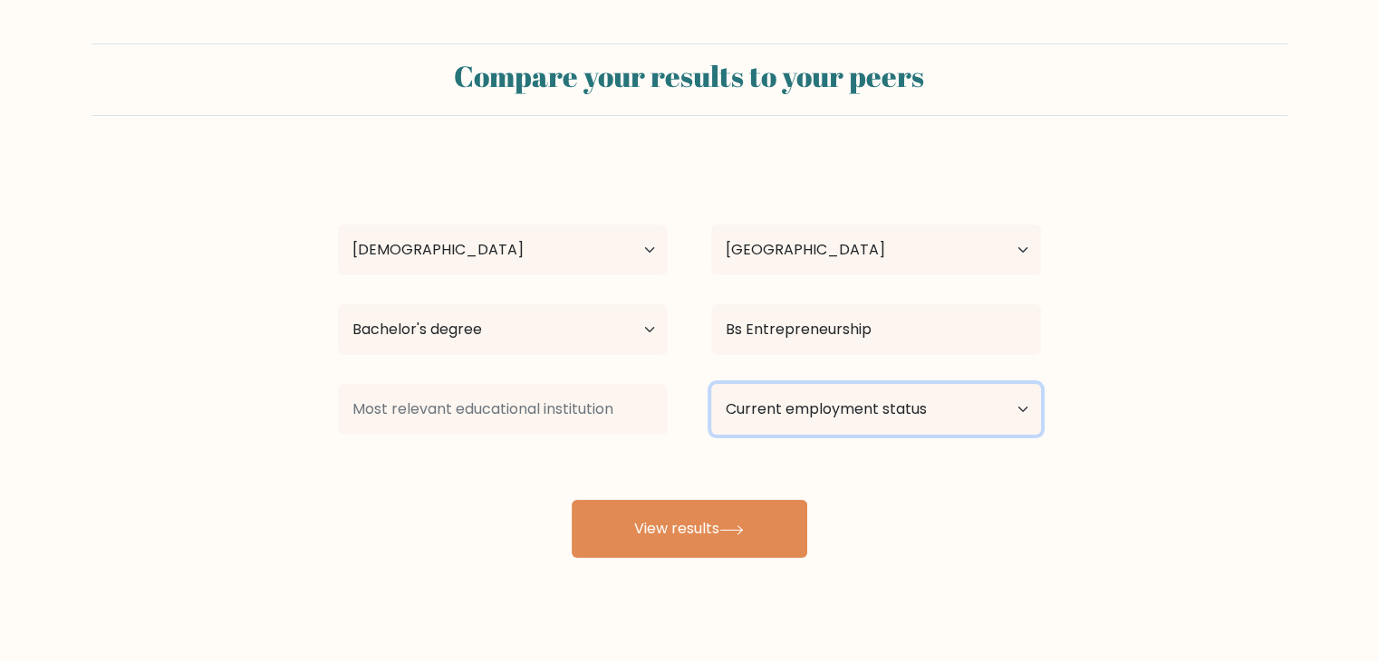
click at [794, 408] on select "Current employment status Employed Student Retired Other / prefer not to answer" at bounding box center [876, 409] width 330 height 51
select select "employed"
click at [711, 384] on select "Current employment status Employed Student Retired Other / prefer not to answer" at bounding box center [876, 409] width 330 height 51
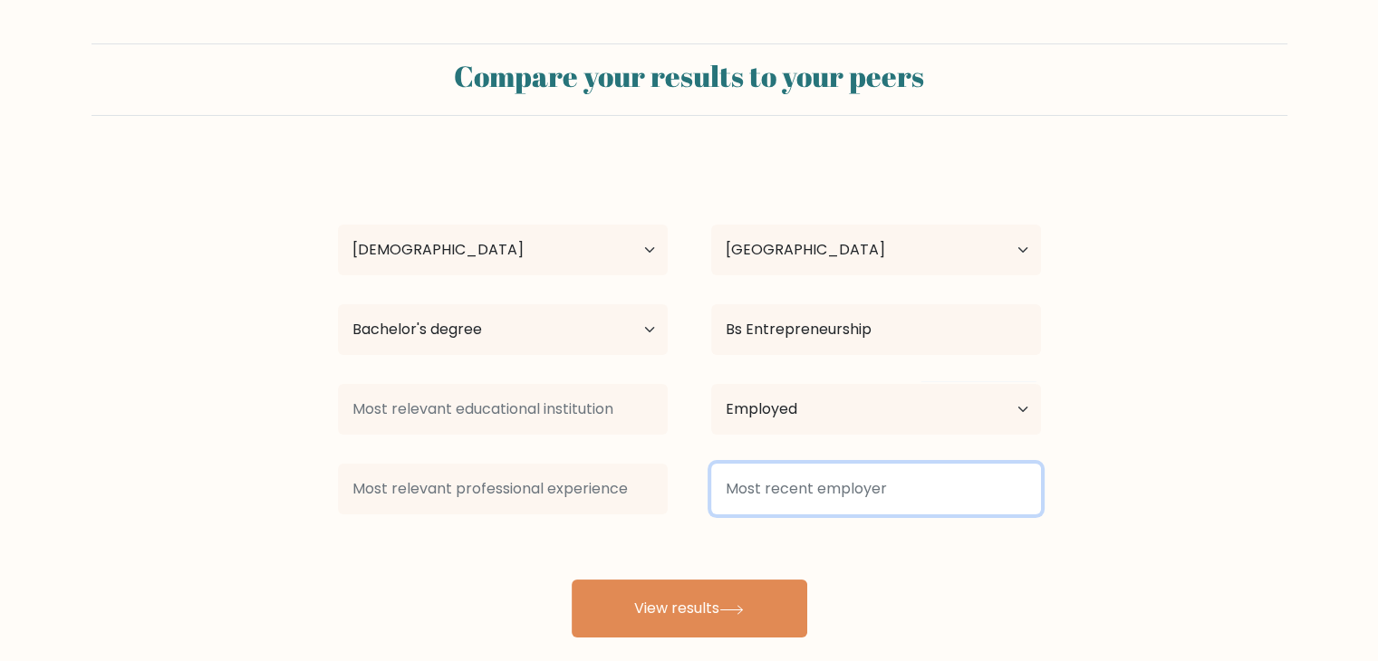
click at [779, 490] on input at bounding box center [876, 489] width 330 height 51
type input "b"
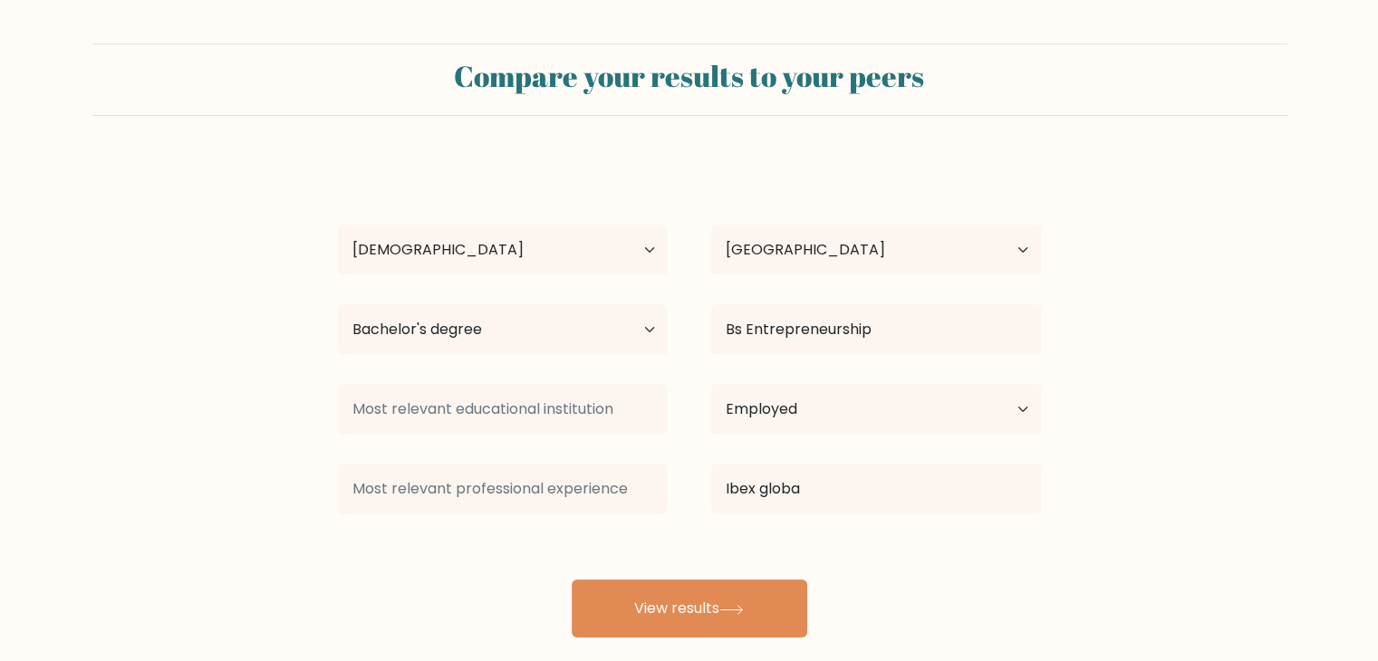
click at [791, 618] on div "[PERSON_NAME] Age Under [DEMOGRAPHIC_DATA] [DEMOGRAPHIC_DATA] [DEMOGRAPHIC_DATA…" at bounding box center [689, 398] width 725 height 478
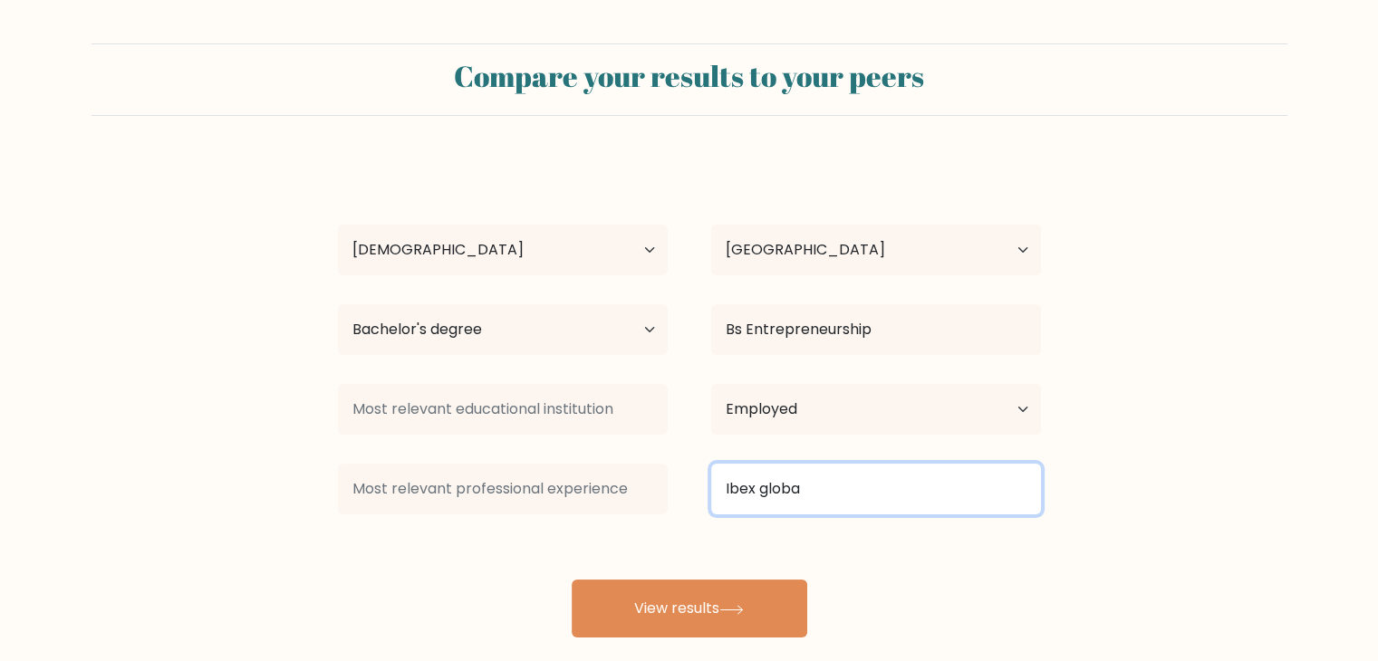
click at [821, 500] on input "Ibex globa" at bounding box center [876, 489] width 330 height 51
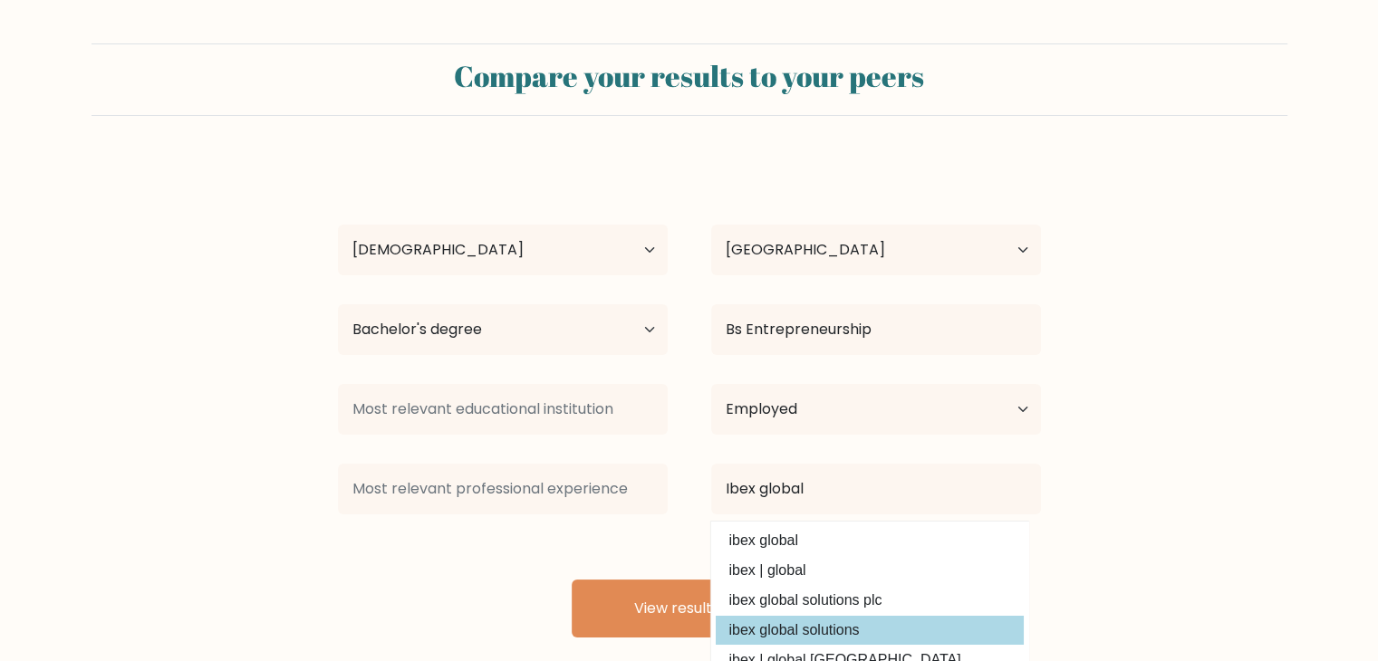
click at [862, 622] on div "Jeremy Muncada Age Under 18 years old 18-24 years old 25-34 years old 35-44 yea…" at bounding box center [689, 398] width 725 height 478
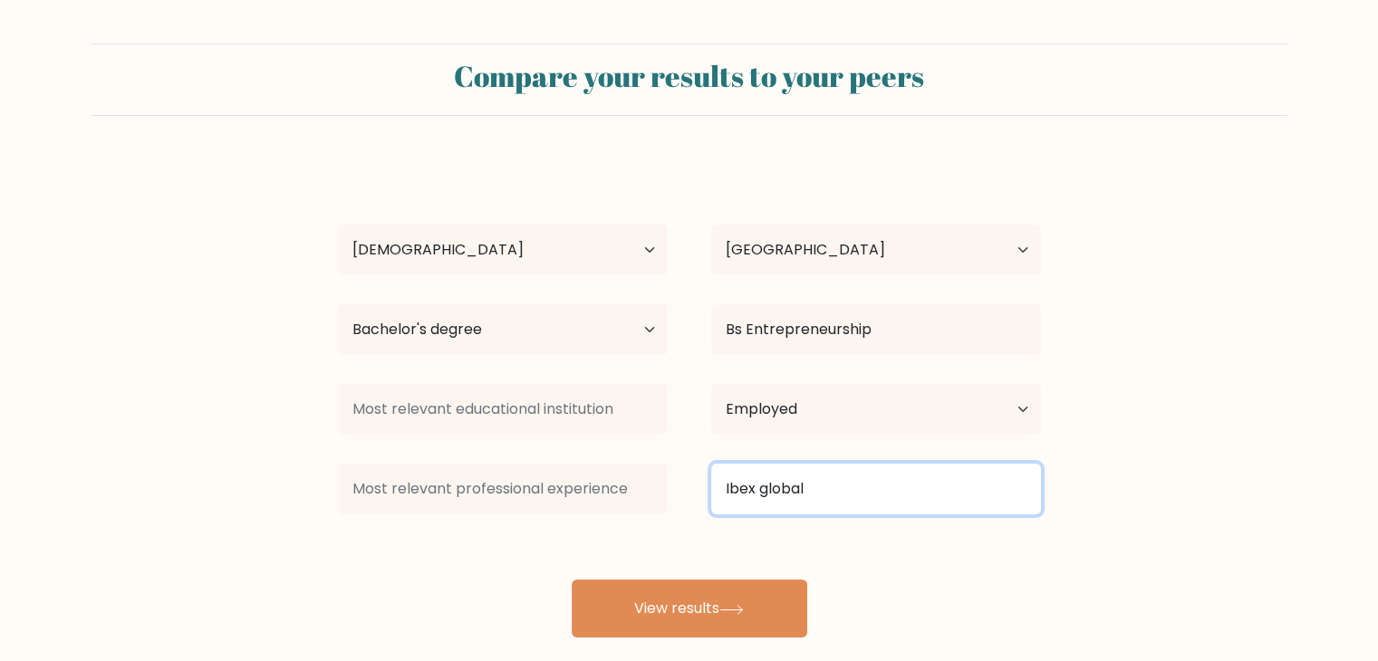
click at [866, 495] on input "Ibex global" at bounding box center [876, 489] width 330 height 51
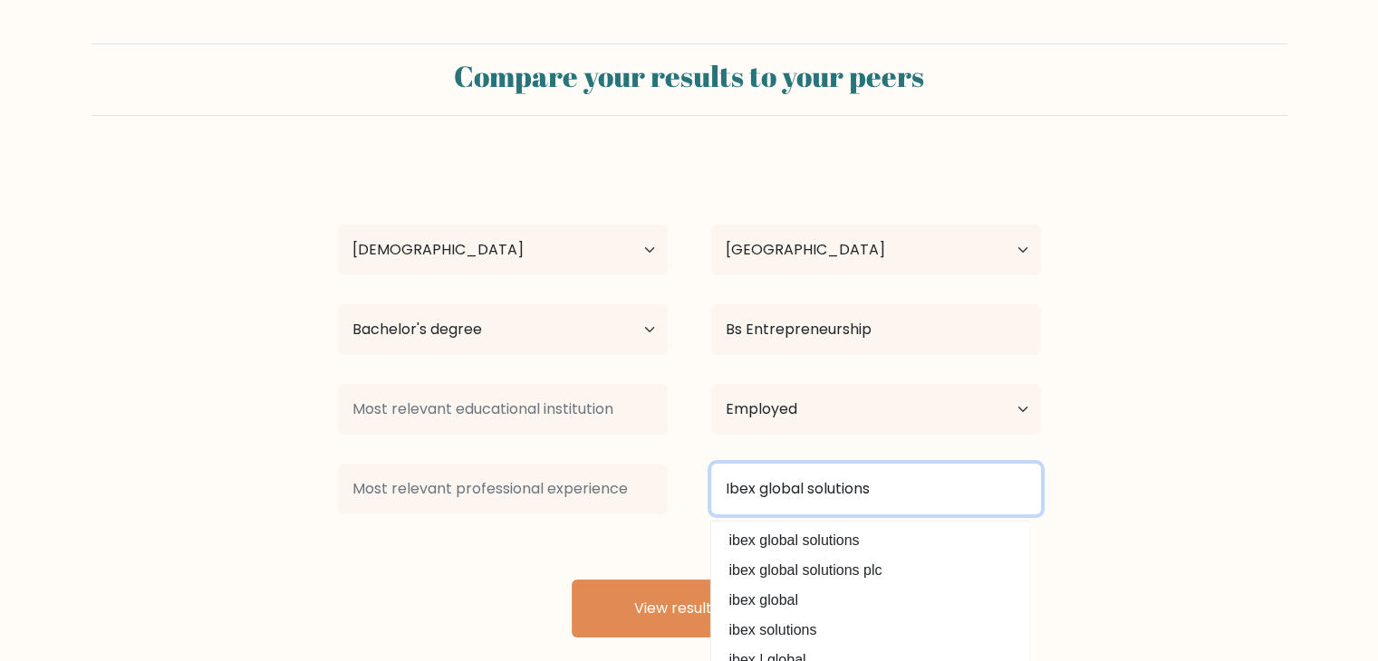
type input "Ibex global solutions"
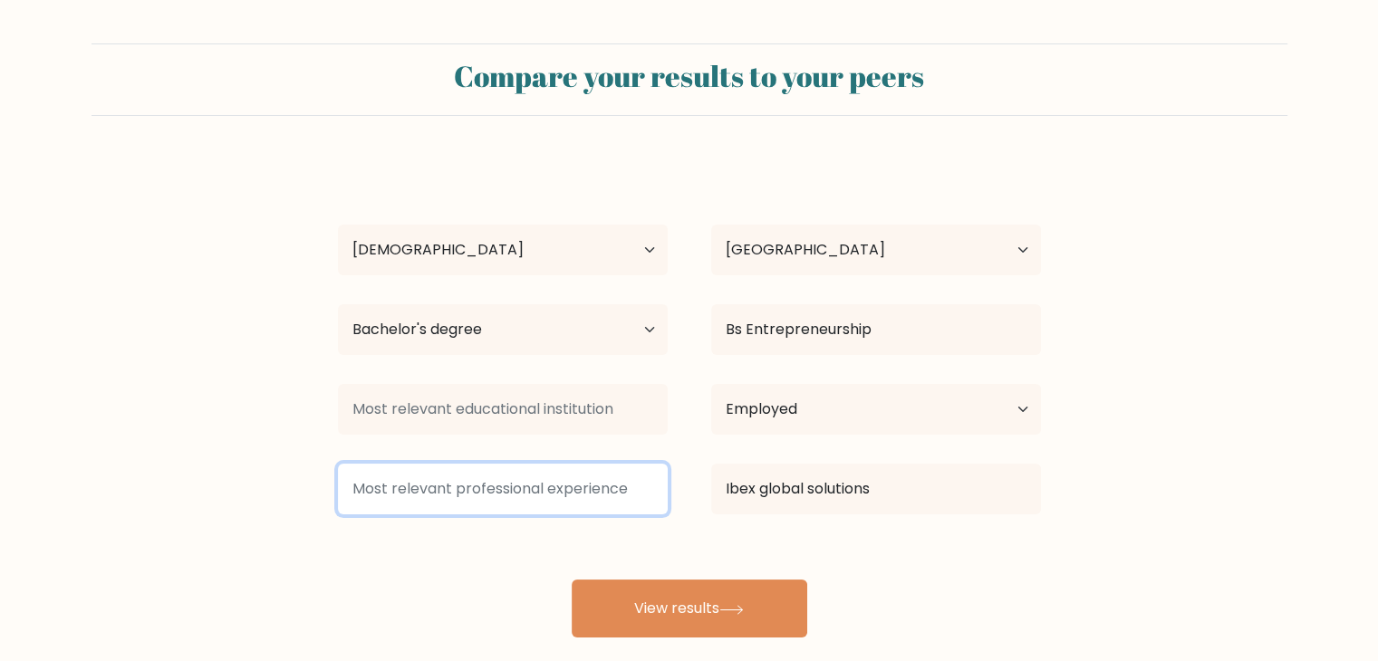
click at [559, 486] on input at bounding box center [503, 489] width 330 height 51
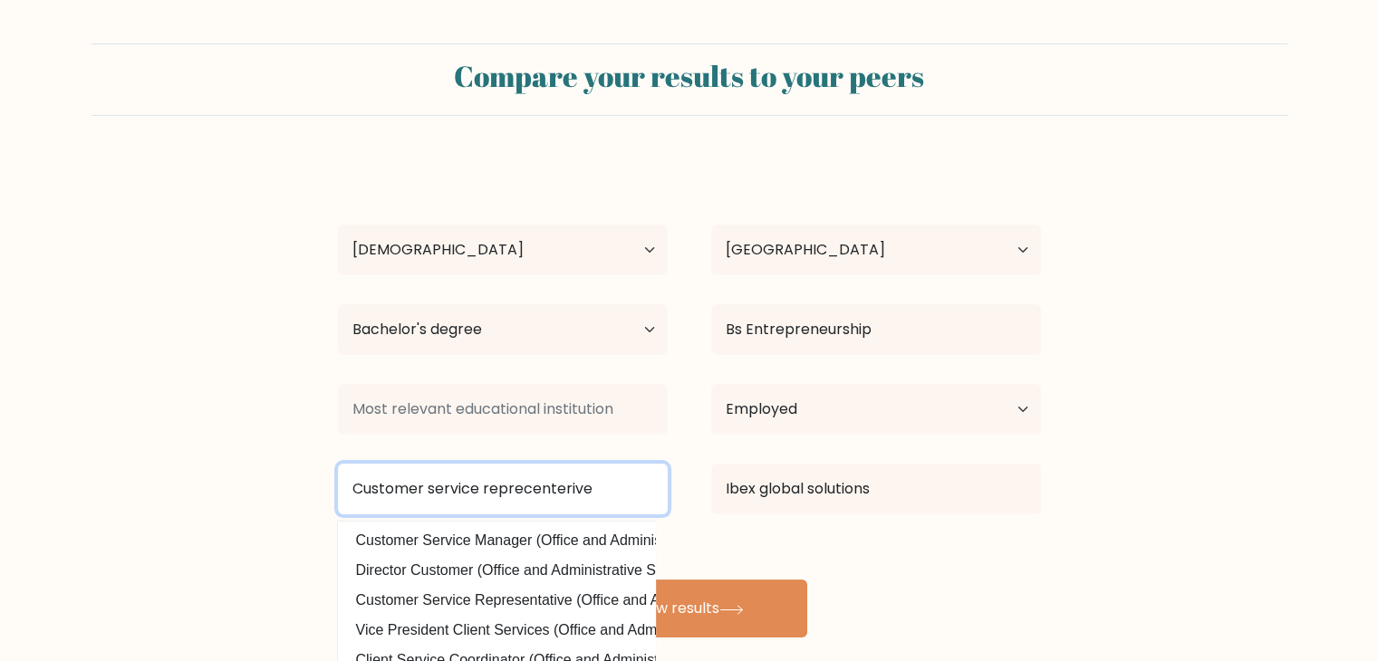
click at [568, 492] on input "Customer service reprecenterive" at bounding box center [503, 489] width 330 height 51
type input "Customer service representative"
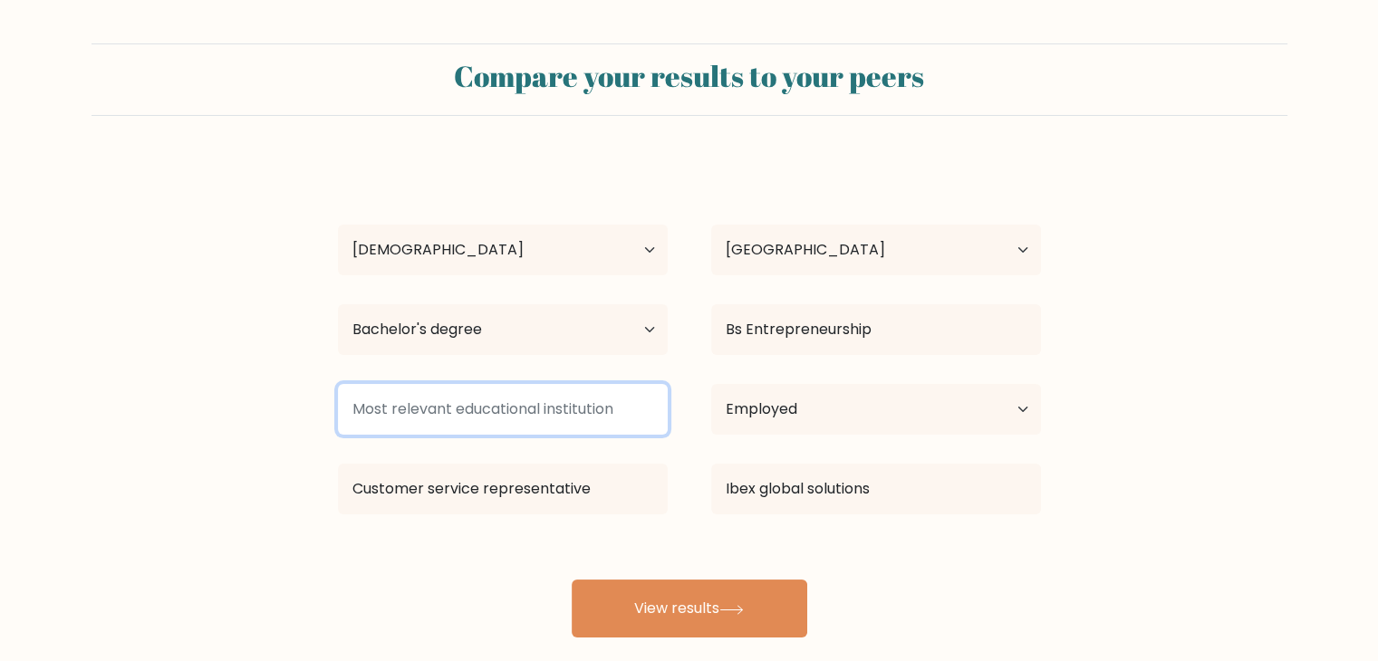
click at [424, 409] on input at bounding box center [503, 409] width 330 height 51
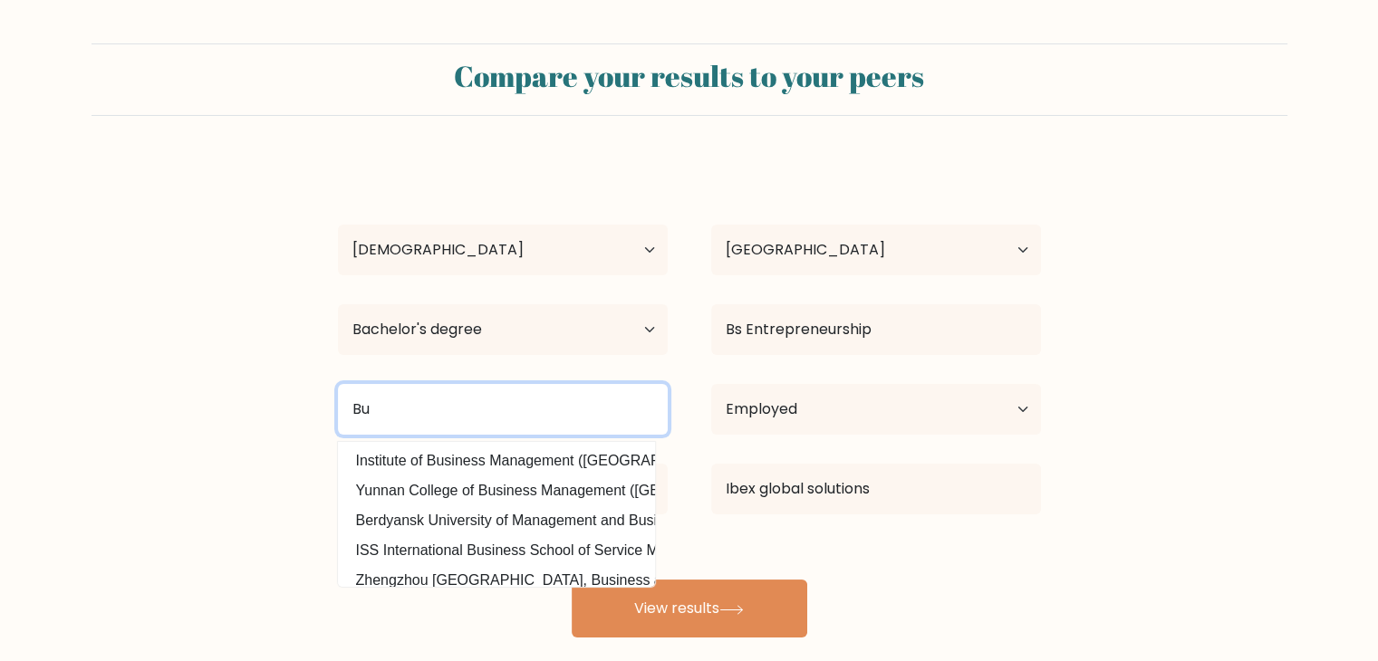
type input "B"
type input "Paranaque city college"
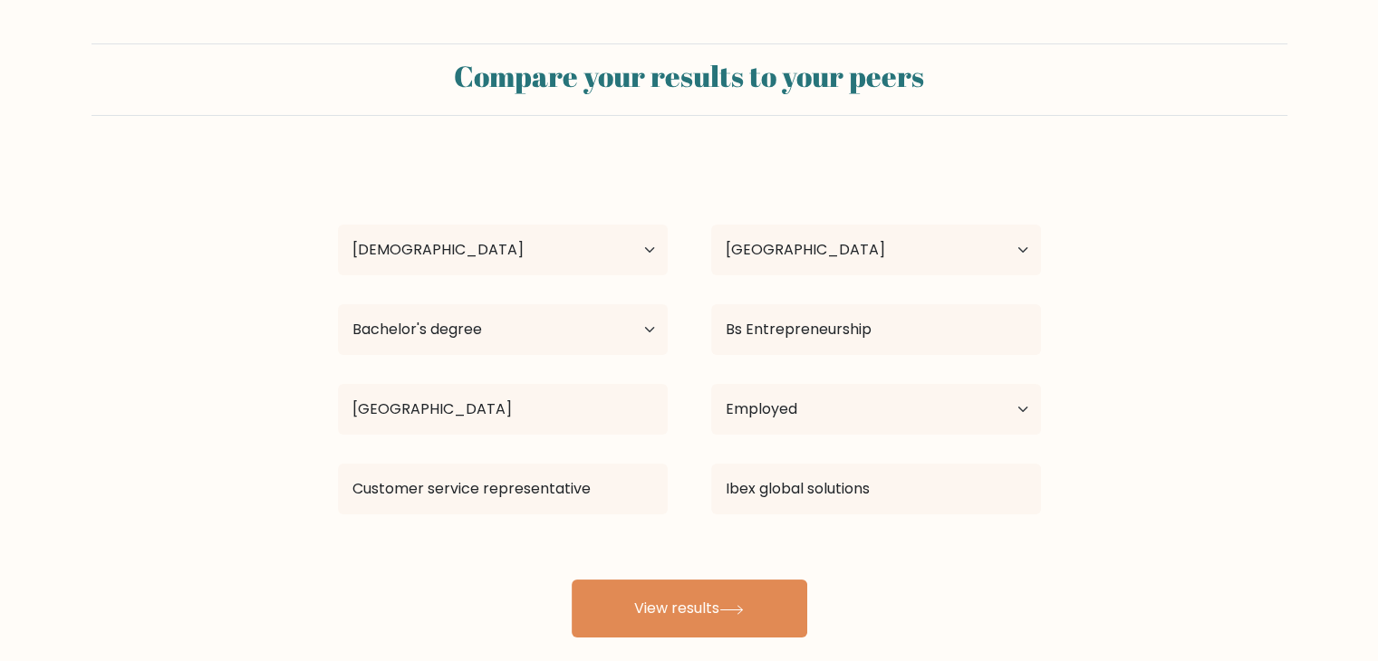
click at [890, 600] on div "Jeremy Muncada Age Under 18 years old 18-24 years old 25-34 years old 35-44 yea…" at bounding box center [689, 398] width 725 height 478
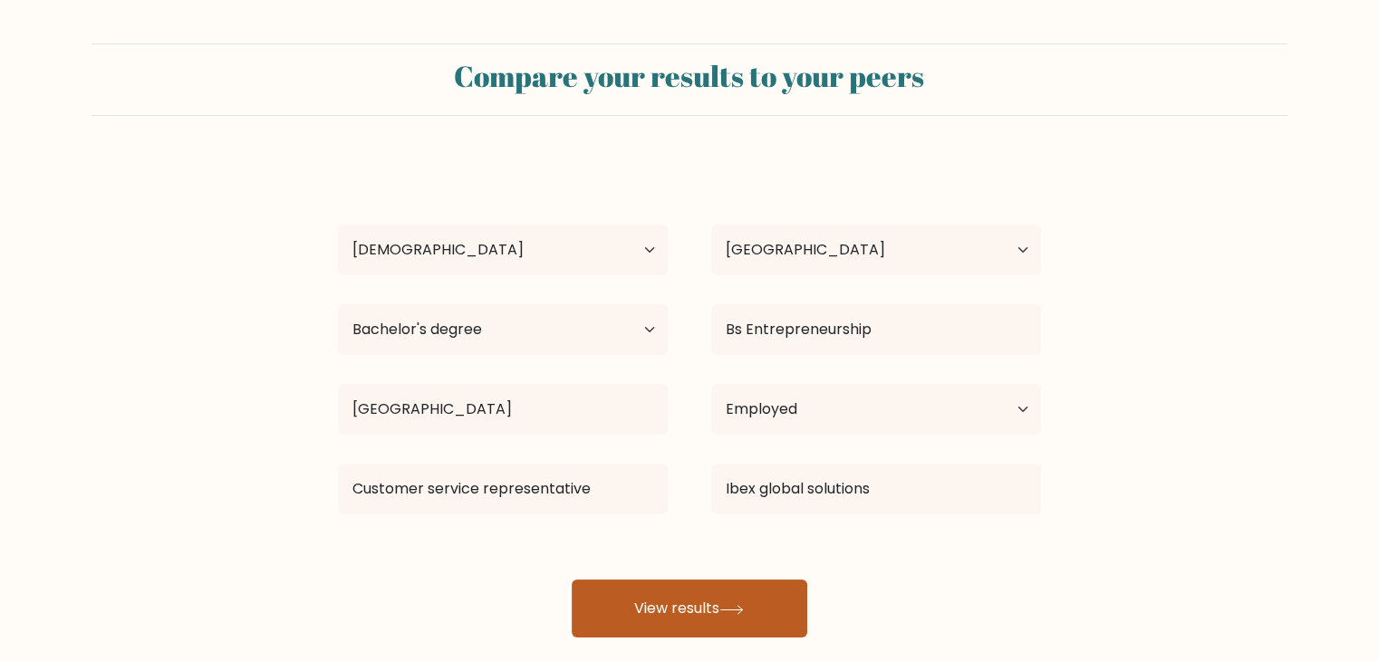
click at [746, 602] on button "View results" at bounding box center [690, 609] width 236 height 58
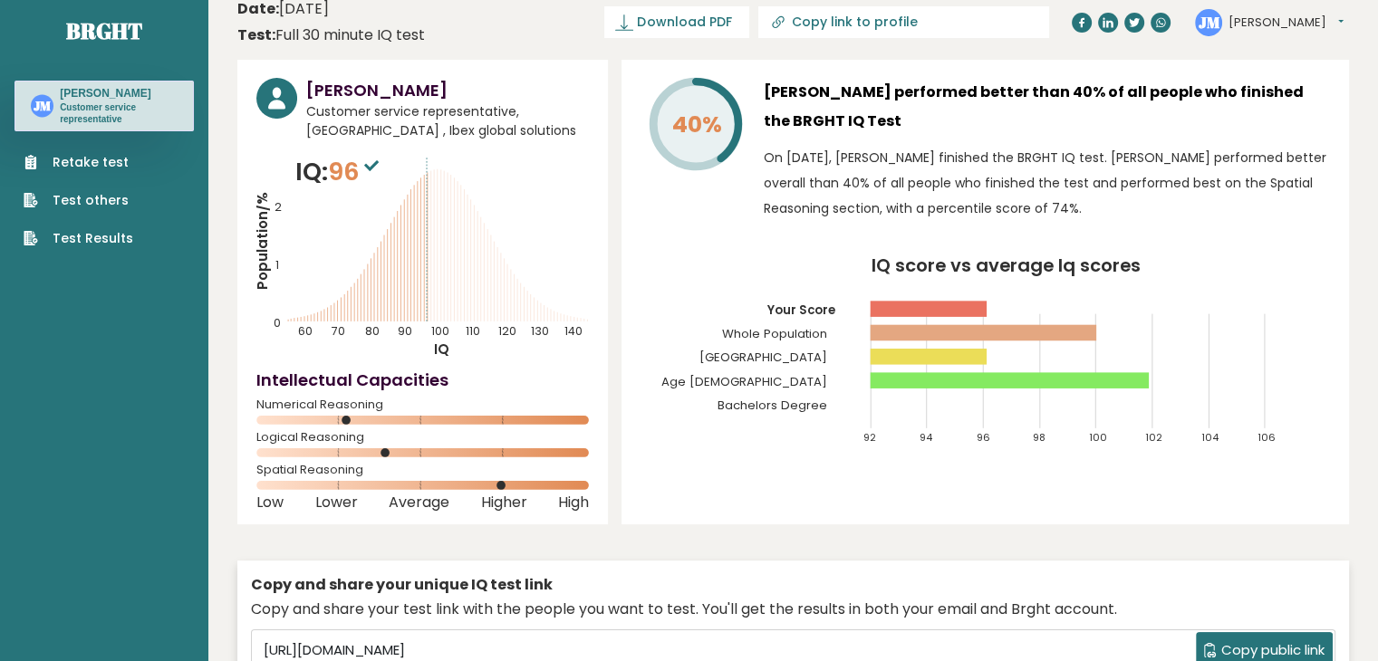
scroll to position [17, 0]
